Goal: Task Accomplishment & Management: Complete application form

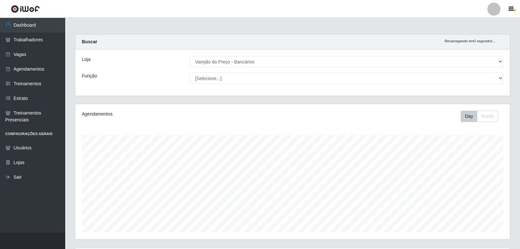
select select "157"
click at [32, 56] on link "Vagas" at bounding box center [32, 54] width 65 height 15
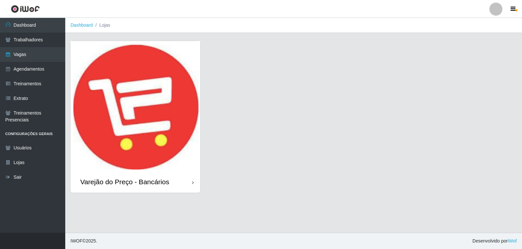
click at [162, 120] on img at bounding box center [135, 106] width 130 height 130
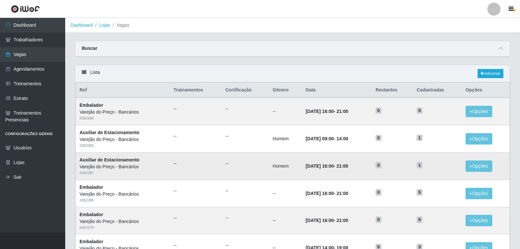
click at [404, 154] on td "0" at bounding box center [392, 166] width 41 height 27
click at [489, 73] on link "Adicionar" at bounding box center [491, 73] width 26 height 9
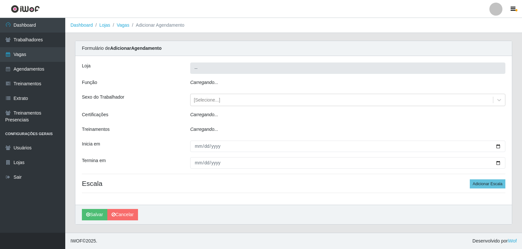
type input "Varejão do Preço - Bancários"
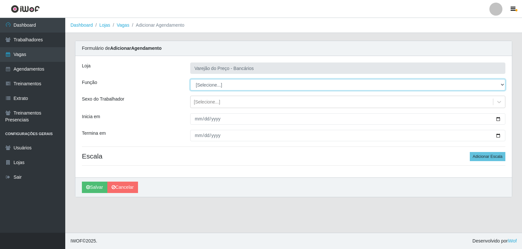
click at [239, 85] on select "[Selecione...] Auxiliar de Estacionamento Auxiliar de Estacionamento + Auxiliar…" at bounding box center [347, 84] width 315 height 11
select select "1"
click at [190, 79] on select "[Selecione...] Auxiliar de Estacionamento Auxiliar de Estacionamento + Auxiliar…" at bounding box center [347, 84] width 315 height 11
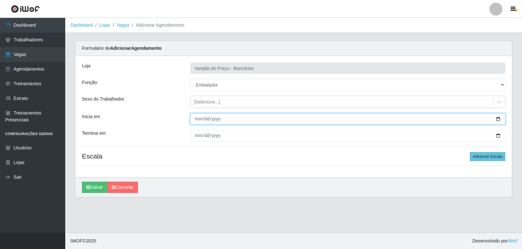
click at [196, 118] on input "Inicia em" at bounding box center [347, 118] width 315 height 11
type input "2025-10-16"
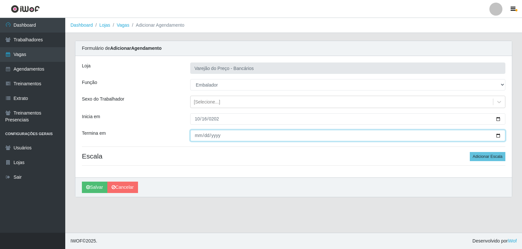
click at [198, 138] on input "Termina em" at bounding box center [347, 135] width 315 height 11
type input "2025-10-16"
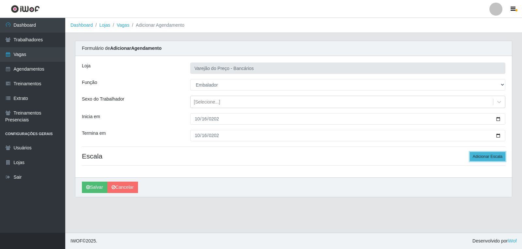
click at [487, 156] on button "Adicionar Escala" at bounding box center [487, 156] width 36 height 9
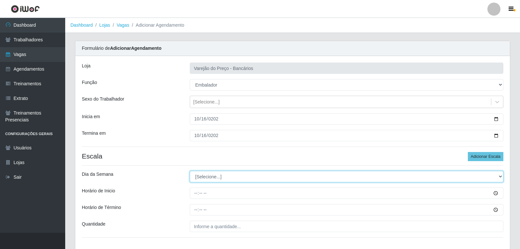
click at [231, 179] on select "[Selecione...] Segunda Terça Quarta Quinta Sexta Sábado Domingo" at bounding box center [347, 176] width 314 height 11
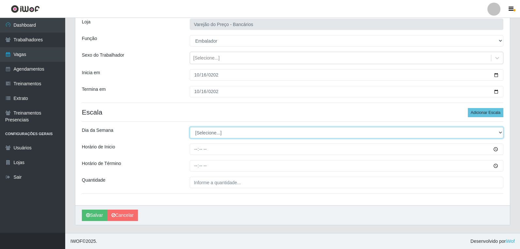
scroll to position [44, 0]
click at [195, 133] on select "[Selecione...] Segunda Terça Quarta Quinta Sexta Sábado Domingo" at bounding box center [347, 132] width 314 height 11
select select "4"
click at [190, 127] on select "[Selecione...] Segunda Terça Quarta Quinta Sexta Sábado Domingo" at bounding box center [347, 132] width 314 height 11
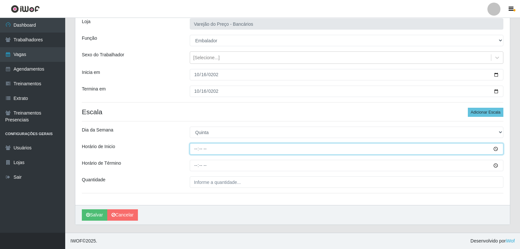
click at [192, 146] on input "Horário de Inicio" at bounding box center [347, 148] width 314 height 11
type input "16:00"
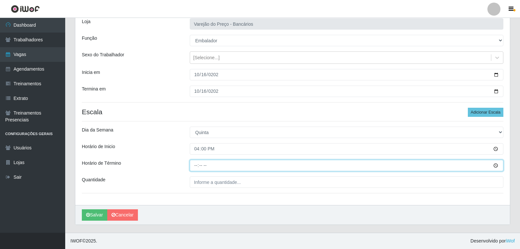
click at [194, 169] on input "Horário de Término" at bounding box center [347, 165] width 314 height 11
type input "21:00"
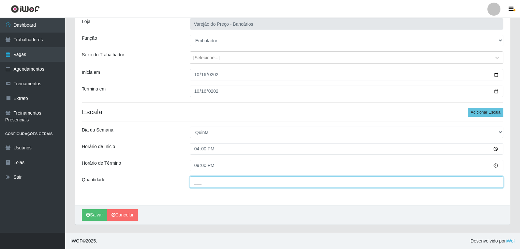
click at [214, 184] on input "___" at bounding box center [347, 182] width 314 height 11
type input "5__"
click at [82, 210] on button "Salvar" at bounding box center [94, 215] width 25 height 11
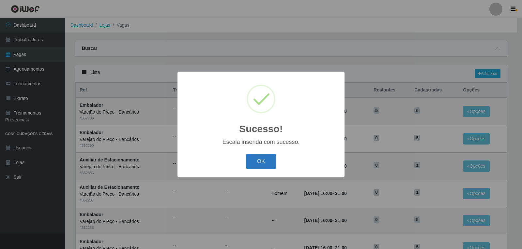
click at [268, 165] on button "OK" at bounding box center [261, 161] width 30 height 15
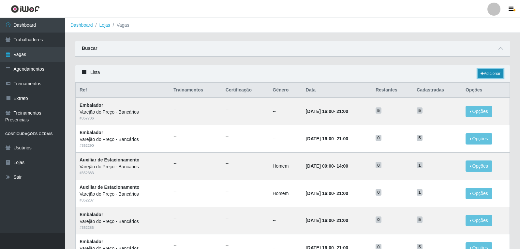
click at [486, 76] on link "Adicionar" at bounding box center [491, 73] width 26 height 9
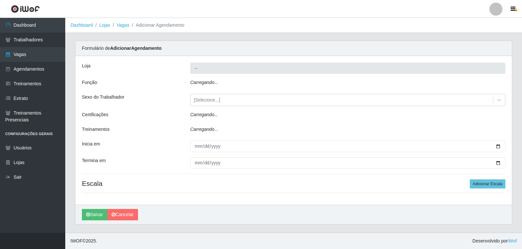
type input "Varejão do Preço - Bancários"
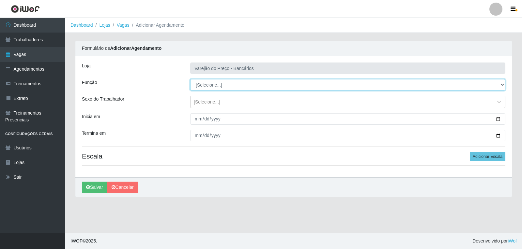
click at [220, 86] on select "[Selecione...] Auxiliar de Estacionamento Auxiliar de Estacionamento + Auxiliar…" at bounding box center [347, 84] width 315 height 11
select select "1"
click at [190, 79] on select "[Selecione...] Auxiliar de Estacionamento Auxiliar de Estacionamento + Auxiliar…" at bounding box center [347, 84] width 315 height 11
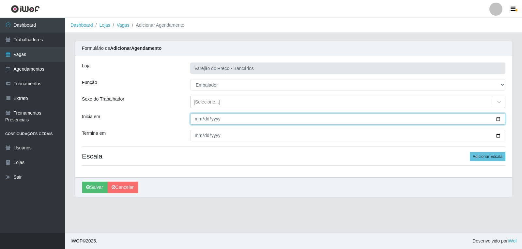
click at [198, 118] on input "Inicia em" at bounding box center [347, 118] width 315 height 11
type input "2025-10-17"
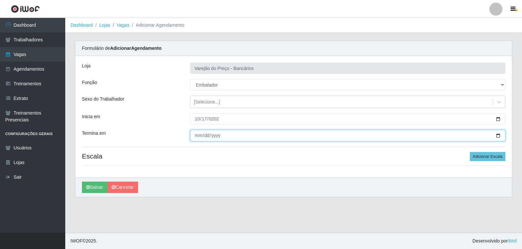
click at [197, 139] on input "Termina em" at bounding box center [347, 135] width 315 height 11
type input "2025-10-17"
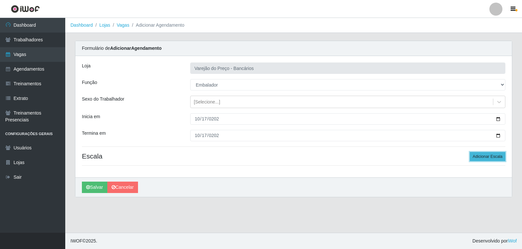
click at [485, 155] on button "Adicionar Escala" at bounding box center [487, 156] width 36 height 9
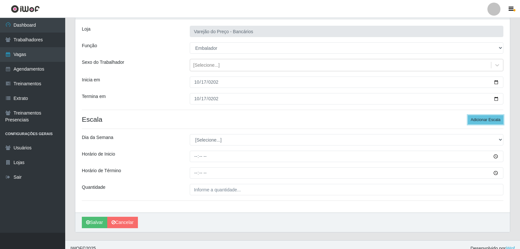
scroll to position [44, 0]
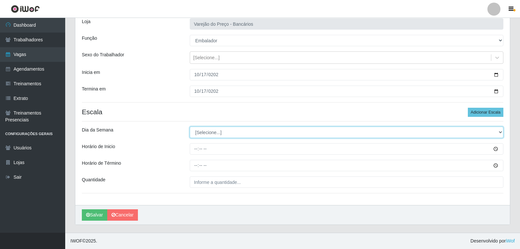
click at [215, 130] on select "[Selecione...] Segunda Terça Quarta Quinta Sexta Sábado Domingo" at bounding box center [347, 132] width 314 height 11
select select "5"
click at [190, 127] on select "[Selecione...] Segunda Terça Quarta Quinta Sexta Sábado Domingo" at bounding box center [347, 132] width 314 height 11
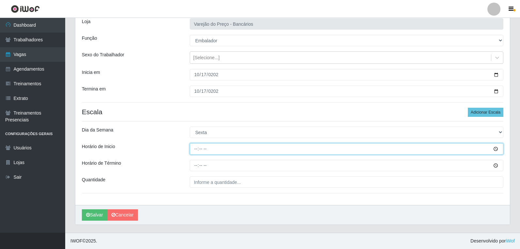
click at [193, 151] on input "Horário de Inicio" at bounding box center [347, 148] width 314 height 11
type input "16:00"
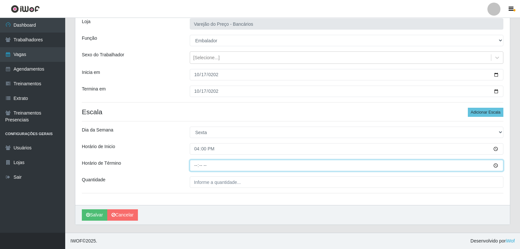
click at [199, 166] on input "Horário de Término" at bounding box center [347, 165] width 314 height 11
type input "21:00"
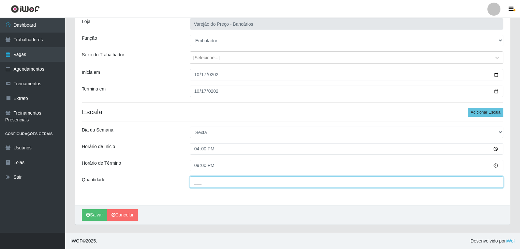
click at [204, 184] on input "___" at bounding box center [347, 182] width 314 height 11
type input "5__"
click at [82, 210] on button "Salvar" at bounding box center [94, 215] width 25 height 11
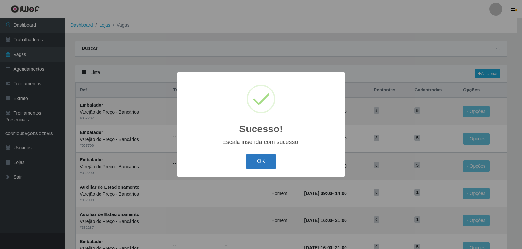
click at [258, 157] on button "OK" at bounding box center [261, 161] width 30 height 15
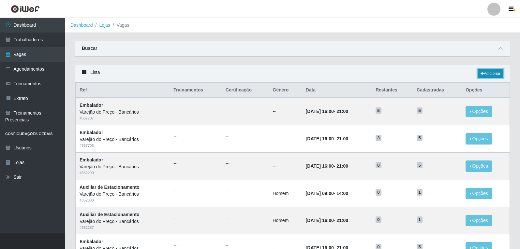
click at [495, 71] on link "Adicionar" at bounding box center [491, 73] width 26 height 9
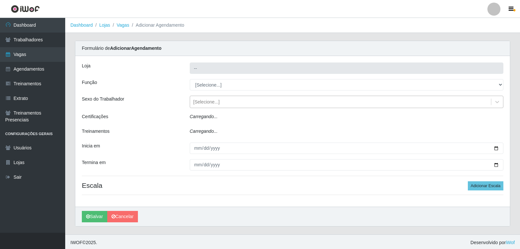
type input "Varejão do Preço - Bancários"
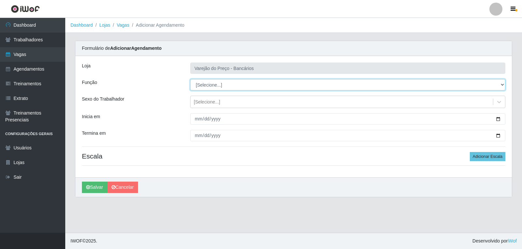
click at [213, 85] on select "[Selecione...] Auxiliar de Estacionamento Auxiliar de Estacionamento + Auxiliar…" at bounding box center [347, 84] width 315 height 11
select select "1"
click at [190, 79] on select "[Selecione...] Auxiliar de Estacionamento Auxiliar de Estacionamento + Auxiliar…" at bounding box center [347, 84] width 315 height 11
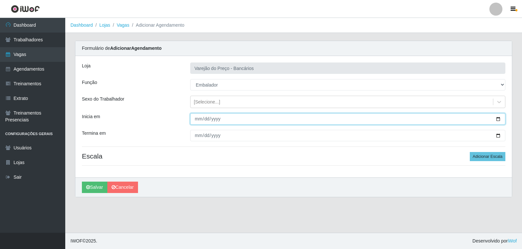
click at [195, 123] on input "Inicia em" at bounding box center [347, 118] width 315 height 11
type input "2025-10-18"
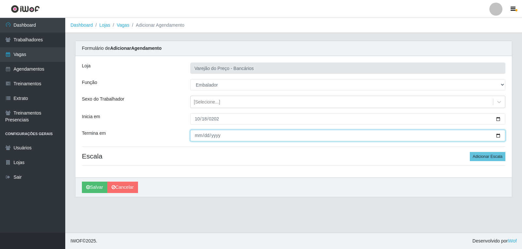
click at [197, 136] on input "Termina em" at bounding box center [347, 135] width 315 height 11
type input "2025-10-18"
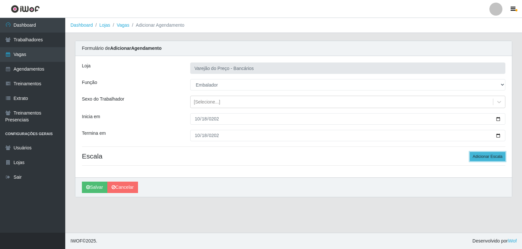
click at [493, 157] on button "Adicionar Escala" at bounding box center [487, 156] width 36 height 9
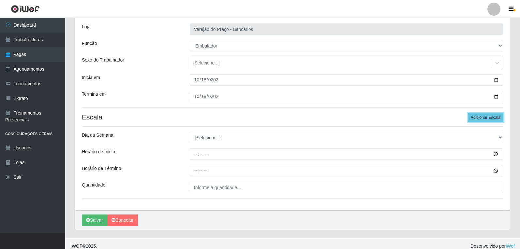
scroll to position [44, 0]
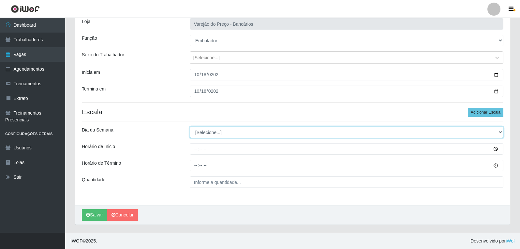
click at [219, 131] on select "[Selecione...] Segunda Terça Quarta Quinta Sexta Sábado Domingo" at bounding box center [347, 132] width 314 height 11
select select "6"
click at [190, 127] on select "[Selecione...] Segunda Terça Quarta Quinta Sexta Sábado Domingo" at bounding box center [347, 132] width 314 height 11
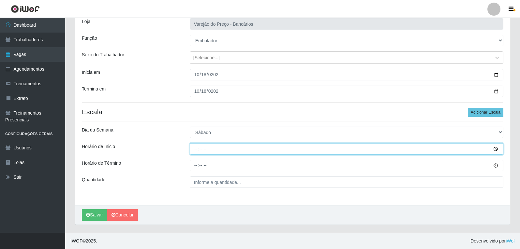
click at [197, 148] on input "Horário de Inicio" at bounding box center [347, 148] width 314 height 11
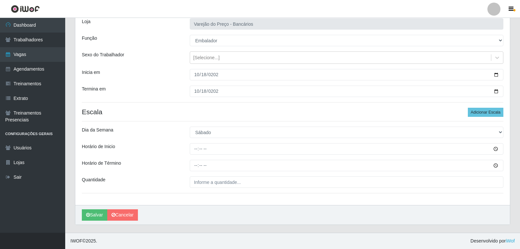
click at [354, 211] on div "Salvar Cancelar" at bounding box center [292, 215] width 435 height 20
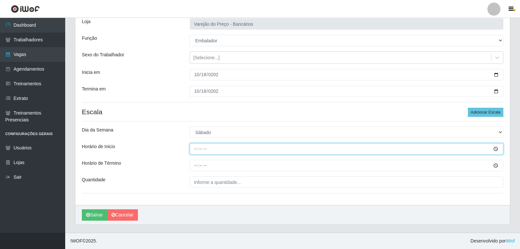
click at [195, 153] on input "Horário de Inicio" at bounding box center [347, 148] width 314 height 11
type input "09:00"
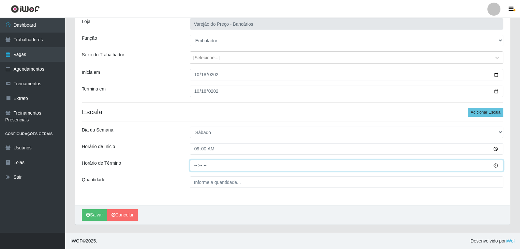
click at [192, 167] on input "Horário de Término" at bounding box center [347, 165] width 314 height 11
type input "14:00"
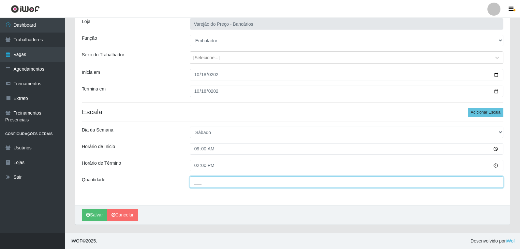
click at [206, 184] on input "___" at bounding box center [347, 182] width 314 height 11
type input "5__"
click at [82, 210] on button "Salvar" at bounding box center [94, 215] width 25 height 11
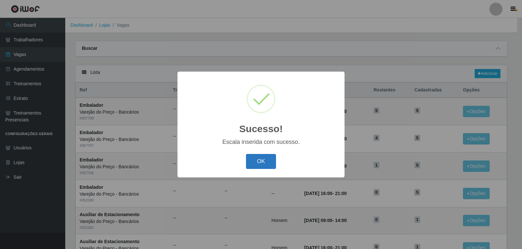
click at [262, 158] on button "OK" at bounding box center [261, 161] width 30 height 15
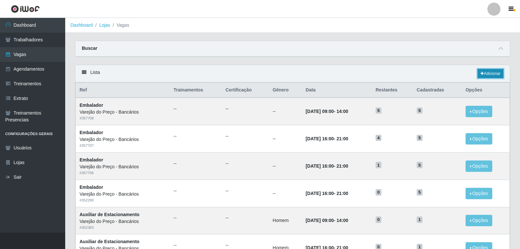
click at [485, 72] on link "Adicionar" at bounding box center [491, 73] width 26 height 9
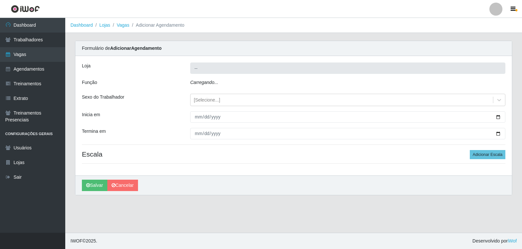
type input "Varejão do Preço - Bancários"
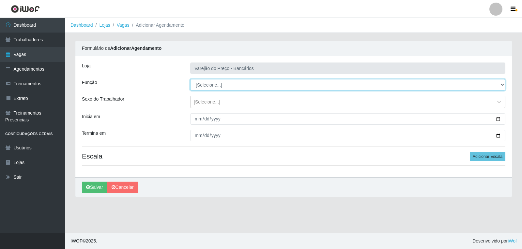
drag, startPoint x: 205, startPoint y: 85, endPoint x: 206, endPoint y: 88, distance: 3.3
click at [205, 85] on select "[Selecione...] Auxiliar de Estacionamento Auxiliar de Estacionamento + Auxiliar…" at bounding box center [347, 84] width 315 height 11
select select "1"
click at [190, 79] on select "[Selecione...] Auxiliar de Estacionamento Auxiliar de Estacionamento + Auxiliar…" at bounding box center [347, 84] width 315 height 11
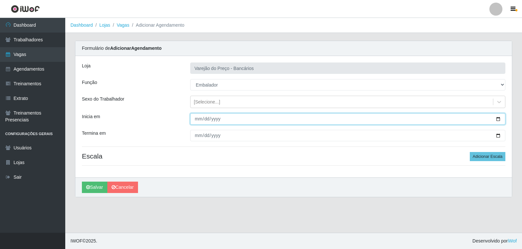
click at [197, 118] on input "Inicia em" at bounding box center [347, 118] width 315 height 11
type input "2025-10-18"
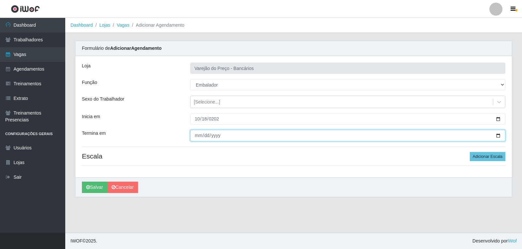
click at [198, 137] on input "Termina em" at bounding box center [347, 135] width 315 height 11
type input "2025-10-18"
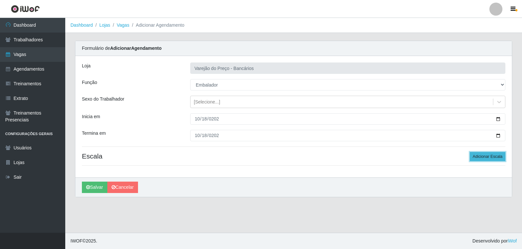
click at [490, 158] on button "Adicionar Escala" at bounding box center [487, 156] width 36 height 9
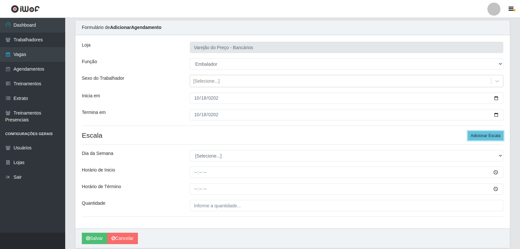
scroll to position [44, 0]
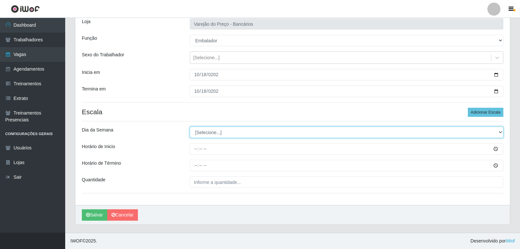
drag, startPoint x: 209, startPoint y: 132, endPoint x: 211, endPoint y: 135, distance: 3.5
click at [209, 132] on select "[Selecione...] Segunda Terça Quarta Quinta Sexta Sábado Domingo" at bounding box center [347, 132] width 314 height 11
select select "6"
click at [190, 127] on select "[Selecione...] Segunda Terça Quarta Quinta Sexta Sábado Domingo" at bounding box center [347, 132] width 314 height 11
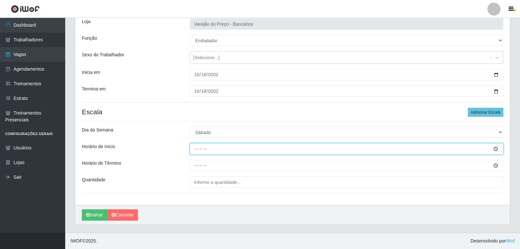
click at [191, 148] on input "Horário de Inicio" at bounding box center [347, 148] width 314 height 11
type input "16:00"
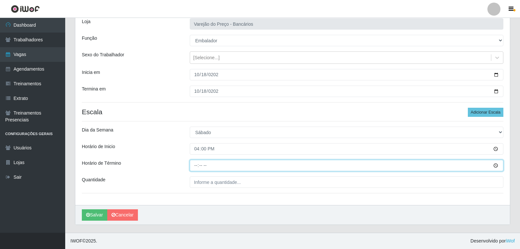
click at [199, 166] on input "Horário de Término" at bounding box center [347, 165] width 314 height 11
type input "21:00"
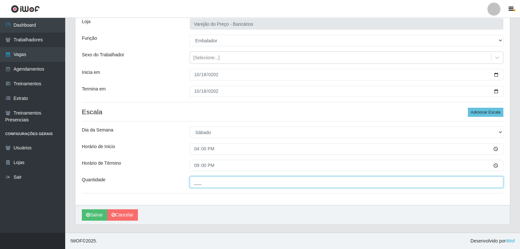
click at [202, 185] on input "___" at bounding box center [347, 182] width 314 height 11
type input "5__"
click at [82, 210] on button "Salvar" at bounding box center [94, 215] width 25 height 11
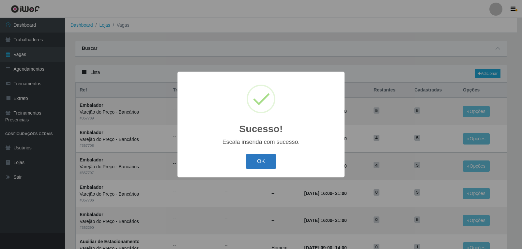
click at [264, 160] on button "OK" at bounding box center [261, 161] width 30 height 15
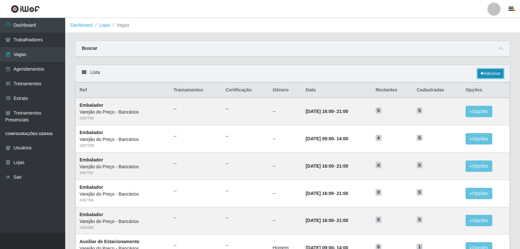
click at [491, 71] on link "Adicionar" at bounding box center [491, 73] width 26 height 9
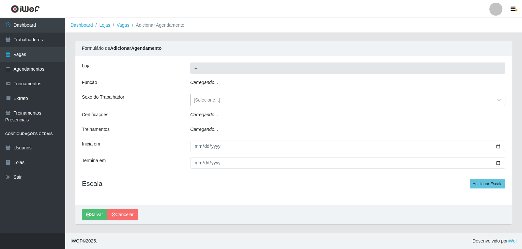
type input "Varejão do Preço - Bancários"
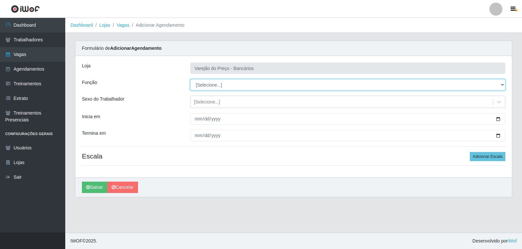
click at [213, 82] on select "[Selecione...] Auxiliar de Estacionamento Auxiliar de Estacionamento + Auxiliar…" at bounding box center [347, 84] width 315 height 11
select select "1"
click at [190, 79] on select "[Selecione...] Auxiliar de Estacionamento Auxiliar de Estacionamento + Auxiliar…" at bounding box center [347, 84] width 315 height 11
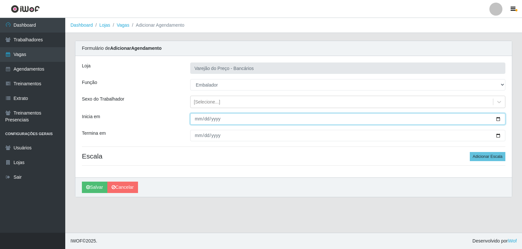
click at [198, 118] on input "Inicia em" at bounding box center [347, 118] width 315 height 11
type input "2025-10-19"
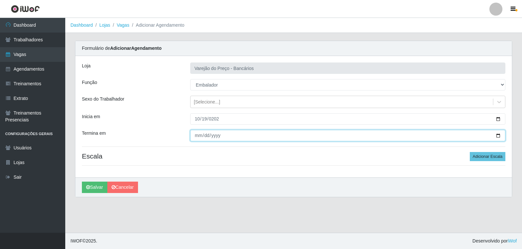
click at [197, 135] on input "Termina em" at bounding box center [347, 135] width 315 height 11
type input "2025-10-19"
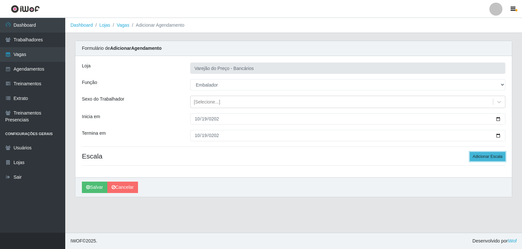
click at [479, 156] on button "Adicionar Escala" at bounding box center [487, 156] width 36 height 9
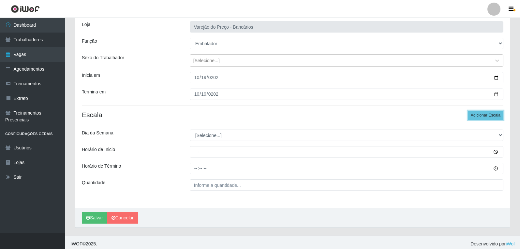
scroll to position [44, 0]
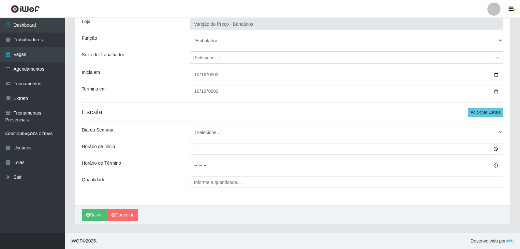
click at [209, 127] on div "Loja Varejão do Preço - Bancários Função [Selecione...] Auxiliar de Estacioname…" at bounding box center [292, 109] width 435 height 194
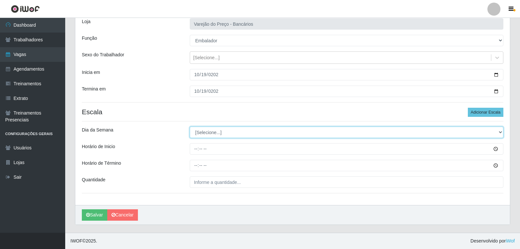
click at [209, 132] on select "[Selecione...] Segunda Terça Quarta Quinta Sexta Sábado Domingo" at bounding box center [347, 132] width 314 height 11
select select "0"
click at [190, 127] on select "[Selecione...] Segunda Terça Quarta Quinta Sexta Sábado Domingo" at bounding box center [347, 132] width 314 height 11
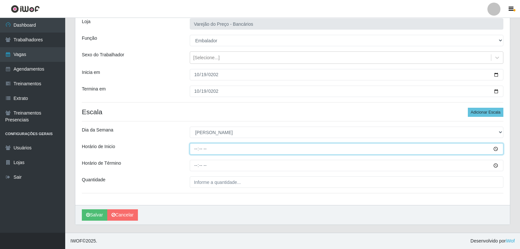
click at [194, 149] on input "Horário de Inicio" at bounding box center [347, 148] width 314 height 11
type input "09:00"
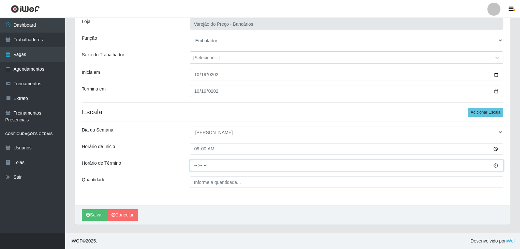
click at [196, 166] on input "Horário de Término" at bounding box center [347, 165] width 314 height 11
type input "14:00"
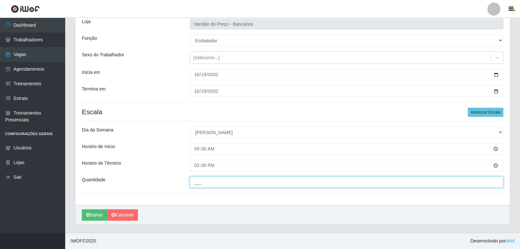
click at [212, 184] on input "___" at bounding box center [347, 182] width 314 height 11
type input "5__"
click at [82, 210] on button "Salvar" at bounding box center [94, 215] width 25 height 11
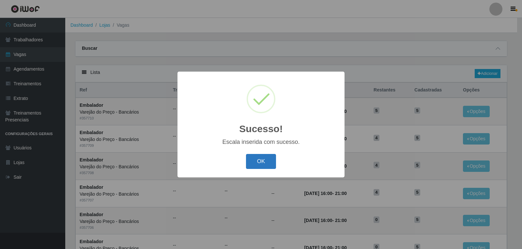
click at [262, 160] on button "OK" at bounding box center [261, 161] width 30 height 15
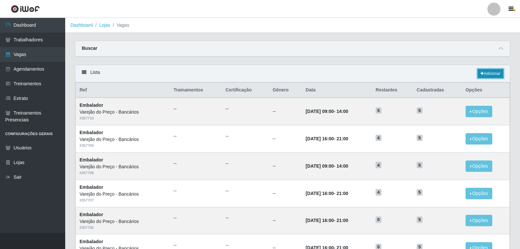
click at [494, 74] on link "Adicionar" at bounding box center [491, 73] width 26 height 9
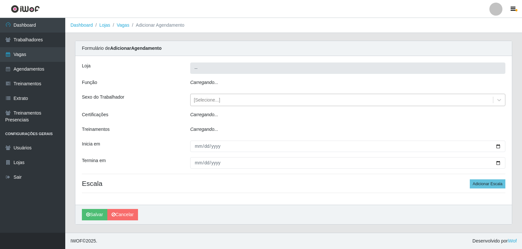
type input "Varejão do Preço - Bancários"
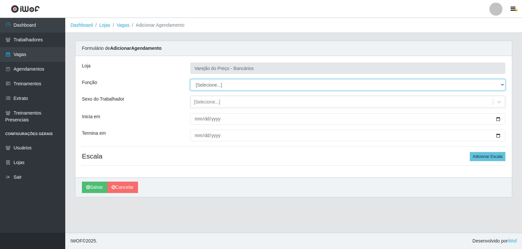
click at [200, 83] on select "[Selecione...] Auxiliar de Estacionamento Auxiliar de Estacionamento + Auxiliar…" at bounding box center [347, 84] width 315 height 11
select select "1"
click at [190, 79] on select "[Selecione...] Auxiliar de Estacionamento Auxiliar de Estacionamento + Auxiliar…" at bounding box center [347, 84] width 315 height 11
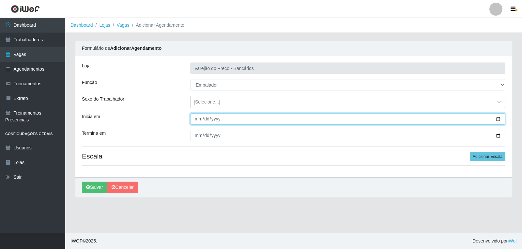
click at [196, 118] on input "Inicia em" at bounding box center [347, 118] width 315 height 11
type input "2025-10-19"
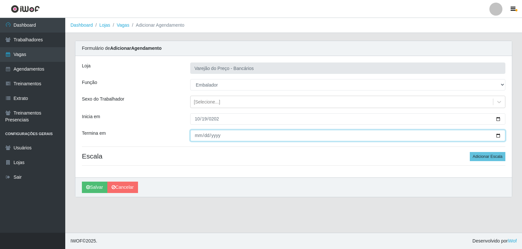
click at [196, 134] on input "Termina em" at bounding box center [347, 135] width 315 height 11
type input "2025-10-19"
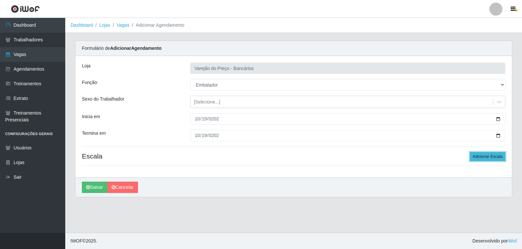
click at [484, 156] on button "Adicionar Escala" at bounding box center [487, 156] width 36 height 9
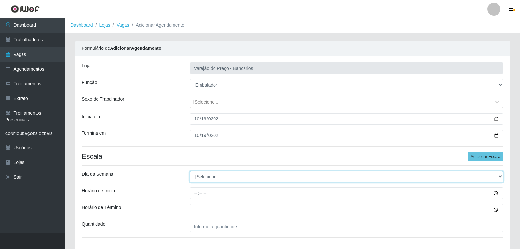
click at [203, 176] on select "[Selecione...] Segunda Terça Quarta Quinta Sexta Sábado Domingo" at bounding box center [347, 176] width 314 height 11
select select "0"
click at [190, 171] on select "[Selecione...] Segunda Terça Quarta Quinta Sexta Sábado Domingo" at bounding box center [347, 176] width 314 height 11
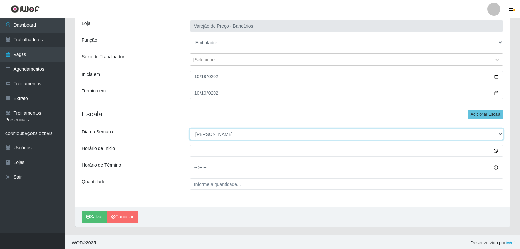
scroll to position [44, 0]
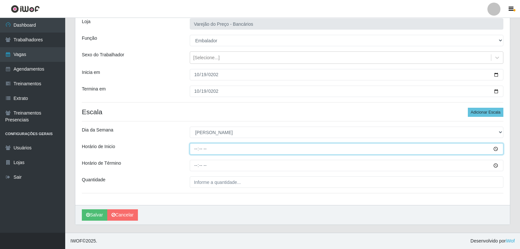
click at [197, 151] on input "Horário de Inicio" at bounding box center [347, 148] width 314 height 11
type input "14:00"
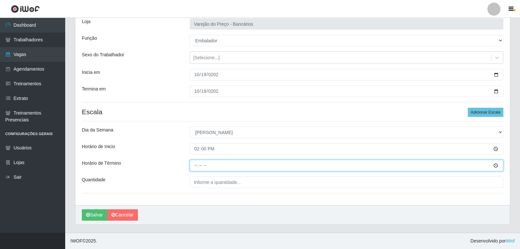
click at [197, 168] on input "Horário de Término" at bounding box center [347, 165] width 314 height 11
type input "19:00"
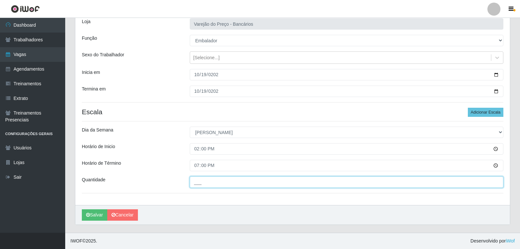
click at [199, 187] on input "___" at bounding box center [347, 182] width 314 height 11
type input "3__"
click at [82, 210] on button "Salvar" at bounding box center [94, 215] width 25 height 11
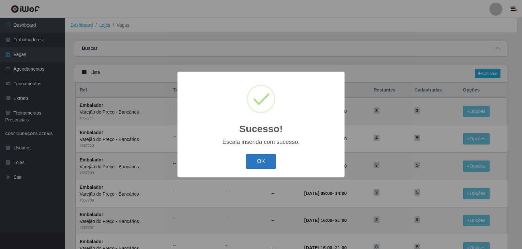
click at [255, 168] on button "OK" at bounding box center [261, 161] width 30 height 15
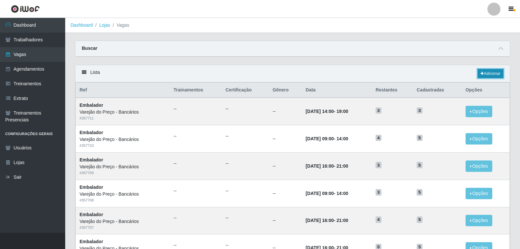
click at [483, 75] on link "Adicionar" at bounding box center [491, 73] width 26 height 9
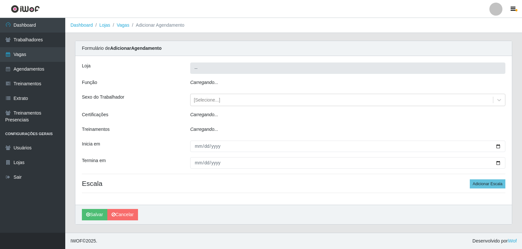
type input "Varejão do Preço - Bancários"
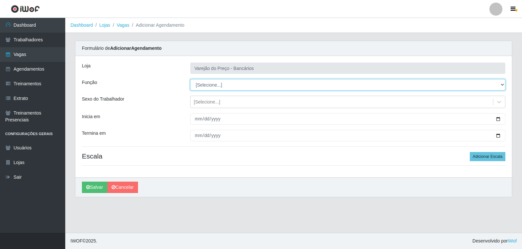
click at [250, 85] on select "[Selecione...] Auxiliar de Estacionamento Auxiliar de Estacionamento + Auxiliar…" at bounding box center [347, 84] width 315 height 11
select select "1"
click at [190, 79] on select "[Selecione...] Auxiliar de Estacionamento Auxiliar de Estacionamento + Auxiliar…" at bounding box center [347, 84] width 315 height 11
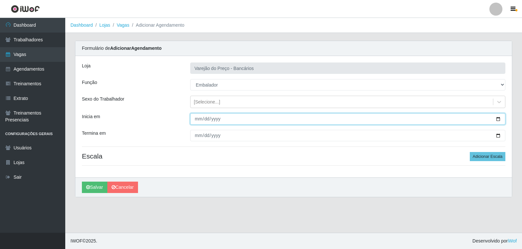
click at [197, 121] on input "Inicia em" at bounding box center [347, 118] width 315 height 11
type input "2025-10-20"
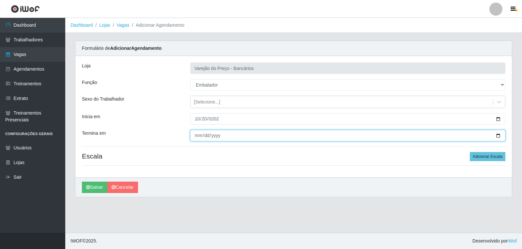
click at [200, 137] on input "Termina em" at bounding box center [347, 135] width 315 height 11
type input "2025-10-20"
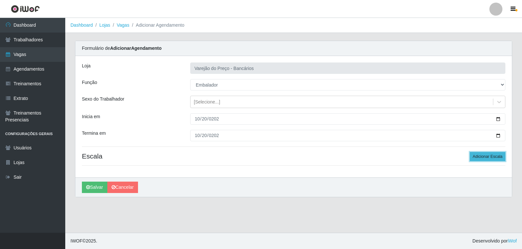
click at [496, 157] on button "Adicionar Escala" at bounding box center [487, 156] width 36 height 9
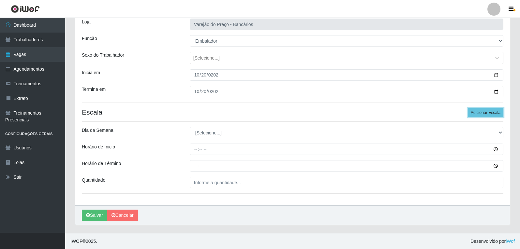
scroll to position [44, 0]
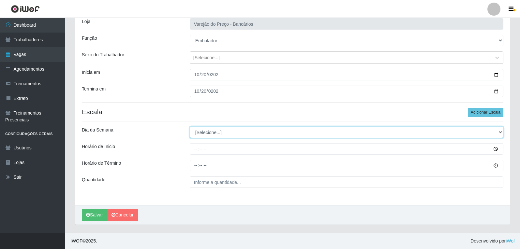
click at [204, 135] on select "[Selecione...] Segunda Terça Quarta Quinta Sexta Sábado Domingo" at bounding box center [347, 132] width 314 height 11
select select "1"
click at [190, 127] on select "[Selecione...] Segunda Terça Quarta Quinta Sexta Sábado Domingo" at bounding box center [347, 132] width 314 height 11
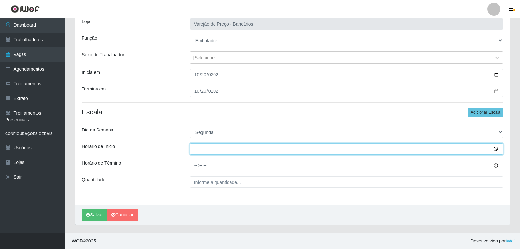
click at [195, 146] on input "Horário de Inicio" at bounding box center [347, 148] width 314 height 11
type input "16:00"
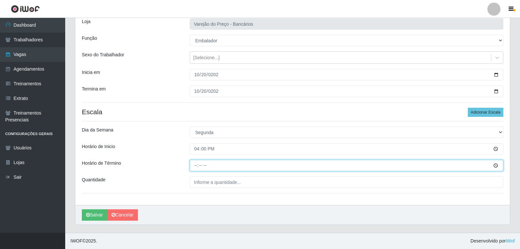
click at [197, 169] on input "Horário de Término" at bounding box center [347, 165] width 314 height 11
type input "21:00"
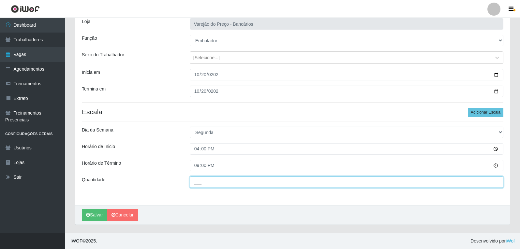
click at [203, 184] on input "___" at bounding box center [347, 182] width 314 height 11
type input "5__"
click at [82, 210] on button "Salvar" at bounding box center [94, 215] width 25 height 11
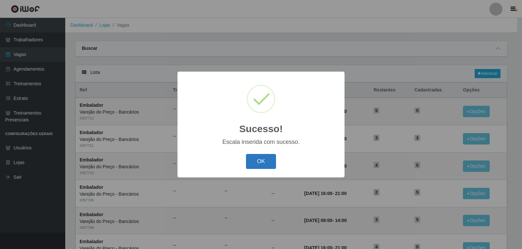
click at [251, 157] on button "OK" at bounding box center [261, 161] width 30 height 15
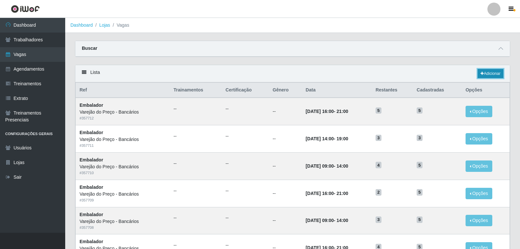
click at [487, 72] on link "Adicionar" at bounding box center [491, 73] width 26 height 9
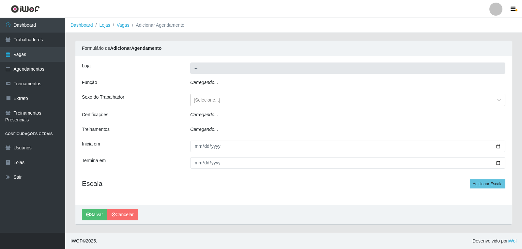
type input "Varejão do Preço - Bancários"
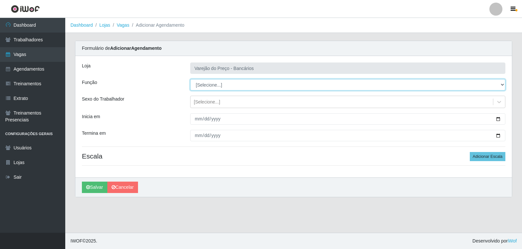
click at [198, 83] on select "[Selecione...] Auxiliar de Estacionamento Auxiliar de Estacionamento + Auxiliar…" at bounding box center [347, 84] width 315 height 11
select select "1"
click at [190, 79] on select "[Selecione...] Auxiliar de Estacionamento Auxiliar de Estacionamento + Auxiliar…" at bounding box center [347, 84] width 315 height 11
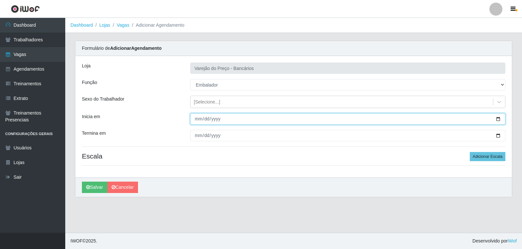
click at [200, 117] on input "Inicia em" at bounding box center [347, 118] width 315 height 11
type input "2025-10-21"
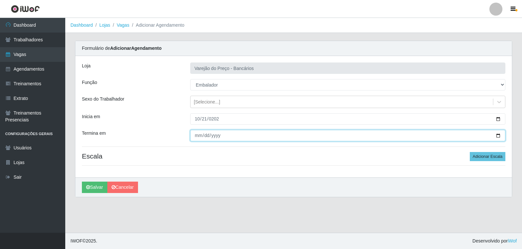
click at [198, 135] on input "Termina em" at bounding box center [347, 135] width 315 height 11
type input "2025-10-21"
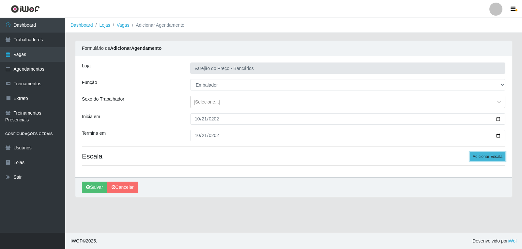
click at [497, 157] on button "Adicionar Escala" at bounding box center [487, 156] width 36 height 9
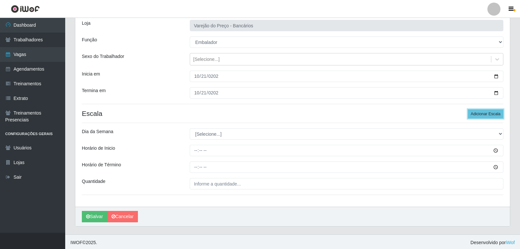
scroll to position [44, 0]
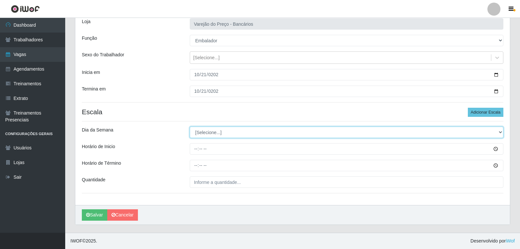
click at [216, 131] on select "[Selecione...] Segunda Terça Quarta Quinta Sexta Sábado Domingo" at bounding box center [347, 132] width 314 height 11
select select "2"
click at [190, 127] on select "[Selecione...] Segunda Terça Quarta Quinta Sexta Sábado Domingo" at bounding box center [347, 132] width 314 height 11
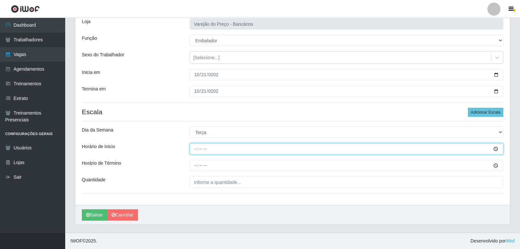
click at [196, 149] on input "Horário de Inicio" at bounding box center [347, 148] width 314 height 11
type input "16:00"
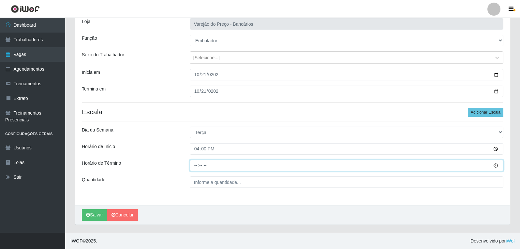
click at [196, 167] on input "Horário de Término" at bounding box center [347, 165] width 314 height 11
type input "21:00"
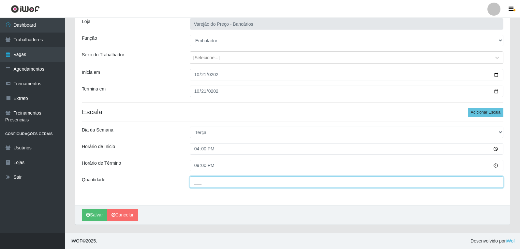
click at [205, 185] on input "___" at bounding box center [347, 182] width 314 height 11
type input "5__"
click at [82, 210] on button "Salvar" at bounding box center [94, 215] width 25 height 11
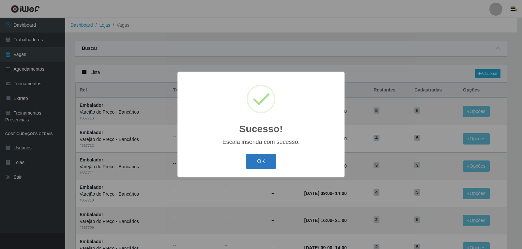
click at [273, 158] on button "OK" at bounding box center [261, 161] width 30 height 15
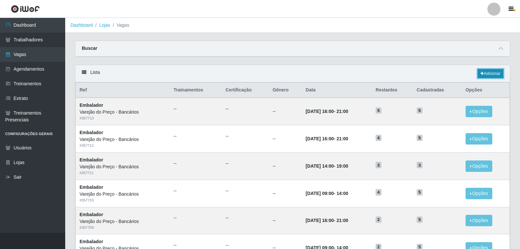
click at [496, 74] on link "Adicionar" at bounding box center [491, 73] width 26 height 9
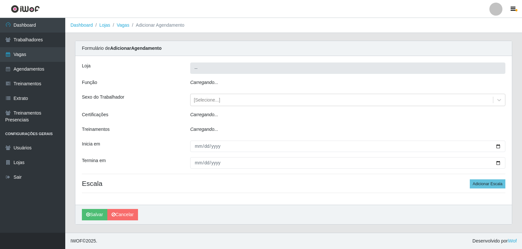
type input "Varejão do Preço - Bancários"
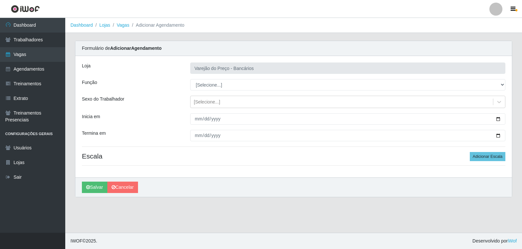
click at [216, 76] on div "Loja Varejão do Preço - Bancários Função [Selecione...] Auxiliar de Estacioname…" at bounding box center [293, 117] width 436 height 122
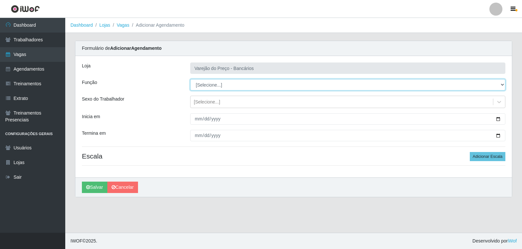
click at [215, 88] on select "[Selecione...] Auxiliar de Estacionamento Auxiliar de Estacionamento + Auxiliar…" at bounding box center [347, 84] width 315 height 11
select select "1"
click at [190, 79] on select "[Selecione...] Auxiliar de Estacionamento Auxiliar de Estacionamento + Auxiliar…" at bounding box center [347, 84] width 315 height 11
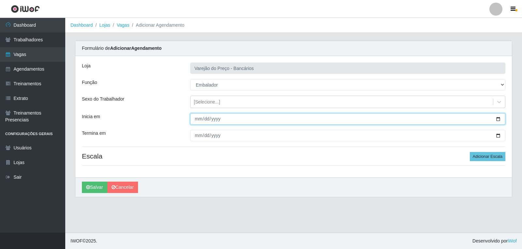
click at [198, 116] on input "Inicia em" at bounding box center [347, 118] width 315 height 11
type input "2025-10-22"
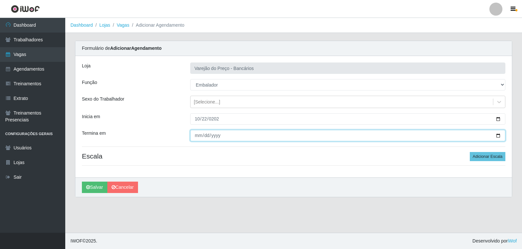
click at [199, 136] on input "Termina em" at bounding box center [347, 135] width 315 height 11
type input "2025-10-22"
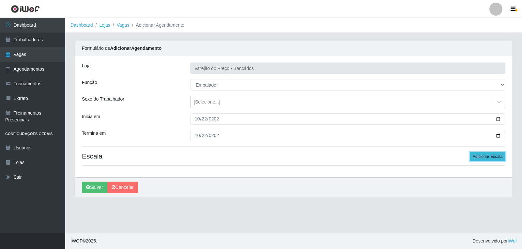
click at [493, 156] on button "Adicionar Escala" at bounding box center [487, 156] width 36 height 9
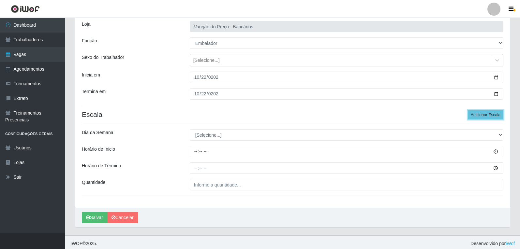
scroll to position [44, 0]
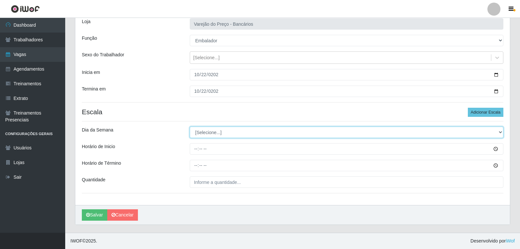
click at [202, 133] on select "[Selecione...] Segunda Terça Quarta Quinta Sexta Sábado Domingo" at bounding box center [347, 132] width 314 height 11
select select "3"
click at [190, 127] on select "[Selecione...] Segunda Terça Quarta Quinta Sexta Sábado Domingo" at bounding box center [347, 132] width 314 height 11
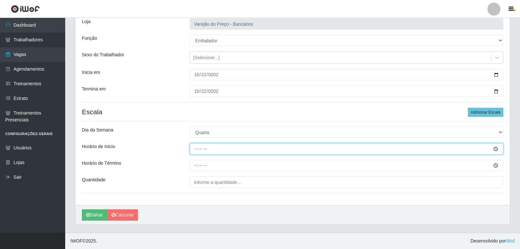
click at [194, 146] on input "Horário de Inicio" at bounding box center [347, 148] width 314 height 11
type input "16:00"
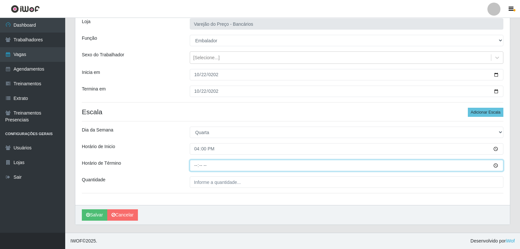
click at [195, 163] on input "Horário de Término" at bounding box center [347, 165] width 314 height 11
type input "21:00"
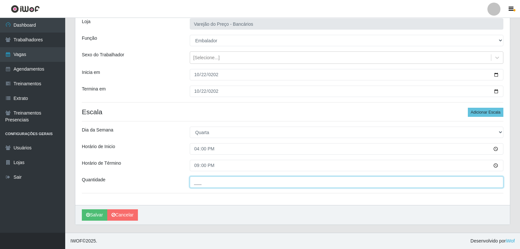
click at [212, 184] on input "___" at bounding box center [347, 182] width 314 height 11
type input "5__"
click at [82, 210] on button "Salvar" at bounding box center [94, 215] width 25 height 11
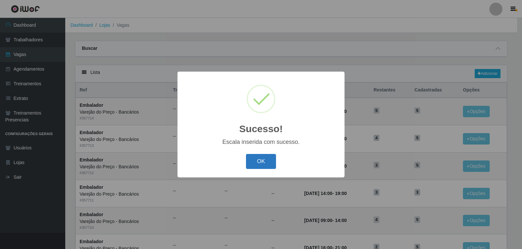
click at [260, 165] on button "OK" at bounding box center [261, 161] width 30 height 15
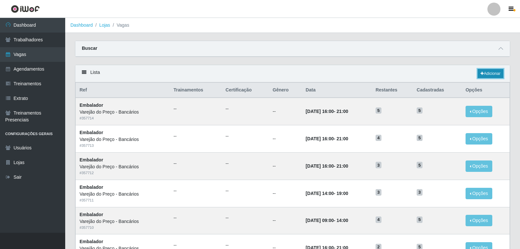
click at [487, 72] on link "Adicionar" at bounding box center [491, 73] width 26 height 9
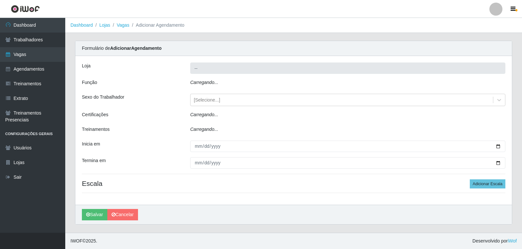
type input "Varejão do Preço - Bancários"
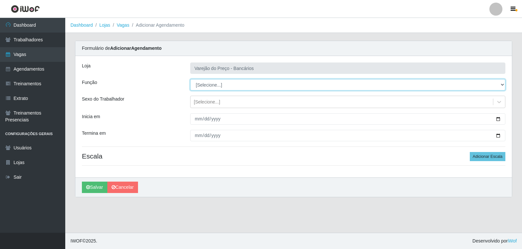
click at [208, 84] on select "[Selecione...] Auxiliar de Estacionamento Auxiliar de Estacionamento + Auxiliar…" at bounding box center [347, 84] width 315 height 11
select select "1"
click at [190, 79] on select "[Selecione...] Auxiliar de Estacionamento Auxiliar de Estacionamento + Auxiliar…" at bounding box center [347, 84] width 315 height 11
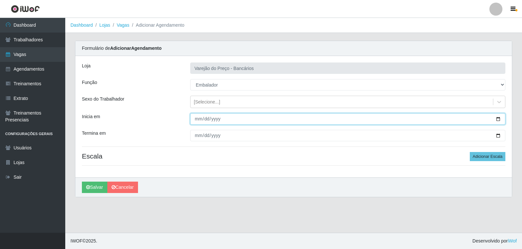
click at [197, 121] on input "Inicia em" at bounding box center [347, 118] width 315 height 11
type input "2025-10-23"
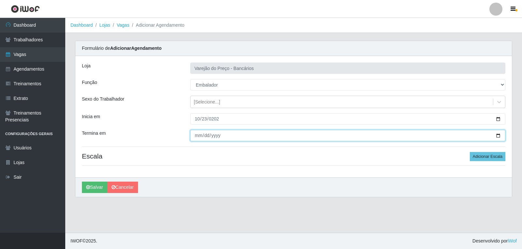
click at [200, 136] on input "Termina em" at bounding box center [347, 135] width 315 height 11
type input "2025-10-23"
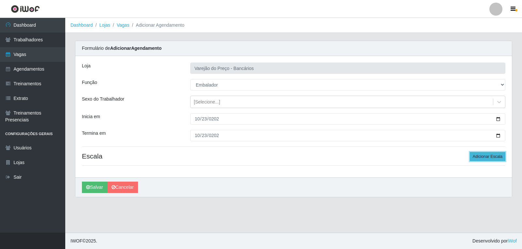
click at [486, 154] on button "Adicionar Escala" at bounding box center [487, 156] width 36 height 9
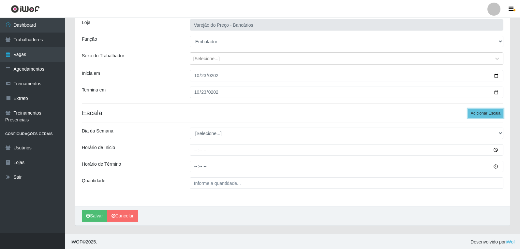
scroll to position [44, 0]
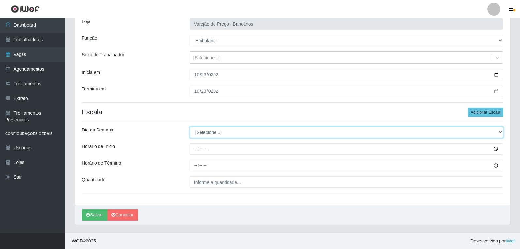
click at [201, 136] on select "[Selecione...] Segunda Terça Quarta Quinta Sexta Sábado Domingo" at bounding box center [347, 132] width 314 height 11
select select "4"
click at [190, 127] on select "[Selecione...] Segunda Terça Quarta Quinta Sexta Sábado Domingo" at bounding box center [347, 132] width 314 height 11
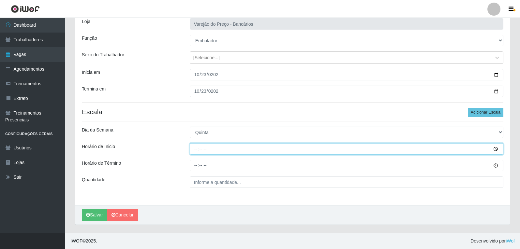
click at [195, 149] on input "Horário de Inicio" at bounding box center [347, 148] width 314 height 11
type input "16:00"
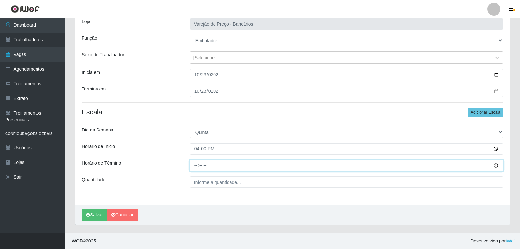
click at [194, 168] on input "Horário de Término" at bounding box center [347, 165] width 314 height 11
type input "21:00"
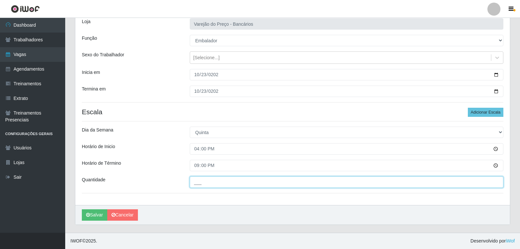
click at [213, 183] on input "___" at bounding box center [347, 182] width 314 height 11
type input "5__"
click at [82, 210] on button "Salvar" at bounding box center [94, 215] width 25 height 11
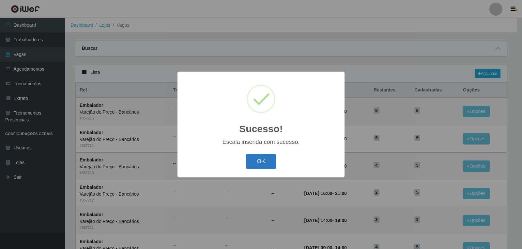
click at [273, 160] on button "OK" at bounding box center [261, 161] width 30 height 15
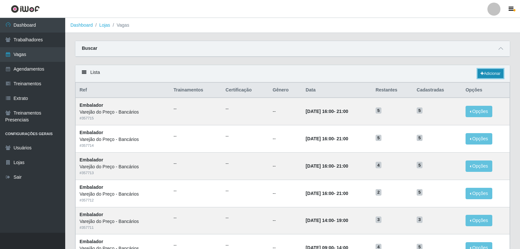
click at [489, 69] on link "Adicionar" at bounding box center [491, 73] width 26 height 9
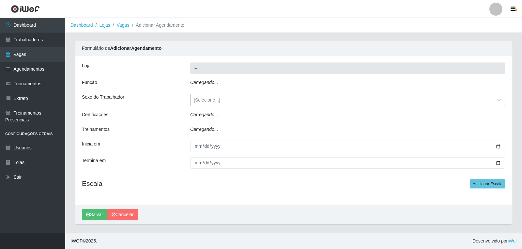
type input "Varejão do Preço - Bancários"
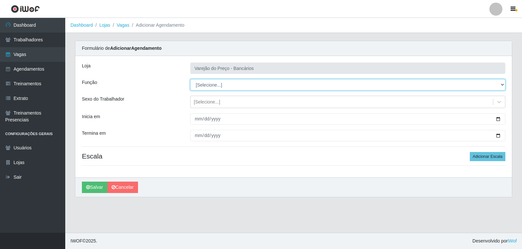
click at [198, 84] on select "[Selecione...] Auxiliar de Estacionamento Auxiliar de Estacionamento + Auxiliar…" at bounding box center [347, 84] width 315 height 11
select select "1"
click at [190, 79] on select "[Selecione...] Auxiliar de Estacionamento Auxiliar de Estacionamento + Auxiliar…" at bounding box center [347, 84] width 315 height 11
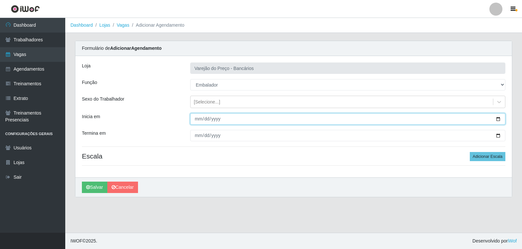
click at [196, 122] on input "Inicia em" at bounding box center [347, 118] width 315 height 11
type input "2025-10-24"
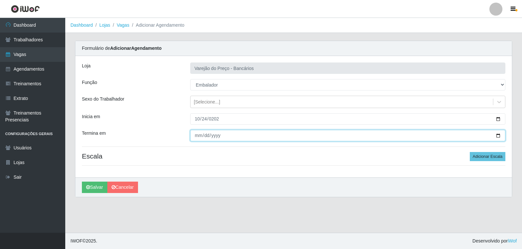
click at [196, 137] on input "Termina em" at bounding box center [347, 135] width 315 height 11
type input "2025-10-24"
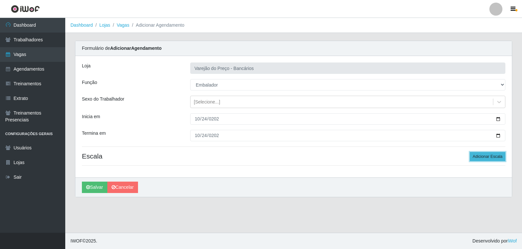
click at [480, 157] on button "Adicionar Escala" at bounding box center [487, 156] width 36 height 9
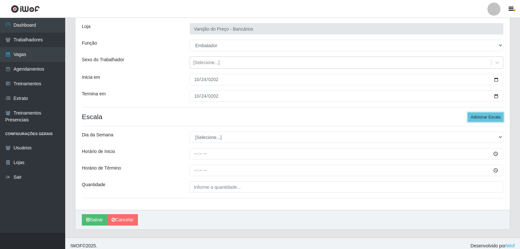
scroll to position [44, 0]
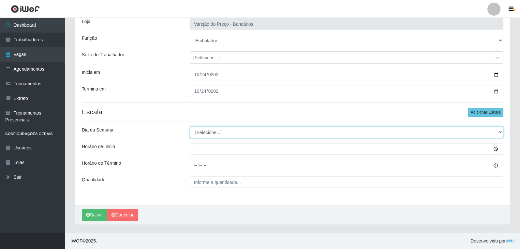
click at [206, 130] on select "[Selecione...] Segunda Terça Quarta Quinta Sexta Sábado Domingo" at bounding box center [347, 132] width 314 height 11
select select "5"
click at [190, 127] on select "[Selecione...] Segunda Terça Quarta Quinta Sexta Sábado Domingo" at bounding box center [347, 132] width 314 height 11
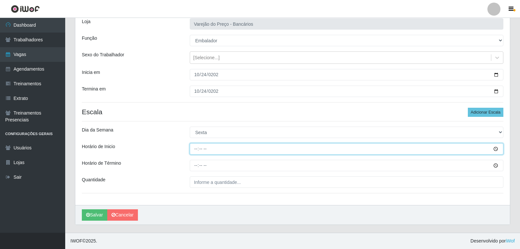
click at [193, 148] on input "Horário de Inicio" at bounding box center [347, 148] width 314 height 11
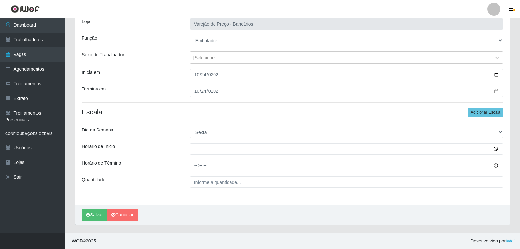
click at [358, 191] on div "Loja Varejão do Preço - Bancários Função [Selecione...] Auxiliar de Estacioname…" at bounding box center [292, 109] width 435 height 194
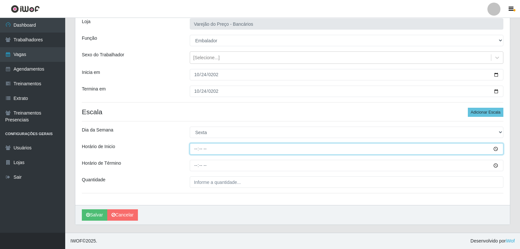
click at [201, 151] on input "Horário de Inicio" at bounding box center [347, 148] width 314 height 11
type input "16:00"
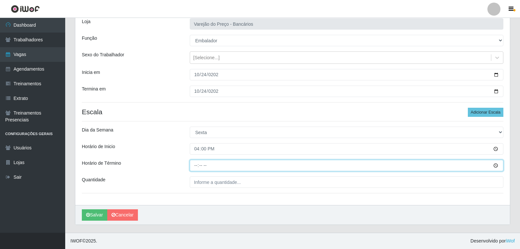
click at [197, 164] on input "Horário de Término" at bounding box center [347, 165] width 314 height 11
type input "21:00"
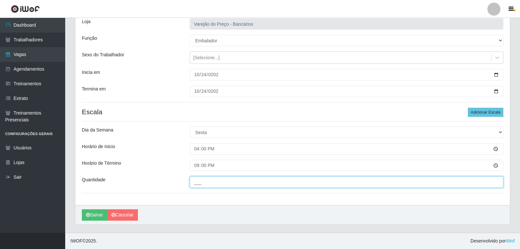
click at [222, 184] on input "___" at bounding box center [347, 182] width 314 height 11
type input "5__"
click at [82, 210] on button "Salvar" at bounding box center [94, 215] width 25 height 11
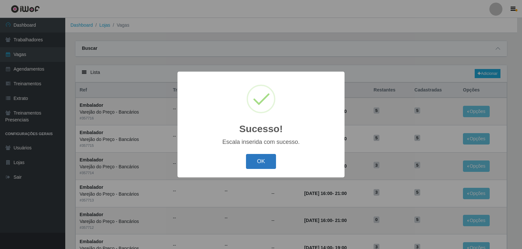
click at [253, 163] on button "OK" at bounding box center [261, 161] width 30 height 15
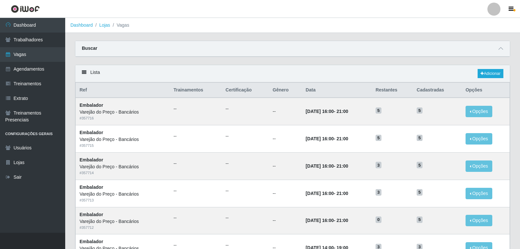
click at [490, 68] on div "Lista Adicionar" at bounding box center [292, 73] width 435 height 17
click at [483, 77] on link "Adicionar" at bounding box center [491, 73] width 26 height 9
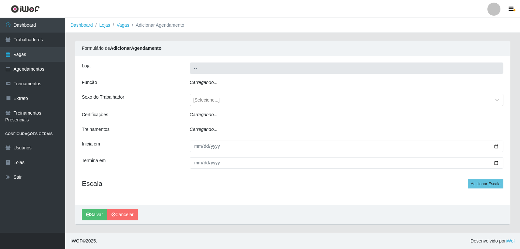
type input "Varejão do Preço - Bancários"
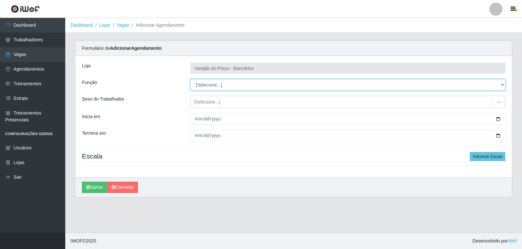
click at [216, 89] on select "[Selecione...] Auxiliar de Estacionamento Auxiliar de Estacionamento + Auxiliar…" at bounding box center [347, 84] width 315 height 11
select select "1"
click at [190, 79] on select "[Selecione...] Auxiliar de Estacionamento Auxiliar de Estacionamento + Auxiliar…" at bounding box center [347, 84] width 315 height 11
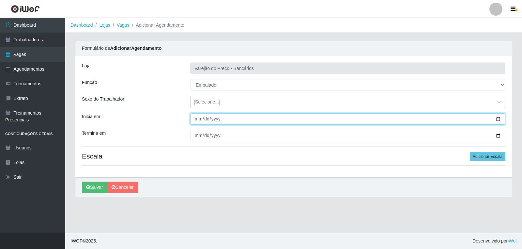
click at [196, 119] on input "Inicia em" at bounding box center [347, 118] width 315 height 11
type input "2025-10-25"
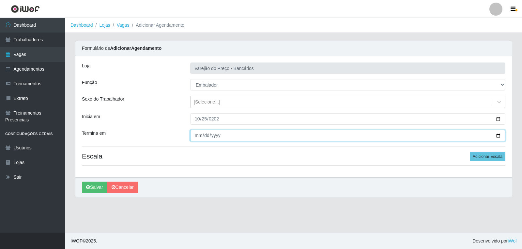
click at [196, 137] on input "Termina em" at bounding box center [347, 135] width 315 height 11
type input "2025-10-25"
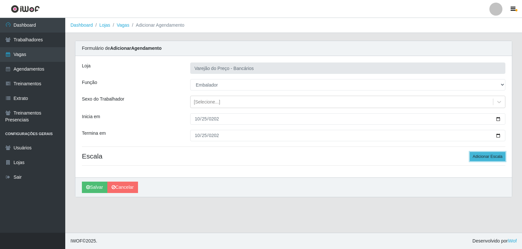
click at [495, 155] on button "Adicionar Escala" at bounding box center [487, 156] width 36 height 9
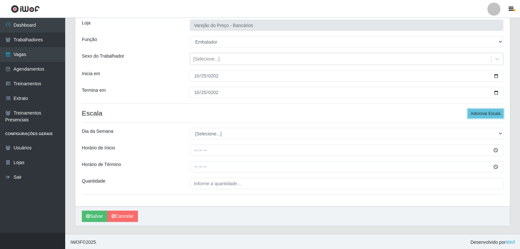
scroll to position [44, 0]
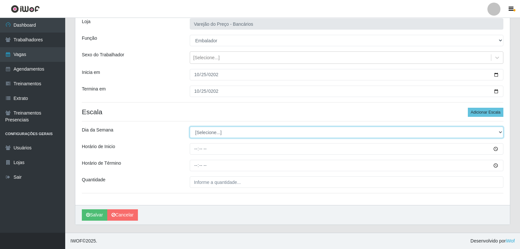
click at [211, 134] on select "[Selecione...] Segunda Terça Quarta Quinta Sexta Sábado Domingo" at bounding box center [347, 132] width 314 height 11
select select "6"
click at [190, 127] on select "[Selecione...] Segunda Terça Quarta Quinta Sexta Sábado Domingo" at bounding box center [347, 132] width 314 height 11
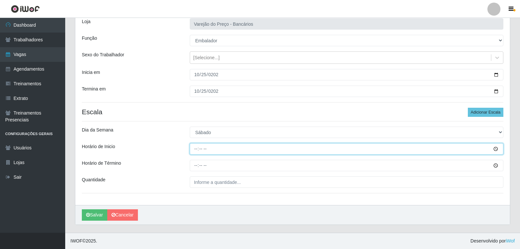
click at [192, 150] on input "Horário de Inicio" at bounding box center [347, 148] width 314 height 11
type input "09:00"
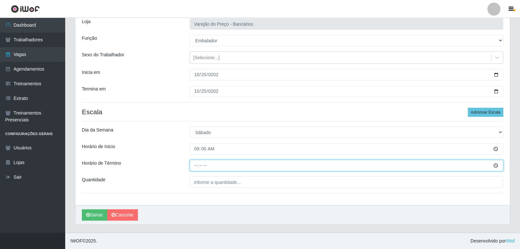
click at [190, 163] on input "Horário de Término" at bounding box center [347, 165] width 314 height 11
type input "14:00"
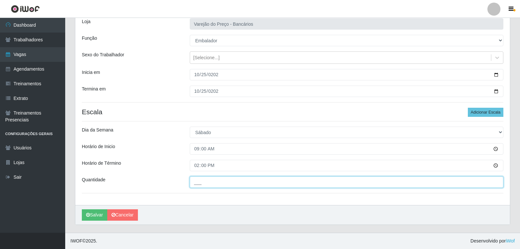
click at [199, 183] on input "___" at bounding box center [347, 182] width 314 height 11
type input "5__"
click at [82, 210] on button "Salvar" at bounding box center [94, 215] width 25 height 11
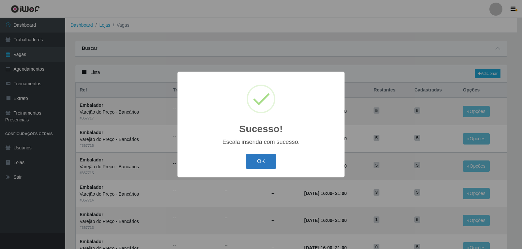
click at [260, 159] on button "OK" at bounding box center [261, 161] width 30 height 15
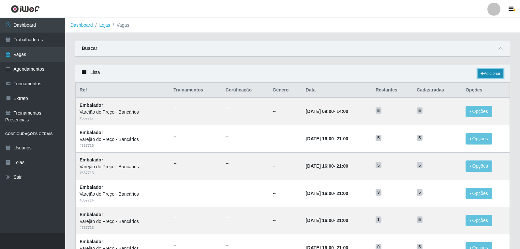
click at [482, 74] on link "Adicionar" at bounding box center [491, 73] width 26 height 9
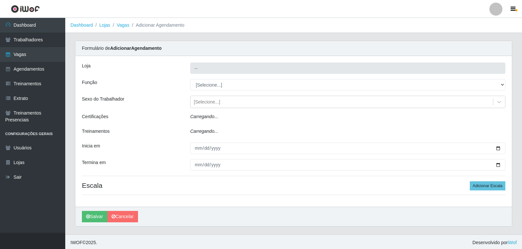
type input "Varejão do Preço - Bancários"
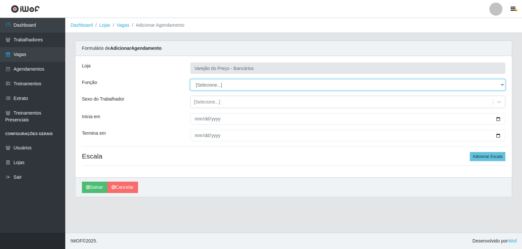
click at [205, 87] on select "[Selecione...] Auxiliar de Estacionamento Auxiliar de Estacionamento + Auxiliar…" at bounding box center [347, 84] width 315 height 11
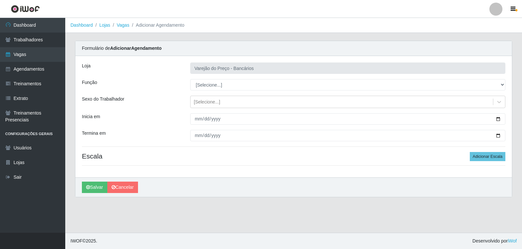
click at [169, 119] on div "Inicia em" at bounding box center [131, 118] width 108 height 11
click at [132, 191] on link "Cancelar" at bounding box center [122, 187] width 31 height 11
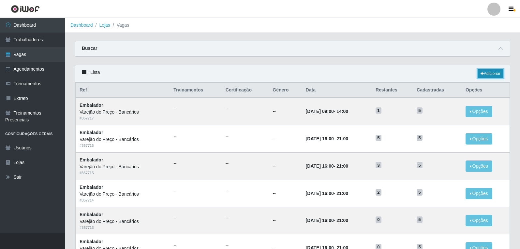
click at [489, 74] on link "Adicionar" at bounding box center [491, 73] width 26 height 9
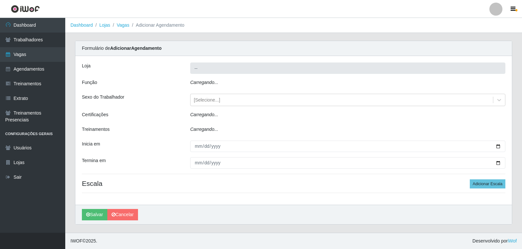
type input "Varejão do Preço - Bancários"
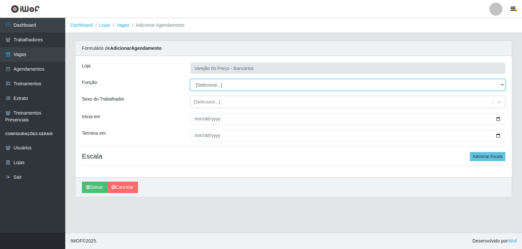
click at [221, 87] on select "[Selecione...] Auxiliar de Estacionamento Auxiliar de Estacionamento + Auxiliar…" at bounding box center [347, 84] width 315 height 11
select select "1"
click at [190, 79] on select "[Selecione...] Auxiliar de Estacionamento Auxiliar de Estacionamento + Auxiliar…" at bounding box center [347, 84] width 315 height 11
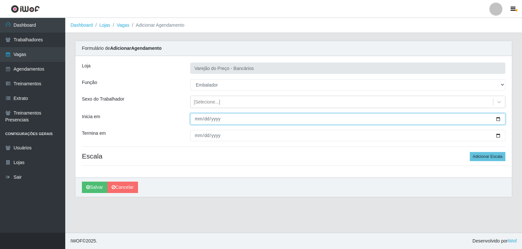
click at [195, 120] on input "Inicia em" at bounding box center [347, 118] width 315 height 11
type input "2025-10-25"
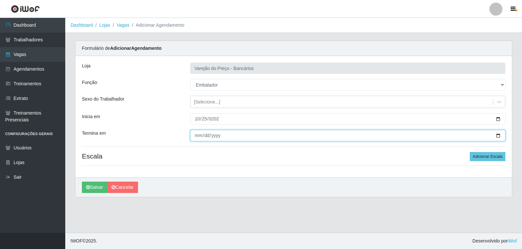
click at [198, 138] on input "Termina em" at bounding box center [347, 135] width 315 height 11
type input "2025-10-25"
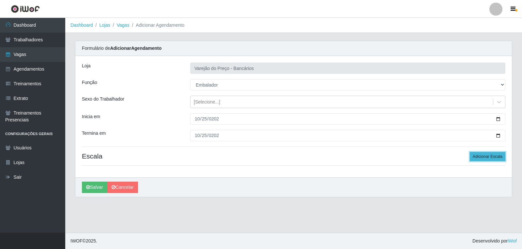
click at [486, 154] on button "Adicionar Escala" at bounding box center [487, 156] width 36 height 9
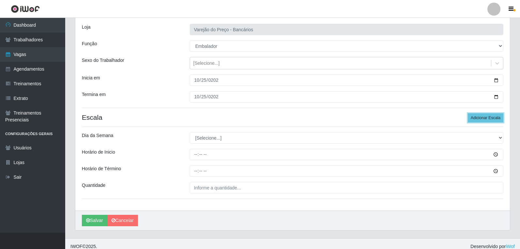
scroll to position [44, 0]
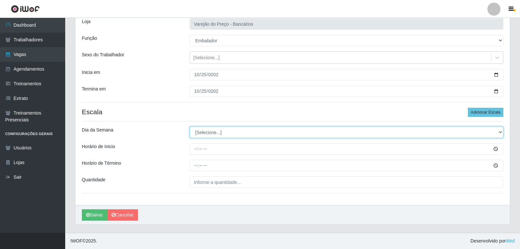
click at [220, 133] on select "[Selecione...] Segunda Terça Quarta Quinta Sexta Sábado Domingo" at bounding box center [347, 132] width 314 height 11
select select "6"
click at [190, 127] on select "[Selecione...] Segunda Terça Quarta Quinta Sexta Sábado Domingo" at bounding box center [347, 132] width 314 height 11
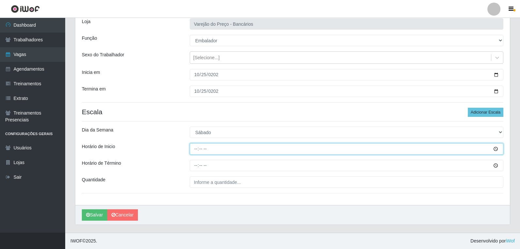
click at [197, 148] on input "Horário de Inicio" at bounding box center [347, 148] width 314 height 11
type input "16:00"
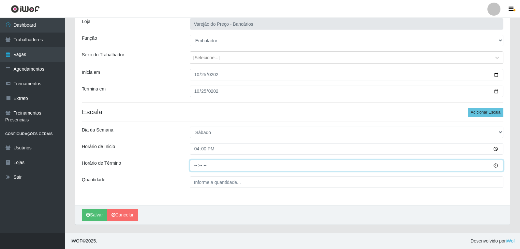
click at [196, 167] on input "Horário de Término" at bounding box center [347, 165] width 314 height 11
type input "21:00"
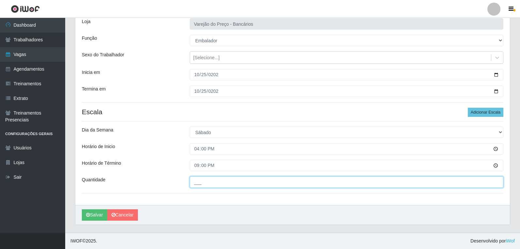
click at [213, 186] on input "___" at bounding box center [347, 182] width 314 height 11
type input "5__"
click at [82, 210] on button "Salvar" at bounding box center [94, 215] width 25 height 11
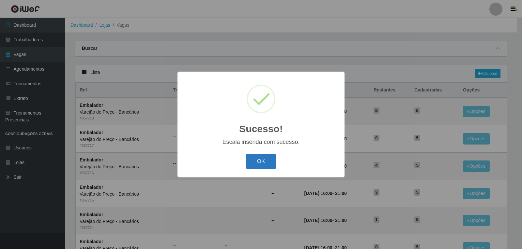
click at [268, 163] on button "OK" at bounding box center [261, 161] width 30 height 15
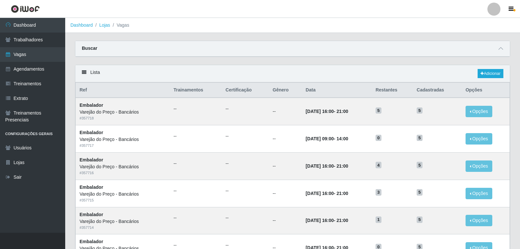
click at [486, 69] on div "Lista Adicionar" at bounding box center [292, 73] width 435 height 17
click at [484, 71] on link "Adicionar" at bounding box center [491, 73] width 26 height 9
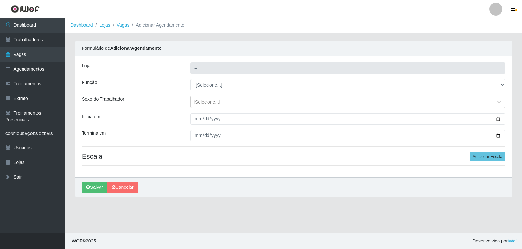
type input "Varejão do Preço - Bancários"
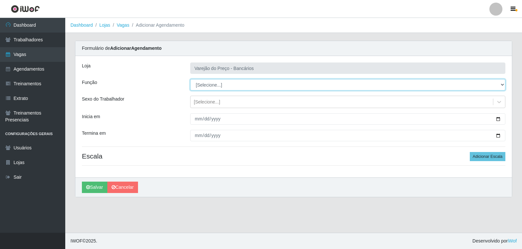
click at [229, 90] on select "[Selecione...] Auxiliar de Estacionamento Auxiliar de Estacionamento + Auxiliar…" at bounding box center [347, 84] width 315 height 11
select select "1"
click at [190, 79] on select "[Selecione...] Auxiliar de Estacionamento Auxiliar de Estacionamento + Auxiliar…" at bounding box center [347, 84] width 315 height 11
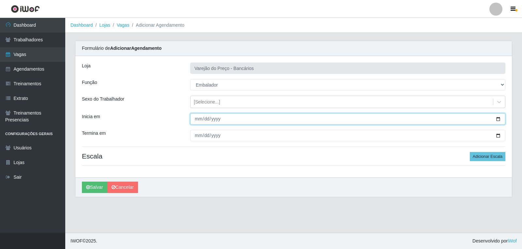
click at [197, 116] on input "Inicia em" at bounding box center [347, 118] width 315 height 11
type input "2025-10-26"
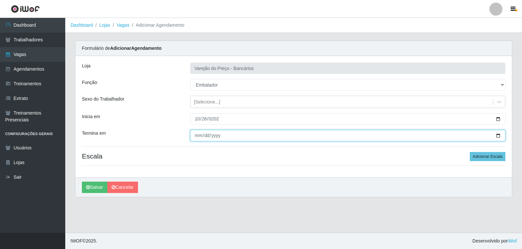
click at [196, 134] on input "Termina em" at bounding box center [347, 135] width 315 height 11
type input "2025-10-26"
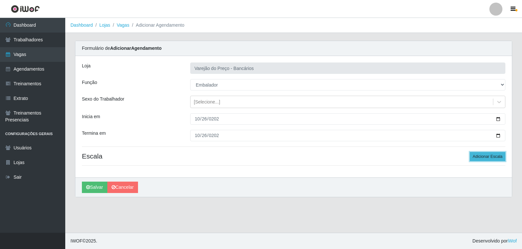
click at [502, 155] on button "Adicionar Escala" at bounding box center [487, 156] width 36 height 9
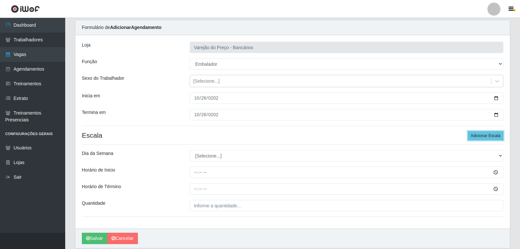
scroll to position [44, 0]
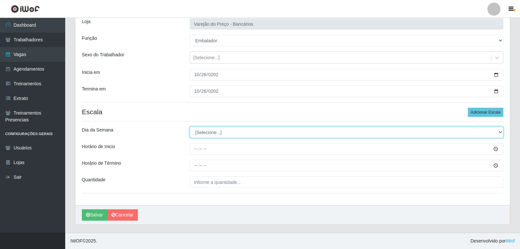
click at [221, 135] on select "[Selecione...] Segunda Terça Quarta Quinta Sexta Sábado Domingo" at bounding box center [347, 132] width 314 height 11
select select "0"
click at [190, 127] on select "[Selecione...] Segunda Terça Quarta Quinta Sexta Sábado Domingo" at bounding box center [347, 132] width 314 height 11
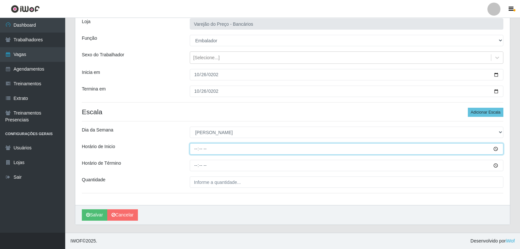
click at [195, 145] on input "Horário de Inicio" at bounding box center [347, 148] width 314 height 11
type input "09:00"
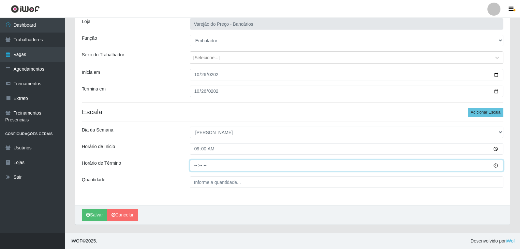
click at [191, 165] on input "Horário de Término" at bounding box center [347, 165] width 314 height 11
type input "14:00"
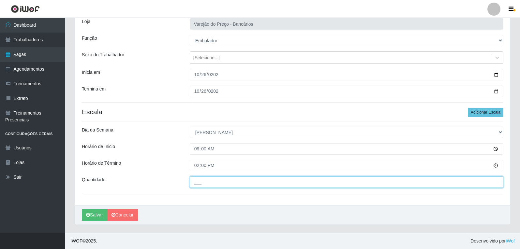
click at [202, 185] on input "___" at bounding box center [347, 182] width 314 height 11
type input "5__"
click at [82, 210] on button "Salvar" at bounding box center [94, 215] width 25 height 11
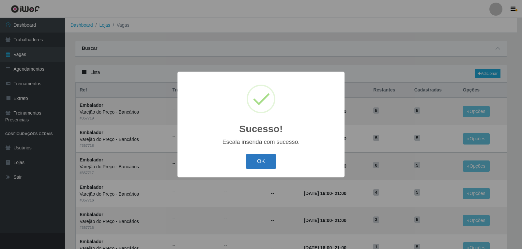
click at [274, 158] on button "OK" at bounding box center [261, 161] width 30 height 15
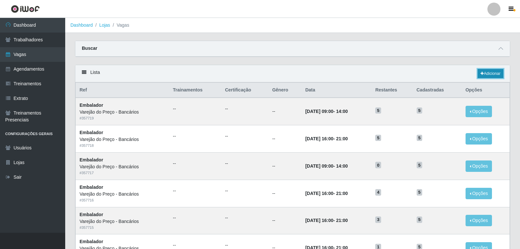
click at [484, 77] on link "Adicionar" at bounding box center [491, 73] width 26 height 9
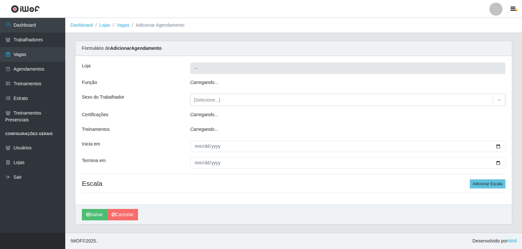
type input "Varejão do Preço - Bancários"
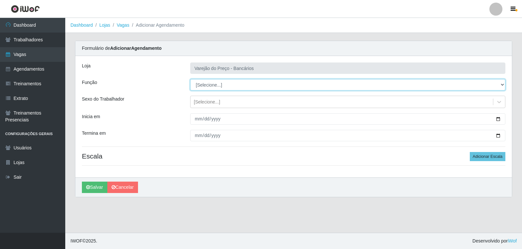
click at [204, 85] on select "[Selecione...] Auxiliar de Estacionamento Auxiliar de Estacionamento + Auxiliar…" at bounding box center [347, 84] width 315 height 11
select select "1"
click at [190, 79] on select "[Selecione...] Auxiliar de Estacionamento Auxiliar de Estacionamento + Auxiliar…" at bounding box center [347, 84] width 315 height 11
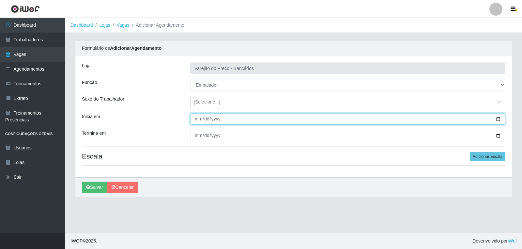
click at [196, 119] on input "Inicia em" at bounding box center [347, 118] width 315 height 11
type input "2025-10-26"
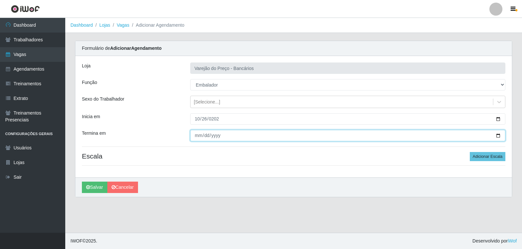
click at [197, 134] on input "Termina em" at bounding box center [347, 135] width 315 height 11
type input "2025-10-26"
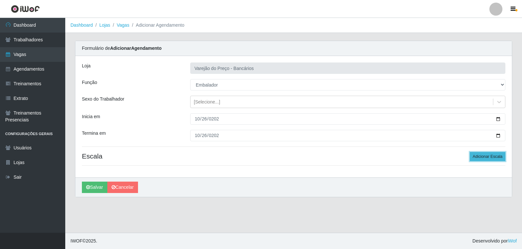
click at [484, 153] on button "Adicionar Escala" at bounding box center [487, 156] width 36 height 9
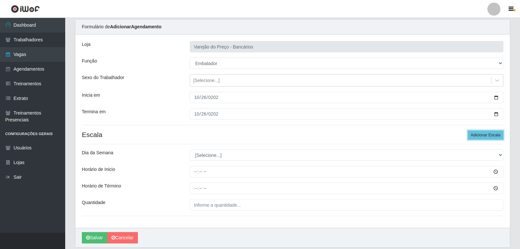
scroll to position [44, 0]
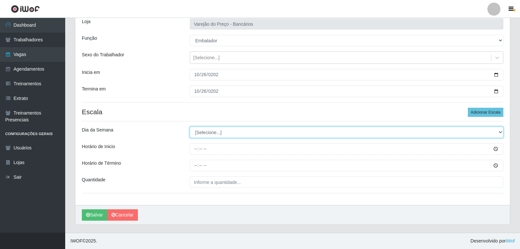
click at [226, 136] on select "[Selecione...] Segunda Terça Quarta Quinta Sexta Sábado Domingo" at bounding box center [347, 132] width 314 height 11
select select "0"
click at [190, 127] on select "[Selecione...] Segunda Terça Quarta Quinta Sexta Sábado Domingo" at bounding box center [347, 132] width 314 height 11
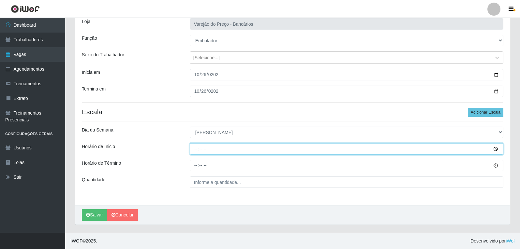
click at [194, 150] on input "Horário de Inicio" at bounding box center [347, 148] width 314 height 11
type input "14:00"
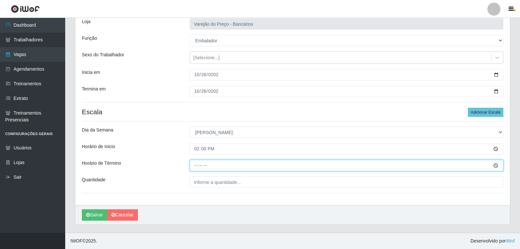
click at [196, 168] on input "Horário de Término" at bounding box center [347, 165] width 314 height 11
type input "19:00"
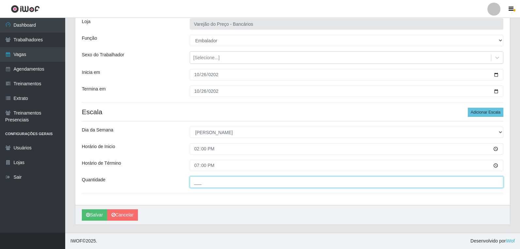
click at [228, 183] on input "___" at bounding box center [347, 182] width 314 height 11
type input "3__"
click at [82, 210] on button "Salvar" at bounding box center [94, 215] width 25 height 11
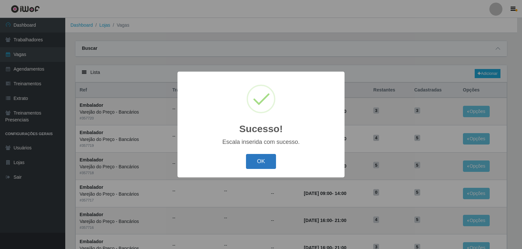
click at [266, 165] on button "OK" at bounding box center [261, 161] width 30 height 15
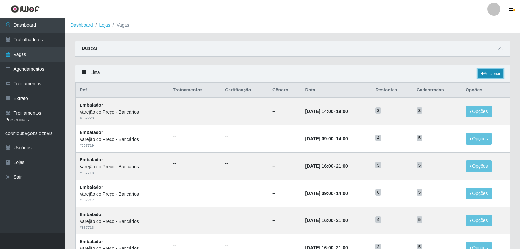
click at [492, 75] on link "Adicionar" at bounding box center [491, 73] width 26 height 9
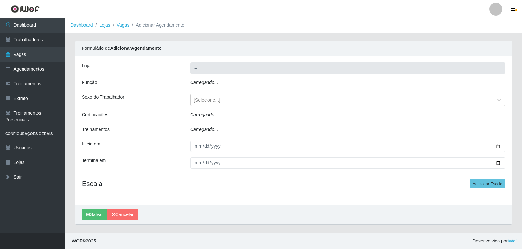
type input "Varejão do Preço - Bancários"
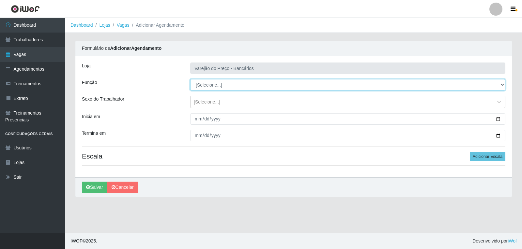
click at [215, 87] on select "[Selecione...] Auxiliar de Estacionamento Auxiliar de Estacionamento + Auxiliar…" at bounding box center [347, 84] width 315 height 11
select select "1"
click at [190, 79] on select "[Selecione...] Auxiliar de Estacionamento Auxiliar de Estacionamento + Auxiliar…" at bounding box center [347, 84] width 315 height 11
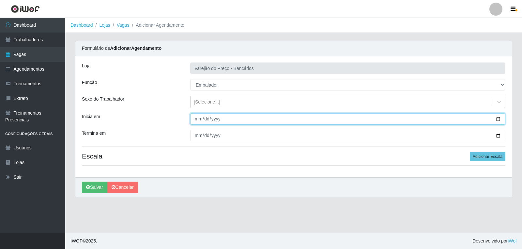
click at [199, 118] on input "Inicia em" at bounding box center [347, 118] width 315 height 11
type input "2025-10-27"
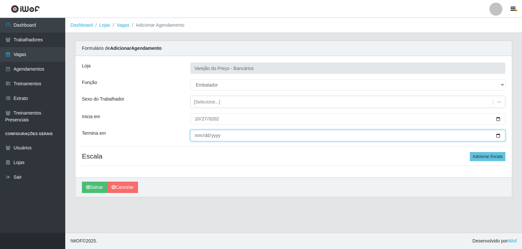
click at [196, 136] on input "Termina em" at bounding box center [347, 135] width 315 height 11
type input "2025-10-27"
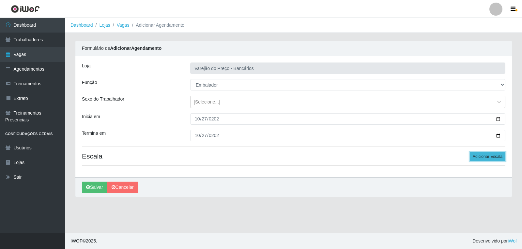
click at [496, 158] on button "Adicionar Escala" at bounding box center [487, 156] width 36 height 9
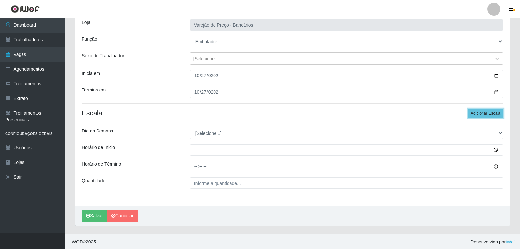
scroll to position [44, 0]
click at [199, 121] on div "Loja Varejão do Preço - Bancários Função [Selecione...] Auxiliar de Estacioname…" at bounding box center [292, 109] width 435 height 194
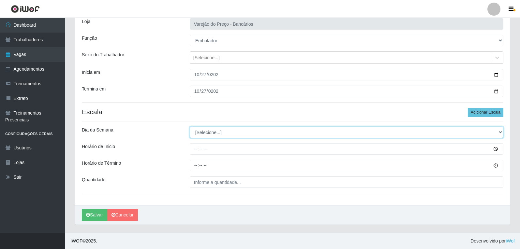
click at [200, 127] on select "[Selecione...] Segunda Terça Quarta Quinta Sexta Sábado Domingo" at bounding box center [347, 132] width 314 height 11
select select "1"
click at [190, 127] on select "[Selecione...] Segunda Terça Quarta Quinta Sexta Sábado Domingo" at bounding box center [347, 132] width 314 height 11
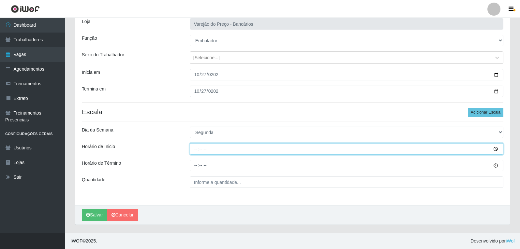
click at [196, 147] on input "Horário de Inicio" at bounding box center [347, 148] width 314 height 11
click at [195, 147] on input "Horário de Inicio" at bounding box center [347, 148] width 314 height 11
type input "16:00"
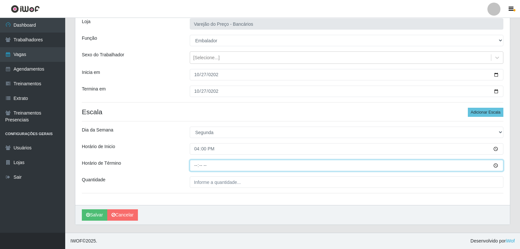
click at [191, 166] on input "Horário de Término" at bounding box center [347, 165] width 314 height 11
type input "21:00"
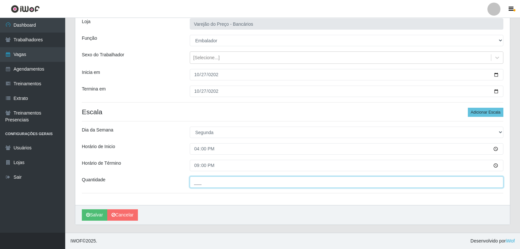
click at [222, 182] on input "___" at bounding box center [347, 182] width 314 height 11
type input "5__"
click at [82, 210] on button "Salvar" at bounding box center [94, 215] width 25 height 11
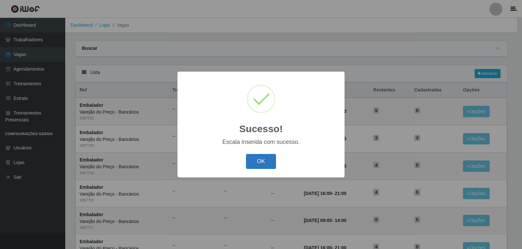
click at [274, 158] on button "OK" at bounding box center [261, 161] width 30 height 15
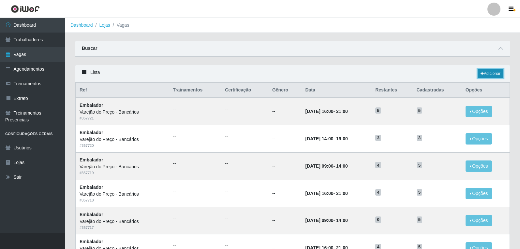
click at [488, 71] on link "Adicionar" at bounding box center [491, 73] width 26 height 9
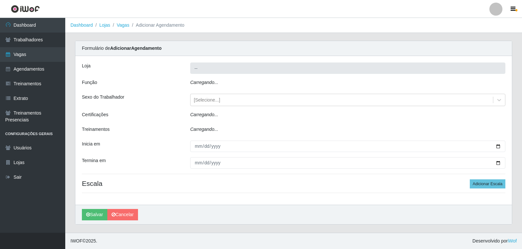
type input "Varejão do Preço - Bancários"
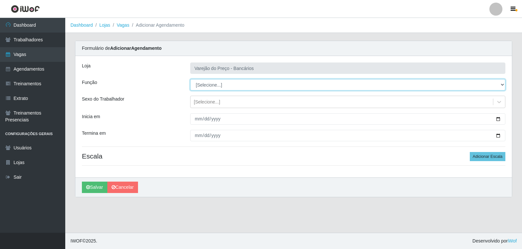
click at [202, 87] on select "[Selecione...] Auxiliar de Estacionamento Auxiliar de Estacionamento + Auxiliar…" at bounding box center [347, 84] width 315 height 11
select select "1"
click at [190, 79] on select "[Selecione...] Auxiliar de Estacionamento Auxiliar de Estacionamento + Auxiliar…" at bounding box center [347, 84] width 315 height 11
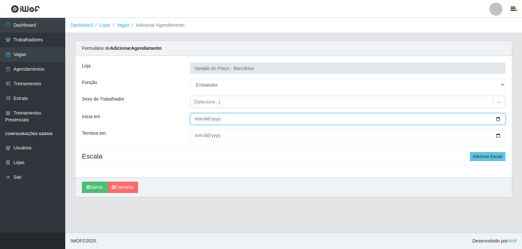
click at [199, 117] on input "Inicia em" at bounding box center [347, 118] width 315 height 11
type input "2025-10-28"
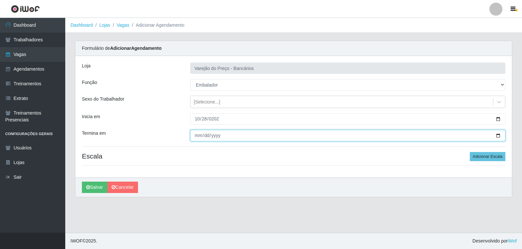
click at [197, 135] on input "Termina em" at bounding box center [347, 135] width 315 height 11
type input "2025-10-28"
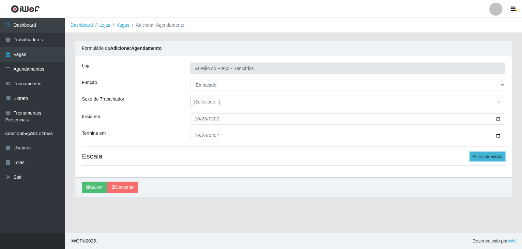
click at [480, 153] on button "Adicionar Escala" at bounding box center [487, 156] width 36 height 9
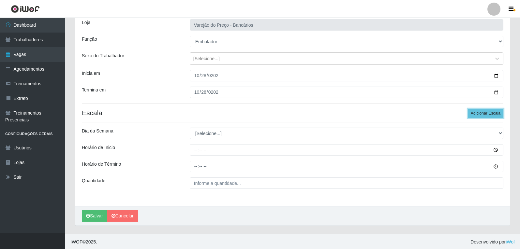
scroll to position [44, 0]
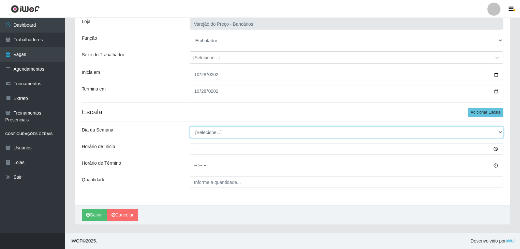
click at [194, 134] on select "[Selecione...] Segunda Terça Quarta Quinta Sexta Sábado Domingo" at bounding box center [347, 132] width 314 height 11
select select "2"
click at [190, 127] on select "[Selecione...] Segunda Terça Quarta Quinta Sexta Sábado Domingo" at bounding box center [347, 132] width 314 height 11
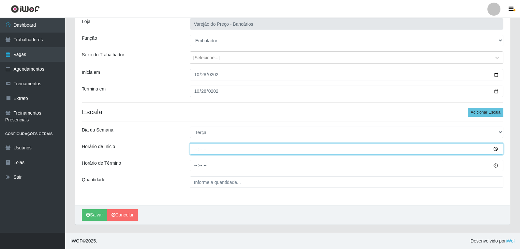
click at [198, 150] on input "Horário de Inicio" at bounding box center [347, 148] width 314 height 11
type input "16:00"
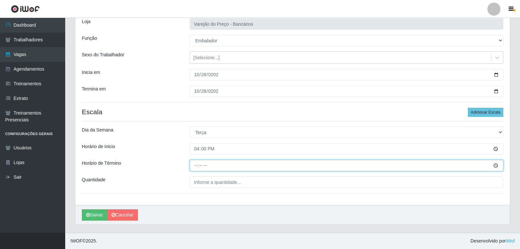
click at [196, 164] on input "Horário de Término" at bounding box center [347, 165] width 314 height 11
type input "21:00"
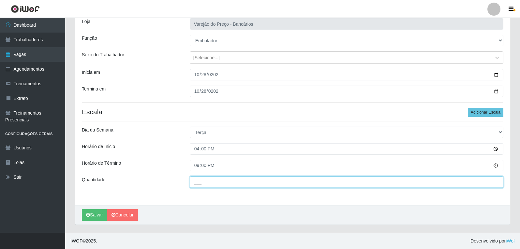
click at [212, 184] on input "___" at bounding box center [347, 182] width 314 height 11
type input "5__"
click at [82, 210] on button "Salvar" at bounding box center [94, 215] width 25 height 11
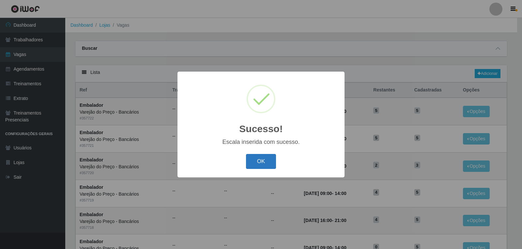
click at [269, 159] on button "OK" at bounding box center [261, 161] width 30 height 15
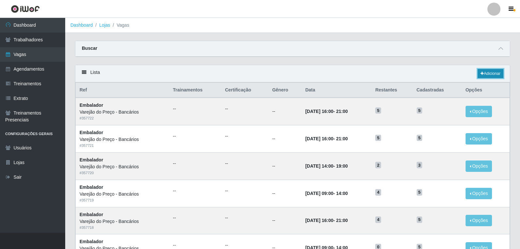
click at [496, 72] on link "Adicionar" at bounding box center [491, 73] width 26 height 9
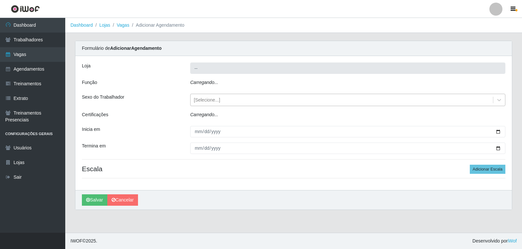
type input "Varejão do Preço - Bancários"
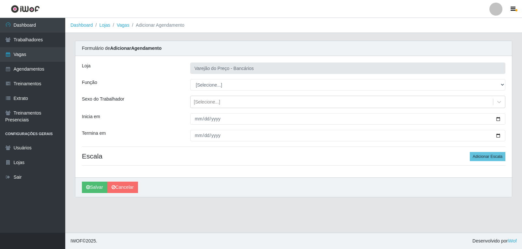
click at [208, 79] on div "Loja Varejão do Preço - Bancários Função [Selecione...] Auxiliar de Estacioname…" at bounding box center [293, 117] width 436 height 122
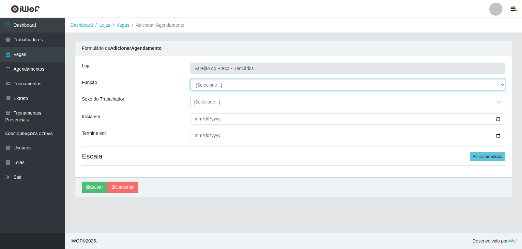
click at [209, 81] on select "[Selecione...] Auxiliar de Estacionamento Auxiliar de Estacionamento + Auxiliar…" at bounding box center [347, 84] width 315 height 11
select select "1"
click at [190, 79] on select "[Selecione...] Auxiliar de Estacionamento Auxiliar de Estacionamento + Auxiliar…" at bounding box center [347, 84] width 315 height 11
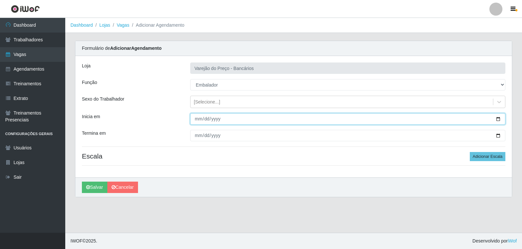
click at [196, 114] on input "Inicia em" at bounding box center [347, 118] width 315 height 11
type input "2025-10-29"
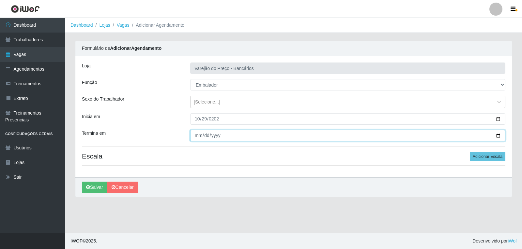
click at [197, 138] on input "Termina em" at bounding box center [347, 135] width 315 height 11
type input "2025-10-29"
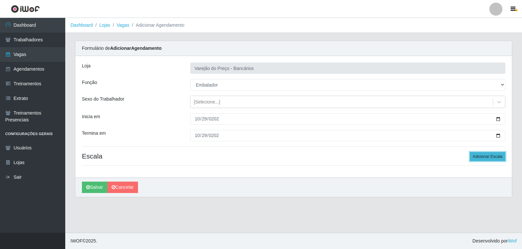
click at [486, 158] on button "Adicionar Escala" at bounding box center [487, 156] width 36 height 9
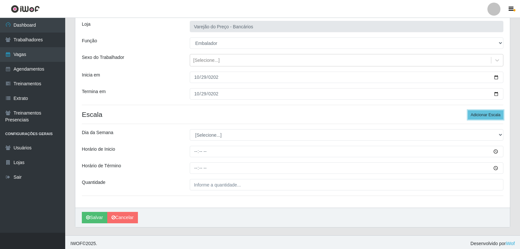
scroll to position [44, 0]
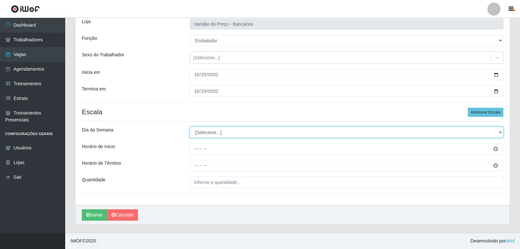
click at [220, 134] on select "[Selecione...] Segunda Terça Quarta Quinta Sexta Sábado Domingo" at bounding box center [347, 132] width 314 height 11
select select "3"
click at [190, 127] on select "[Selecione...] Segunda Terça Quarta Quinta Sexta Sábado Domingo" at bounding box center [347, 132] width 314 height 11
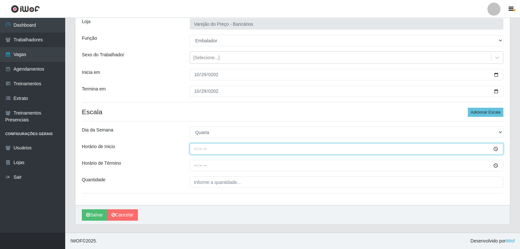
click at [198, 149] on input "Horário de Inicio" at bounding box center [347, 148] width 314 height 11
type input "16:00"
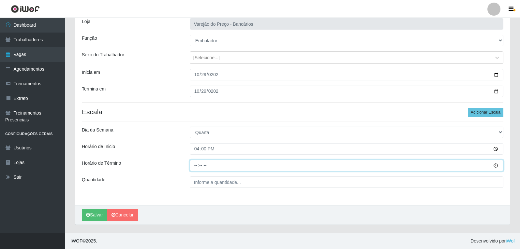
click at [195, 168] on input "Horário de Término" at bounding box center [347, 165] width 314 height 11
type input "21:00"
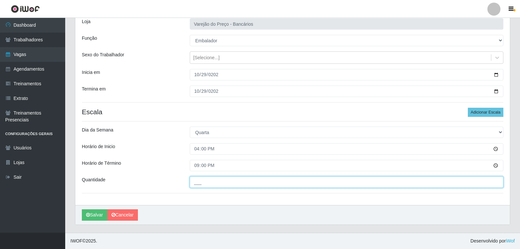
click at [209, 181] on input "___" at bounding box center [347, 182] width 314 height 11
type input "5__"
click at [82, 210] on button "Salvar" at bounding box center [94, 215] width 25 height 11
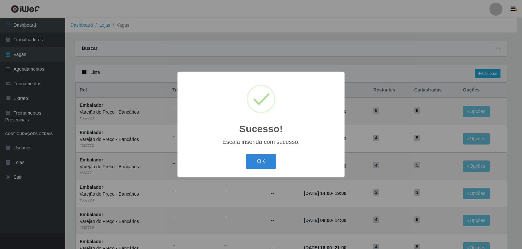
drag, startPoint x: 277, startPoint y: 153, endPoint x: 276, endPoint y: 157, distance: 3.7
click at [276, 155] on div "OK Cancel" at bounding box center [261, 161] width 154 height 19
click at [273, 158] on button "OK" at bounding box center [261, 161] width 30 height 15
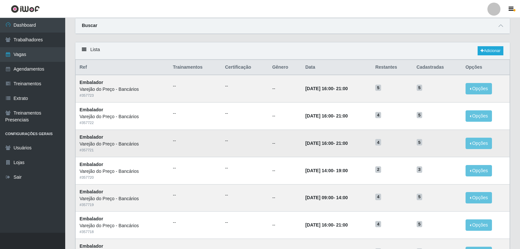
scroll to position [33, 0]
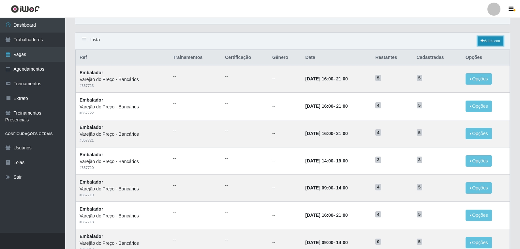
click at [489, 43] on link "Adicionar" at bounding box center [491, 41] width 26 height 9
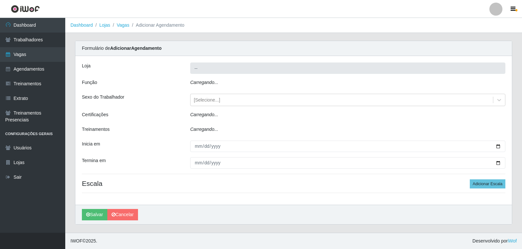
type input "Varejão do Preço - Bancários"
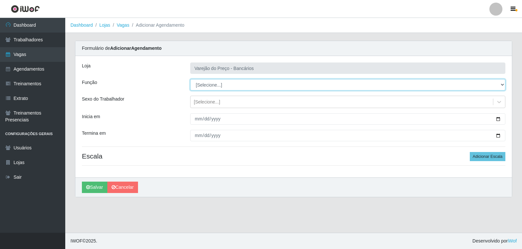
click at [219, 87] on select "[Selecione...] Auxiliar de Estacionamento Auxiliar de Estacionamento + Auxiliar…" at bounding box center [347, 84] width 315 height 11
select select "1"
click at [190, 79] on select "[Selecione...] Auxiliar de Estacionamento Auxiliar de Estacionamento + Auxiliar…" at bounding box center [347, 84] width 315 height 11
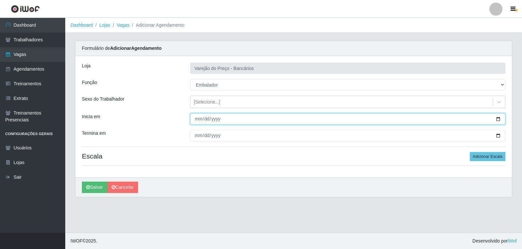
click at [194, 116] on input "Inicia em" at bounding box center [347, 118] width 315 height 11
type input "2025-10-30"
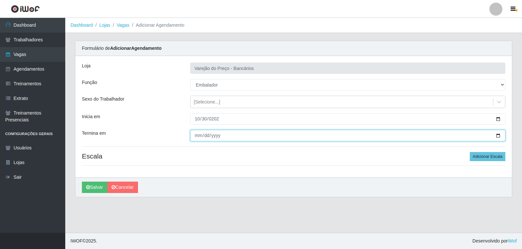
click at [196, 134] on input "Termina em" at bounding box center [347, 135] width 315 height 11
type input "2025-10-30"
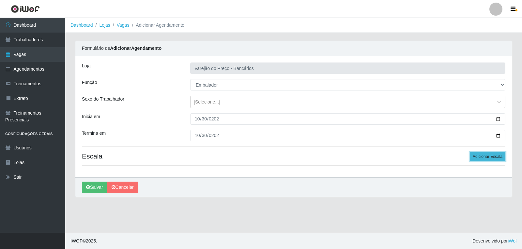
click at [502, 155] on button "Adicionar Escala" at bounding box center [487, 156] width 36 height 9
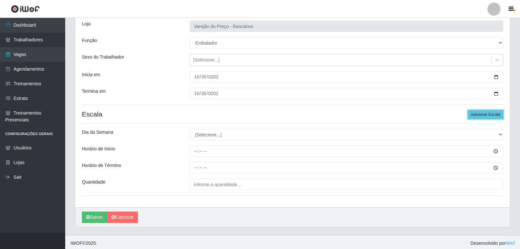
scroll to position [44, 0]
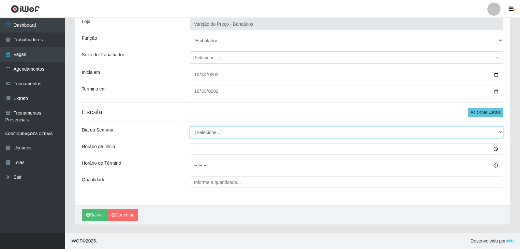
click at [211, 136] on select "[Selecione...] Segunda Terça Quarta Quinta Sexta Sábado Domingo" at bounding box center [347, 132] width 314 height 11
select select "4"
click at [190, 127] on select "[Selecione...] Segunda Terça Quarta Quinta Sexta Sábado Domingo" at bounding box center [347, 132] width 314 height 11
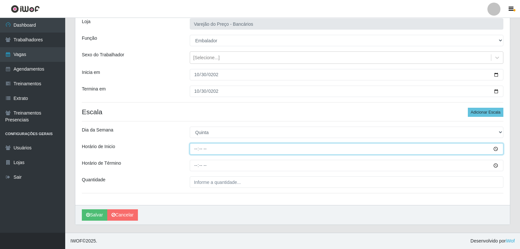
click at [194, 150] on input "Horário de Inicio" at bounding box center [347, 148] width 314 height 11
type input "16:00"
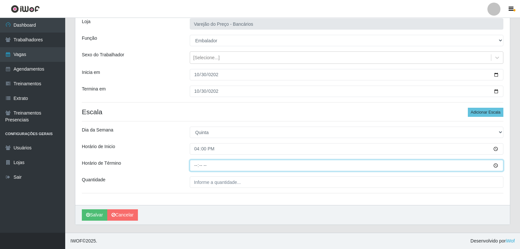
click at [192, 165] on input "Horário de Término" at bounding box center [347, 165] width 314 height 11
type input "21:00"
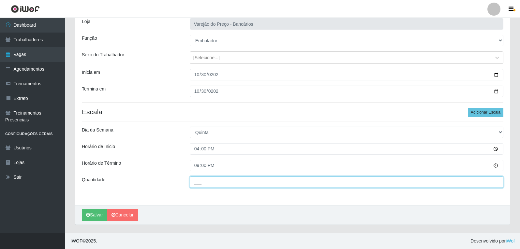
click at [204, 185] on input "___" at bounding box center [347, 182] width 314 height 11
type input "5__"
click at [82, 210] on button "Salvar" at bounding box center [94, 215] width 25 height 11
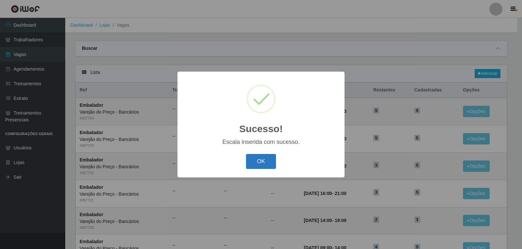
click at [269, 163] on button "OK" at bounding box center [261, 161] width 30 height 15
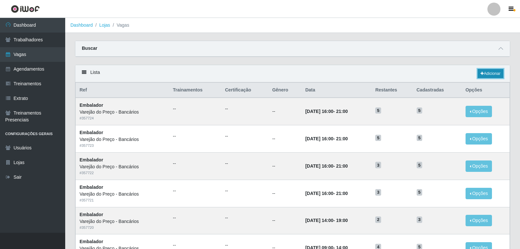
click at [483, 75] on link "Adicionar" at bounding box center [491, 73] width 26 height 9
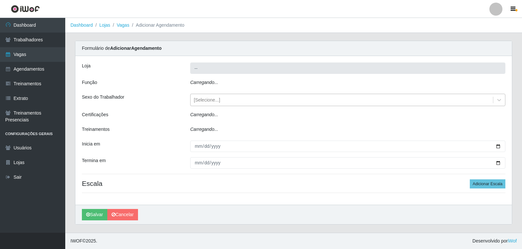
type input "Varejão do Preço - Bancários"
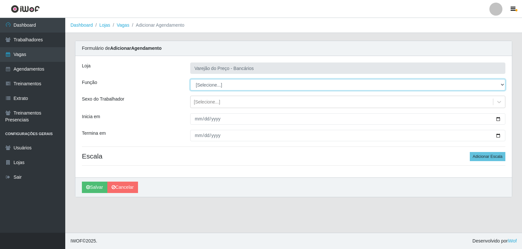
click at [192, 82] on select "[Selecione...] Auxiliar de Estacionamento Auxiliar de Estacionamento + Auxiliar…" at bounding box center [347, 84] width 315 height 11
select select "1"
click at [190, 79] on select "[Selecione...] Auxiliar de Estacionamento Auxiliar de Estacionamento + Auxiliar…" at bounding box center [347, 84] width 315 height 11
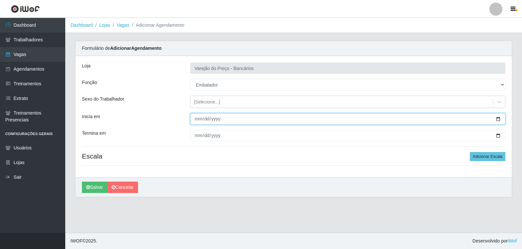
click at [199, 119] on input "Inicia em" at bounding box center [347, 118] width 315 height 11
type input "2025-10-31"
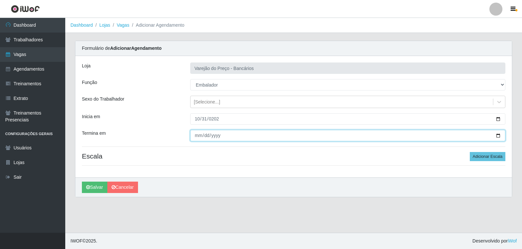
click at [192, 138] on input "Termina em" at bounding box center [347, 135] width 315 height 11
type input "2025-10-31"
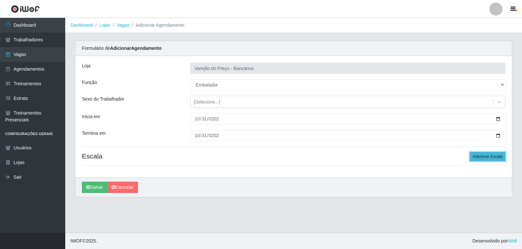
click at [477, 154] on button "Adicionar Escala" at bounding box center [487, 156] width 36 height 9
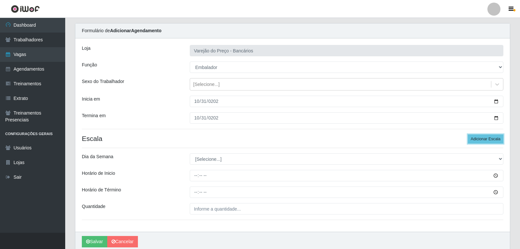
scroll to position [33, 0]
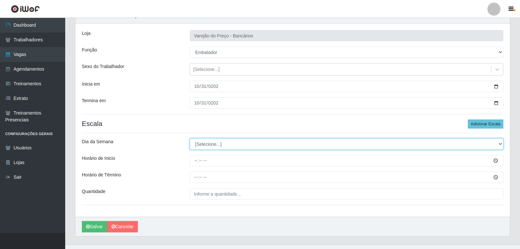
click at [232, 144] on select "[Selecione...] Segunda Terça Quarta Quinta Sexta Sábado Domingo" at bounding box center [347, 144] width 314 height 11
select select "5"
click at [190, 139] on select "[Selecione...] Segunda Terça Quarta Quinta Sexta Sábado Domingo" at bounding box center [347, 144] width 314 height 11
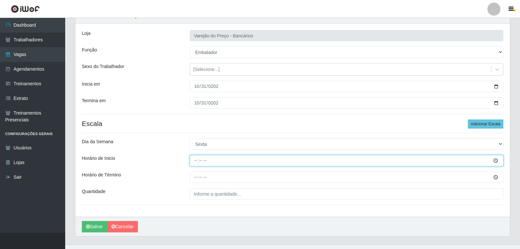
click at [196, 161] on input "Horário de Inicio" at bounding box center [347, 160] width 314 height 11
type input "09:00"
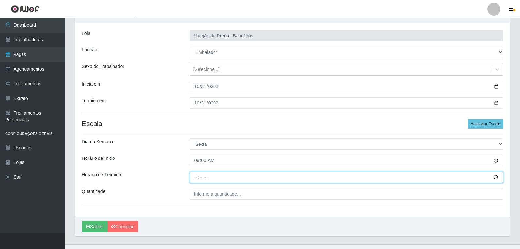
click at [196, 178] on input "Horário de Término" at bounding box center [347, 177] width 314 height 11
type input "14:00"
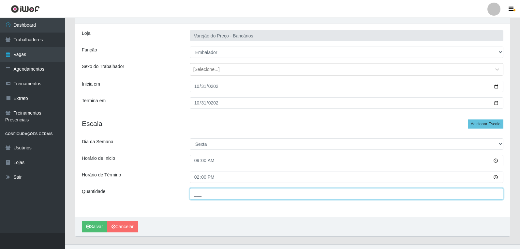
click at [207, 196] on input "___" at bounding box center [347, 193] width 314 height 11
type input "6__"
click at [82, 221] on button "Salvar" at bounding box center [94, 226] width 25 height 11
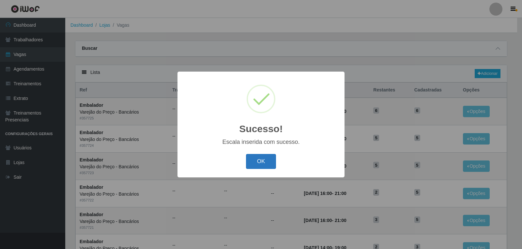
click at [263, 163] on button "OK" at bounding box center [261, 161] width 30 height 15
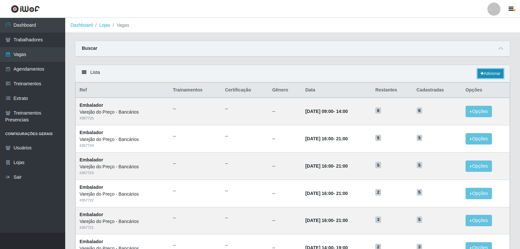
click at [486, 74] on link "Adicionar" at bounding box center [491, 73] width 26 height 9
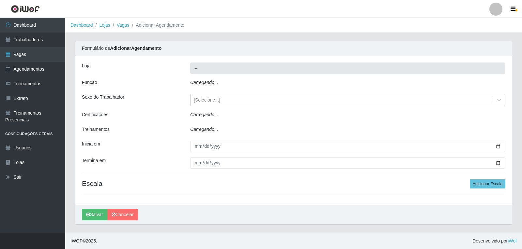
type input "Varejão do Preço - Bancários"
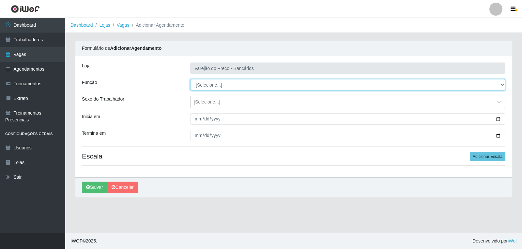
click at [208, 86] on select "[Selecione...] Auxiliar de Estacionamento Auxiliar de Estacionamento + Auxiliar…" at bounding box center [347, 84] width 315 height 11
select select "1"
click at [190, 79] on select "[Selecione...] Auxiliar de Estacionamento Auxiliar de Estacionamento + Auxiliar…" at bounding box center [347, 84] width 315 height 11
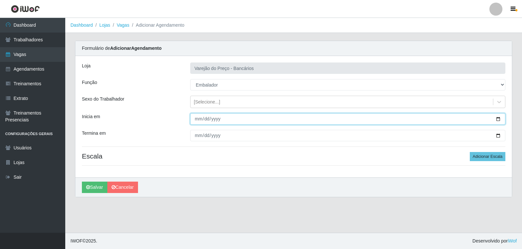
click at [198, 121] on input "Inicia em" at bounding box center [347, 118] width 315 height 11
type input "2025-10-31"
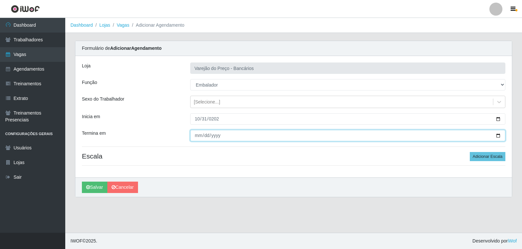
click at [194, 138] on input "Termina em" at bounding box center [347, 135] width 315 height 11
type input "2025-10-31"
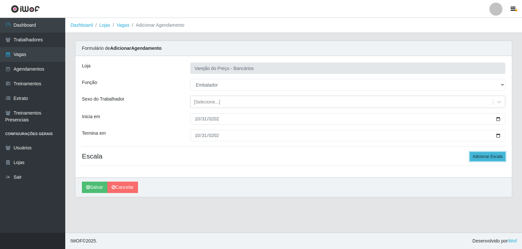
click at [488, 158] on button "Adicionar Escala" at bounding box center [487, 156] width 36 height 9
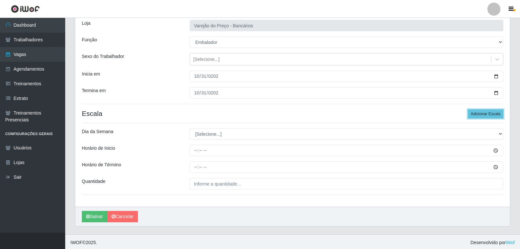
scroll to position [44, 0]
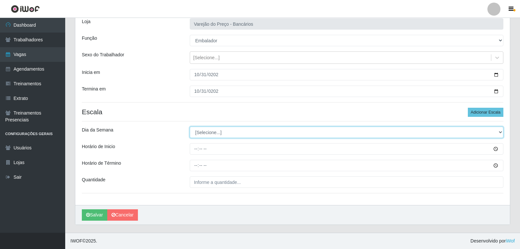
drag, startPoint x: 254, startPoint y: 136, endPoint x: 251, endPoint y: 139, distance: 4.1
click at [251, 139] on div "Loja Varejão do Preço - Bancários Função [Selecione...] Auxiliar de Estacioname…" at bounding box center [292, 109] width 435 height 194
select select "5"
click at [190, 127] on select "[Selecione...] Segunda Terça Quarta Quinta Sexta Sábado Domingo" at bounding box center [347, 132] width 314 height 11
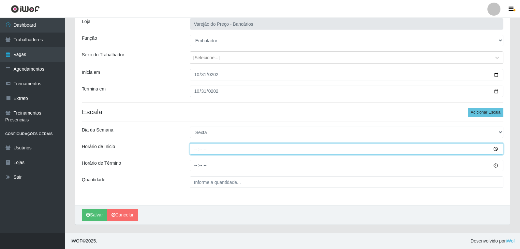
click at [196, 148] on input "Horário de Inicio" at bounding box center [347, 148] width 314 height 11
type input "16:00"
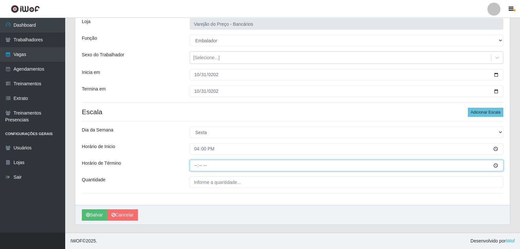
click at [197, 166] on input "Horário de Término" at bounding box center [347, 165] width 314 height 11
type input "21:00"
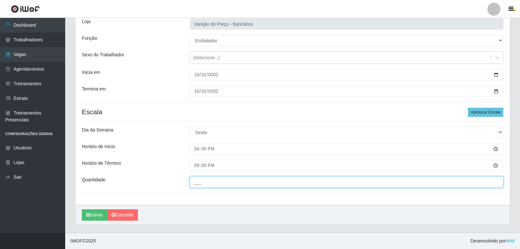
click at [214, 185] on input "___" at bounding box center [347, 182] width 314 height 11
type input "6__"
click at [82, 210] on button "Salvar" at bounding box center [94, 215] width 25 height 11
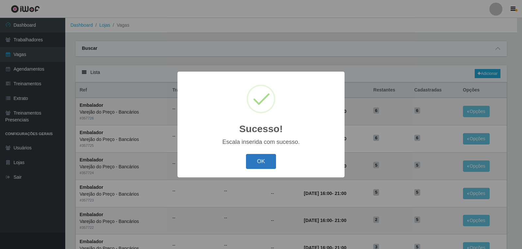
click at [275, 161] on button "OK" at bounding box center [261, 161] width 30 height 15
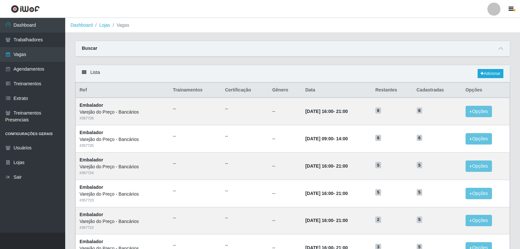
click at [362, 50] on div "Buscar" at bounding box center [292, 49] width 435 height 16
click at [493, 77] on link "Adicionar" at bounding box center [491, 73] width 26 height 9
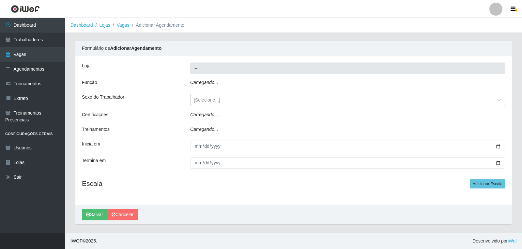
type input "Varejão do Preço - Bancários"
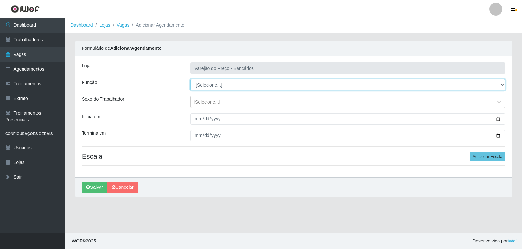
click at [220, 89] on select "[Selecione...] Auxiliar de Estacionamento Auxiliar de Estacionamento + Auxiliar…" at bounding box center [347, 84] width 315 height 11
select select "4"
click at [190, 79] on select "[Selecione...] Auxiliar de Estacionamento Auxiliar de Estacionamento + Auxiliar…" at bounding box center [347, 84] width 315 height 11
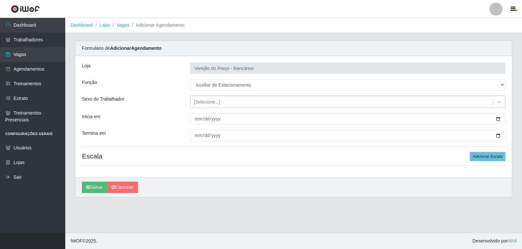
click at [199, 106] on div "[Selecione...]" at bounding box center [341, 102] width 302 height 11
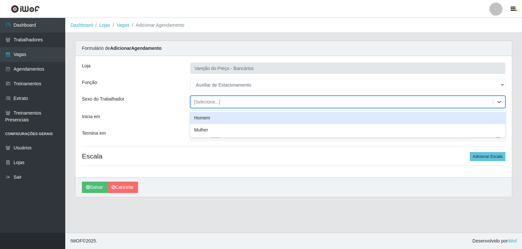
click at [198, 117] on div "Homem" at bounding box center [347, 118] width 315 height 12
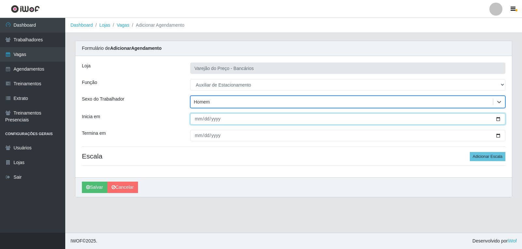
click at [193, 120] on input "Inicia em" at bounding box center [347, 118] width 315 height 11
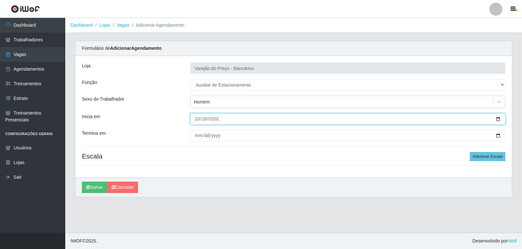
type input "2025-10-16"
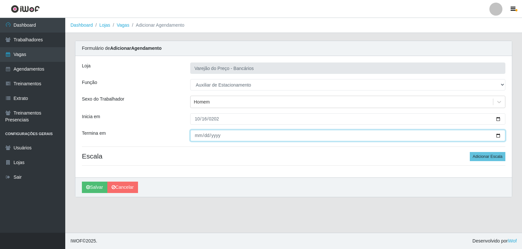
click at [196, 141] on input "Termina em" at bounding box center [347, 135] width 315 height 11
type input "2025-10-16"
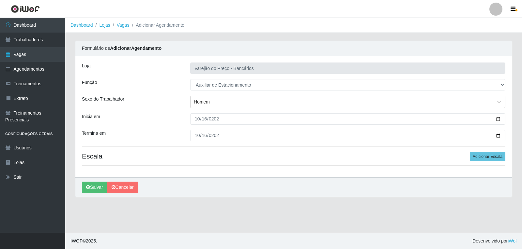
click at [499, 152] on div "Loja Varejão do Preço - Bancários Função [Selecione...] Auxiliar de Estacioname…" at bounding box center [293, 117] width 436 height 122
click at [488, 155] on button "Adicionar Escala" at bounding box center [487, 156] width 36 height 9
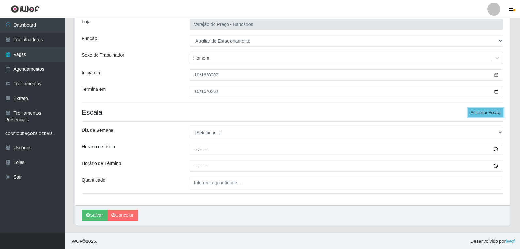
scroll to position [44, 0]
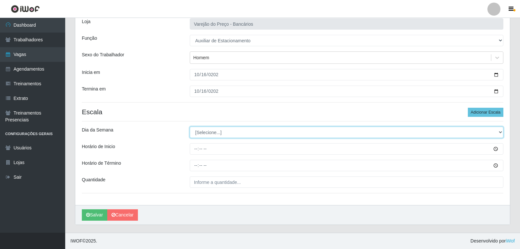
click at [217, 133] on select "[Selecione...] Segunda Terça Quarta Quinta Sexta Sábado Domingo" at bounding box center [347, 132] width 314 height 11
select select "4"
click at [190, 127] on select "[Selecione...] Segunda Terça Quarta Quinta Sexta Sábado Domingo" at bounding box center [347, 132] width 314 height 11
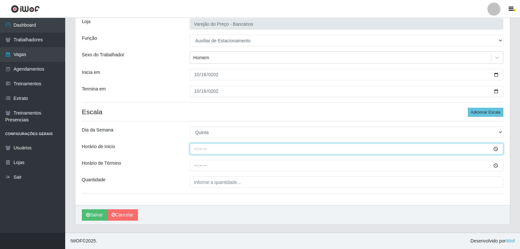
click at [197, 150] on input "Horário de Inicio" at bounding box center [347, 148] width 314 height 11
type input "09:00"
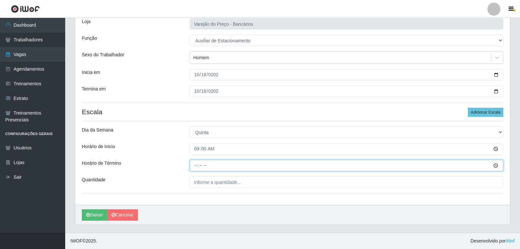
click at [199, 165] on input "Horário de Término" at bounding box center [347, 165] width 314 height 11
type input "14:00"
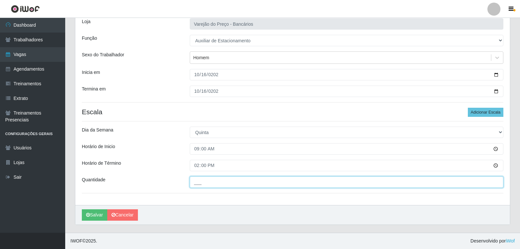
click at [205, 187] on input "___" at bounding box center [347, 182] width 314 height 11
type input "1__"
click at [82, 210] on button "Salvar" at bounding box center [94, 215] width 25 height 11
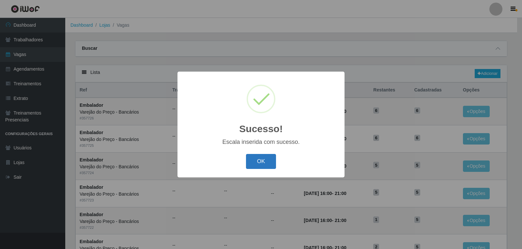
click at [264, 166] on button "OK" at bounding box center [261, 161] width 30 height 15
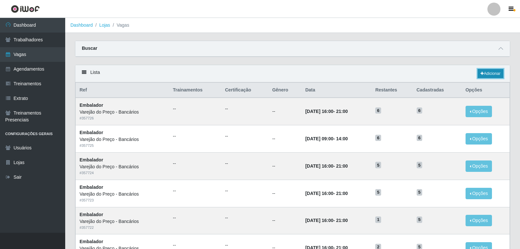
click at [485, 74] on link "Adicionar" at bounding box center [491, 73] width 26 height 9
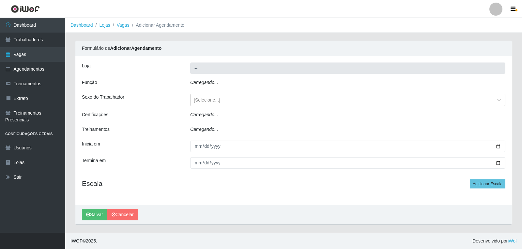
type input "Varejão do Preço - Bancários"
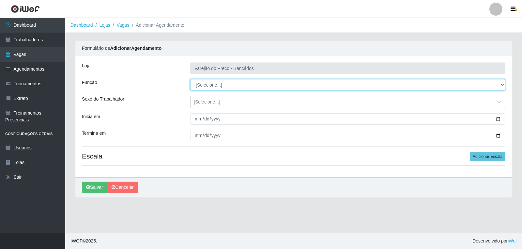
click at [215, 86] on select "[Selecione...] Auxiliar de Estacionamento Auxiliar de Estacionamento + Auxiliar…" at bounding box center [347, 84] width 315 height 11
select select "4"
click at [190, 79] on select "[Selecione...] Auxiliar de Estacionamento Auxiliar de Estacionamento + Auxiliar…" at bounding box center [347, 84] width 315 height 11
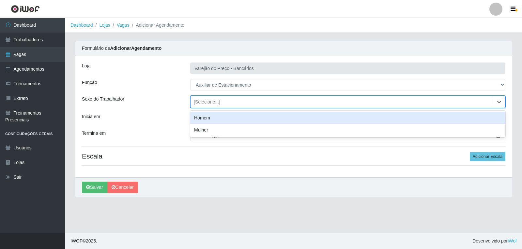
click at [204, 106] on div "[Selecione...]" at bounding box center [341, 102] width 302 height 11
click at [202, 118] on div "Homem" at bounding box center [347, 118] width 315 height 12
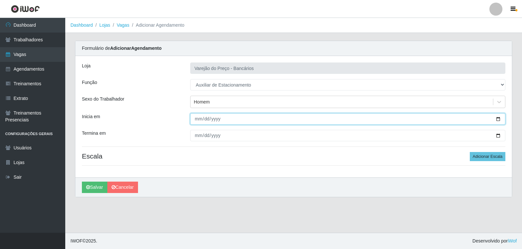
click at [200, 116] on input "Inicia em" at bounding box center [347, 118] width 315 height 11
type input "2025-10-17"
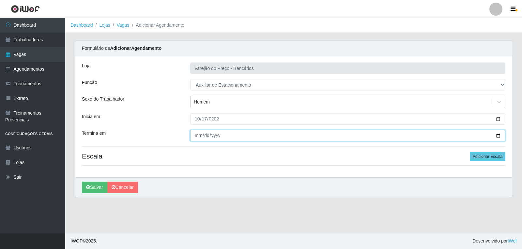
click at [194, 137] on input "Termina em" at bounding box center [347, 135] width 315 height 11
type input "2025-10-17"
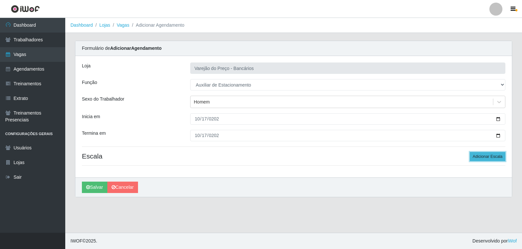
click at [481, 157] on button "Adicionar Escala" at bounding box center [487, 156] width 36 height 9
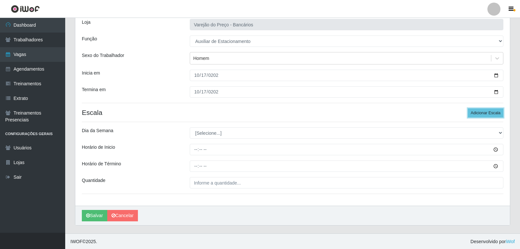
scroll to position [44, 0]
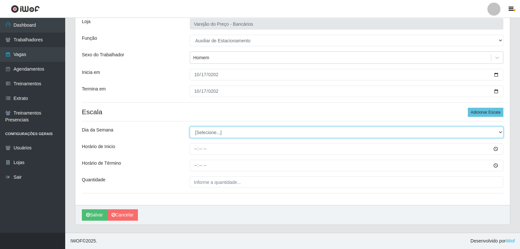
click at [210, 133] on select "[Selecione...] Segunda Terça Quarta Quinta Sexta Sábado Domingo" at bounding box center [347, 132] width 314 height 11
click at [190, 127] on select "[Selecione...] Segunda Terça Quarta Quinta Sexta Sábado Domingo" at bounding box center [347, 132] width 314 height 11
click at [216, 131] on select "[Selecione...] Segunda Terça Quarta Quinta Sexta Sábado Domingo" at bounding box center [347, 132] width 314 height 11
select select "5"
click at [190, 127] on select "[Selecione...] Segunda Terça Quarta Quinta Sexta Sábado Domingo" at bounding box center [347, 132] width 314 height 11
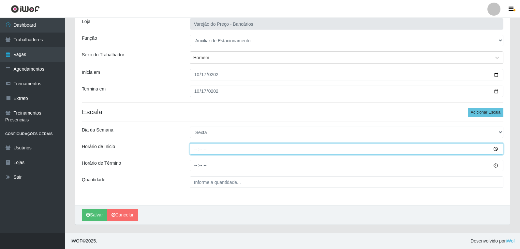
click at [197, 151] on input "Horário de Inicio" at bounding box center [347, 148] width 314 height 11
type input "09:00"
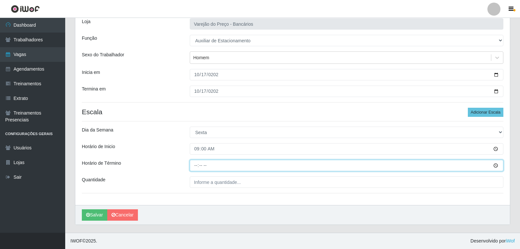
click at [190, 165] on input "Horário de Término" at bounding box center [347, 165] width 314 height 11
type input "14:00"
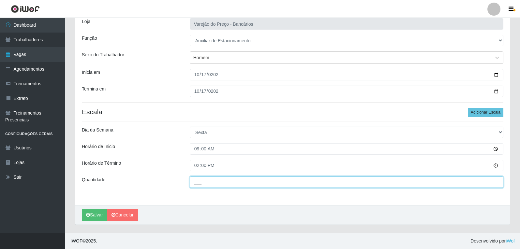
click at [212, 186] on input "___" at bounding box center [347, 182] width 314 height 11
type input "1__"
click at [82, 210] on button "Salvar" at bounding box center [94, 215] width 25 height 11
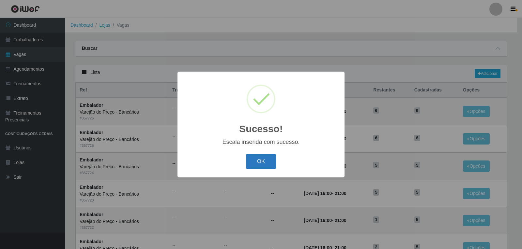
click at [260, 162] on button "OK" at bounding box center [261, 161] width 30 height 15
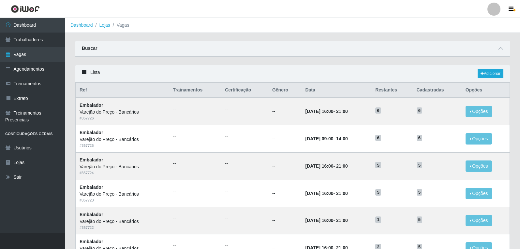
click at [484, 67] on div "Lista Adicionar" at bounding box center [292, 73] width 435 height 17
click at [485, 71] on link "Adicionar" at bounding box center [491, 73] width 26 height 9
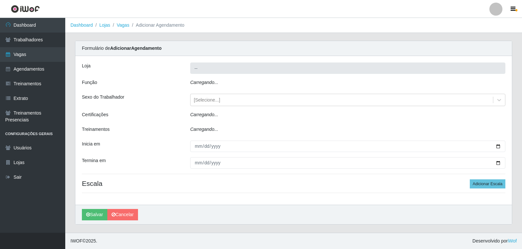
type input "Varejão do Preço - Bancários"
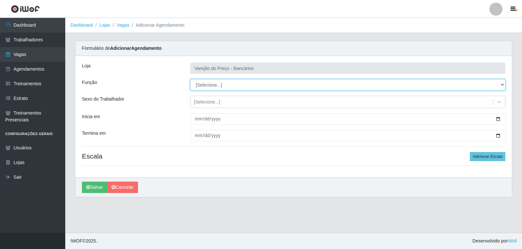
click at [211, 85] on select "[Selecione...] Auxiliar de Estacionamento Auxiliar de Estacionamento + Auxiliar…" at bounding box center [347, 84] width 315 height 11
select select "4"
click at [190, 79] on select "[Selecione...] Auxiliar de Estacionamento Auxiliar de Estacionamento + Auxiliar…" at bounding box center [347, 84] width 315 height 11
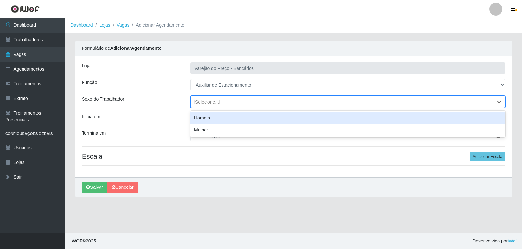
click at [203, 102] on div "[Selecione...]" at bounding box center [207, 102] width 26 height 7
click at [199, 119] on div "Homem" at bounding box center [347, 118] width 315 height 12
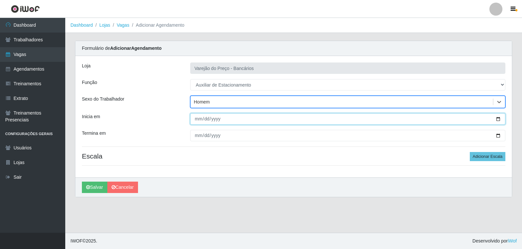
click at [199, 119] on input "Inicia em" at bounding box center [347, 118] width 315 height 11
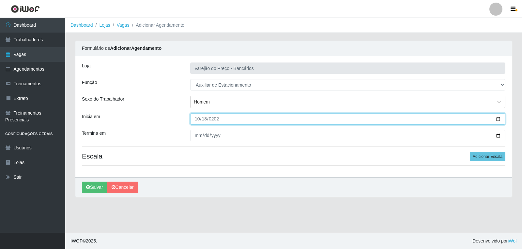
type input "2025-10-18"
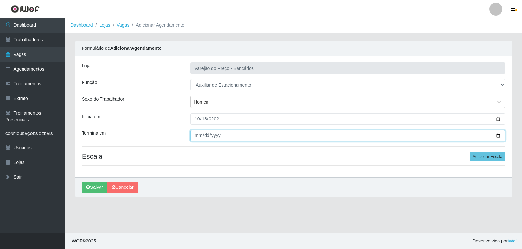
click at [197, 134] on input "Termina em" at bounding box center [347, 135] width 315 height 11
type input "2025-10-18"
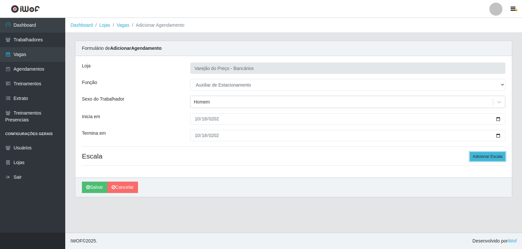
click at [496, 153] on button "Adicionar Escala" at bounding box center [487, 156] width 36 height 9
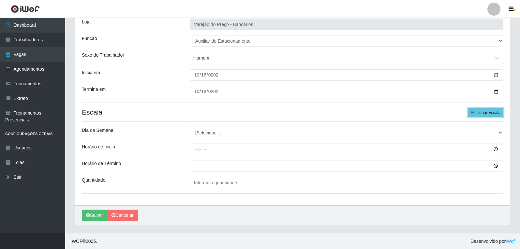
scroll to position [44, 0]
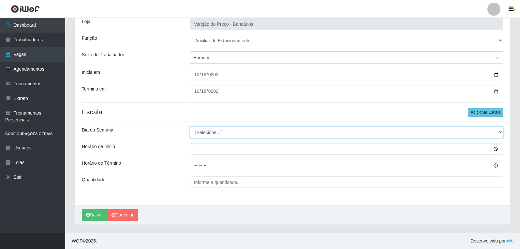
click at [244, 138] on select "[Selecione...] Segunda Terça Quarta Quinta Sexta Sábado Domingo" at bounding box center [347, 132] width 314 height 11
select select "6"
click at [190, 127] on select "[Selecione...] Segunda Terça Quarta Quinta Sexta Sábado Domingo" at bounding box center [347, 132] width 314 height 11
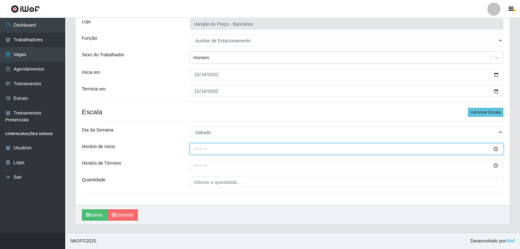
click at [198, 150] on input "Horário de Inicio" at bounding box center [347, 148] width 314 height 11
type input "09:00"
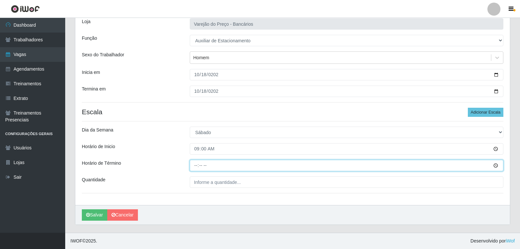
click at [195, 163] on input "Horário de Término" at bounding box center [347, 165] width 314 height 11
type input "14:00"
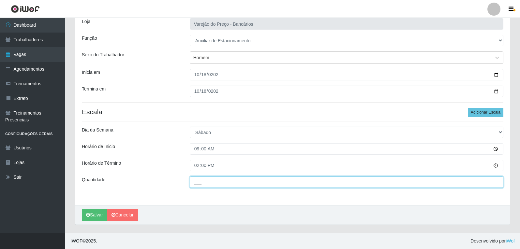
click at [239, 182] on input "___" at bounding box center [347, 182] width 314 height 11
type input "1__"
click at [82, 210] on button "Salvar" at bounding box center [94, 215] width 25 height 11
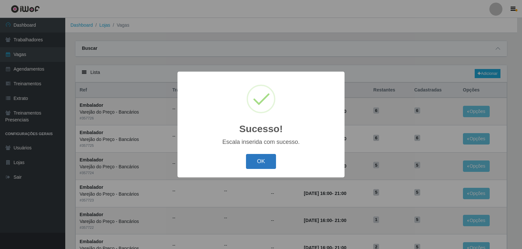
click at [270, 166] on button "OK" at bounding box center [261, 161] width 30 height 15
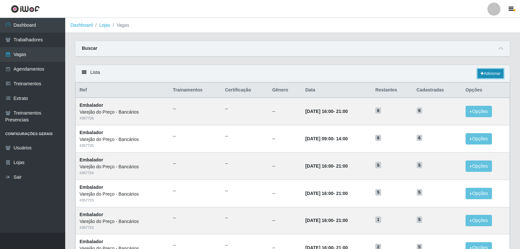
click at [494, 72] on link "Adicionar" at bounding box center [491, 73] width 26 height 9
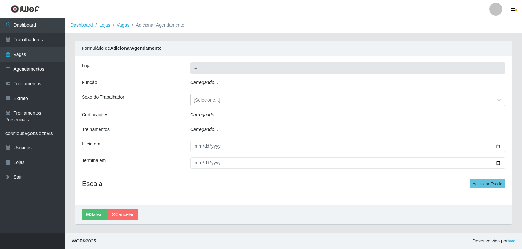
type input "Varejão do Preço - Bancários"
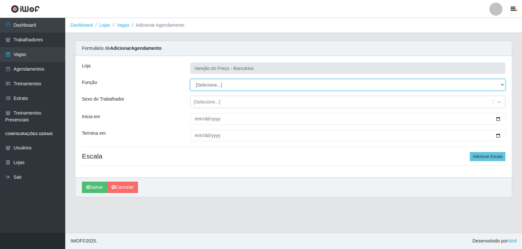
drag, startPoint x: 207, startPoint y: 82, endPoint x: 206, endPoint y: 87, distance: 5.3
click at [207, 82] on select "[Selecione...] Auxiliar de Estacionamento Auxiliar de Estacionamento + Auxiliar…" at bounding box center [347, 84] width 315 height 11
select select "4"
click at [190, 79] on select "[Selecione...] Auxiliar de Estacionamento Auxiliar de Estacionamento + Auxiliar…" at bounding box center [347, 84] width 315 height 11
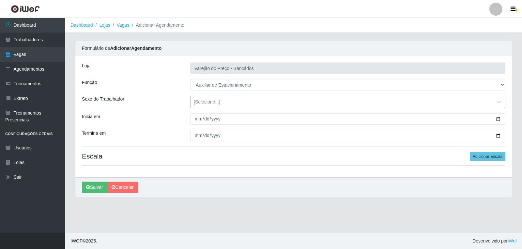
click at [199, 103] on div "[Selecione...]" at bounding box center [207, 102] width 26 height 7
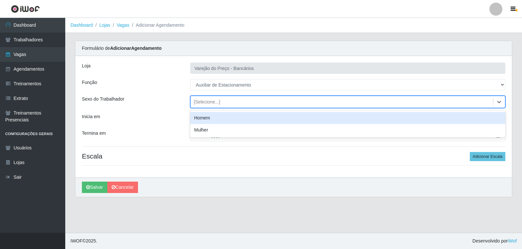
click at [200, 120] on div "Homem" at bounding box center [347, 118] width 315 height 12
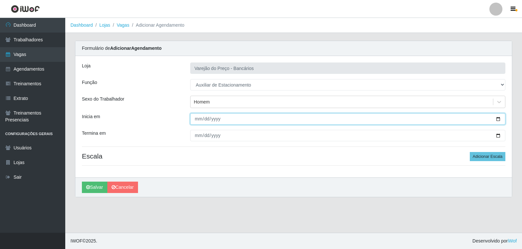
click at [199, 119] on input "Inicia em" at bounding box center [347, 118] width 315 height 11
type input "2025-10-21"
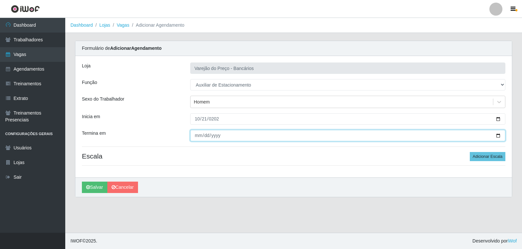
click at [196, 134] on input "Termina em" at bounding box center [347, 135] width 315 height 11
type input "2025-10-21"
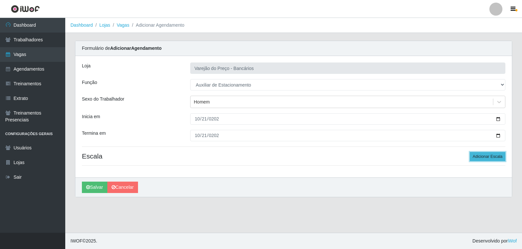
click at [491, 159] on button "Adicionar Escala" at bounding box center [487, 156] width 36 height 9
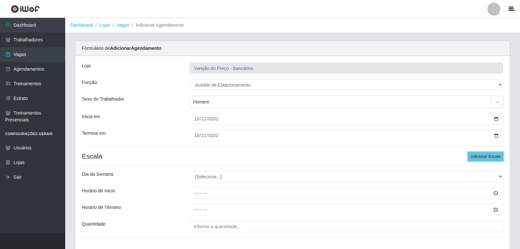
scroll to position [33, 0]
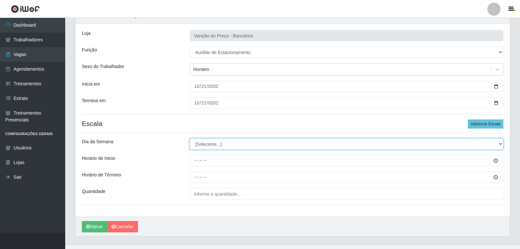
drag, startPoint x: 228, startPoint y: 144, endPoint x: 227, endPoint y: 148, distance: 4.5
click at [228, 144] on select "[Selecione...] Segunda Terça Quarta Quinta Sexta Sábado Domingo" at bounding box center [347, 144] width 314 height 11
select select "2"
click at [190, 139] on select "[Selecione...] Segunda Terça Quarta Quinta Sexta Sábado Domingo" at bounding box center [347, 144] width 314 height 11
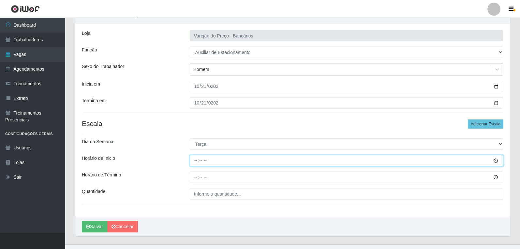
click at [199, 159] on input "Horário de Inicio" at bounding box center [347, 160] width 314 height 11
click at [194, 161] on input "Horário de Inicio" at bounding box center [347, 160] width 314 height 11
type input "16:00"
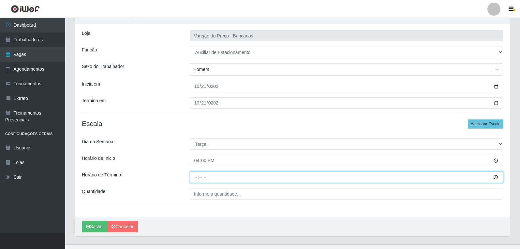
click at [194, 178] on input "Horário de Término" at bounding box center [347, 177] width 314 height 11
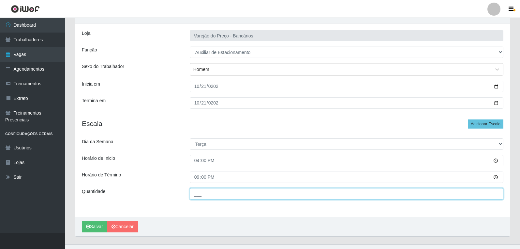
click at [207, 197] on input "___" at bounding box center [347, 193] width 314 height 11
click at [82, 221] on button "Salvar" at bounding box center [94, 226] width 25 height 11
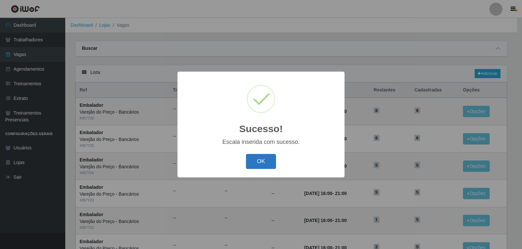
click at [253, 164] on button "OK" at bounding box center [261, 161] width 30 height 15
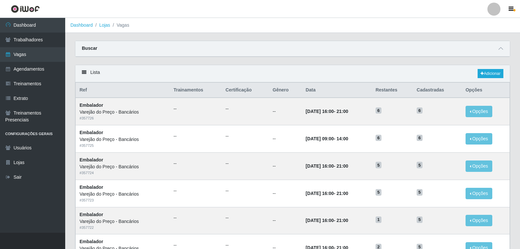
click at [372, 84] on th "Data" at bounding box center [337, 90] width 70 height 15
click at [490, 73] on link "Adicionar" at bounding box center [491, 73] width 26 height 9
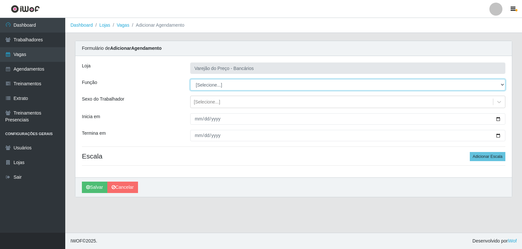
click at [253, 86] on select "[Selecione...] Auxiliar de Estacionamento Auxiliar de Estacionamento + Auxiliar…" at bounding box center [347, 84] width 315 height 11
click at [190, 79] on select "[Selecione...] Auxiliar de Estacionamento Auxiliar de Estacionamento + Auxiliar…" at bounding box center [347, 84] width 315 height 11
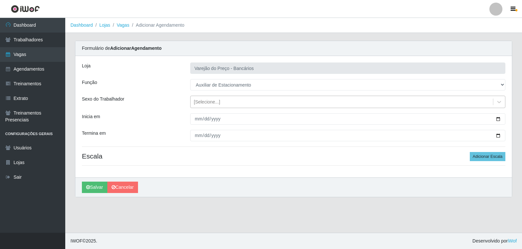
click at [215, 104] on div "[Selecione...]" at bounding box center [207, 102] width 26 height 7
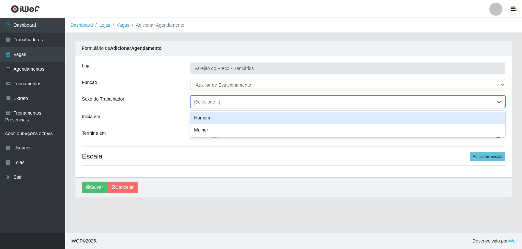
click at [212, 120] on div "Homem" at bounding box center [347, 118] width 315 height 12
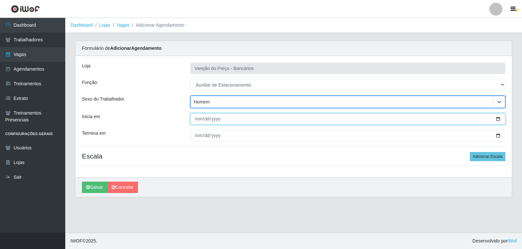
click at [198, 120] on input "Inicia em" at bounding box center [347, 118] width 315 height 11
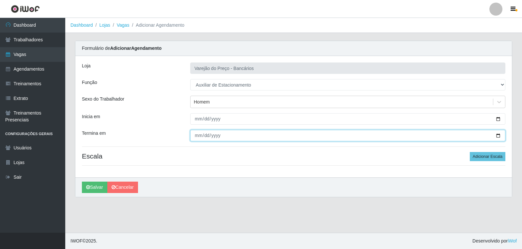
click at [199, 139] on input "Termina em" at bounding box center [347, 135] width 315 height 11
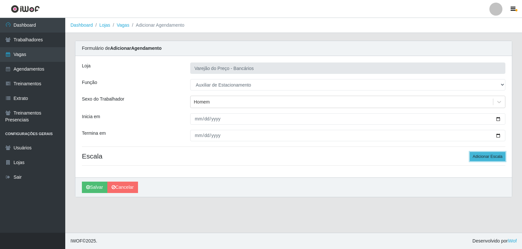
click at [488, 153] on button "Adicionar Escala" at bounding box center [487, 156] width 36 height 9
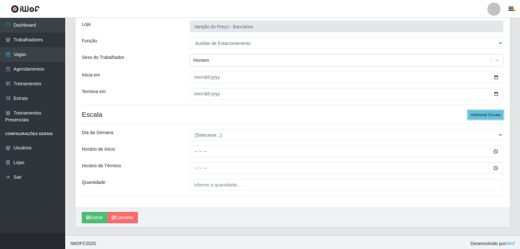
scroll to position [44, 0]
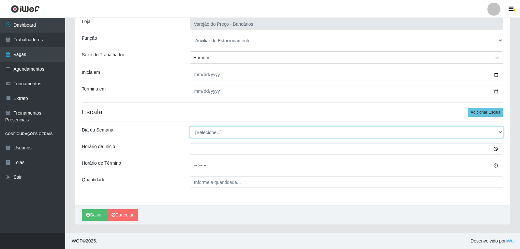
click at [268, 136] on select "[Selecione...] Segunda Terça Quarta Quinta Sexta Sábado Domingo" at bounding box center [347, 132] width 314 height 11
click at [190, 127] on select "[Selecione...] Segunda Terça Quarta Quinta Sexta Sábado Domingo" at bounding box center [347, 132] width 314 height 11
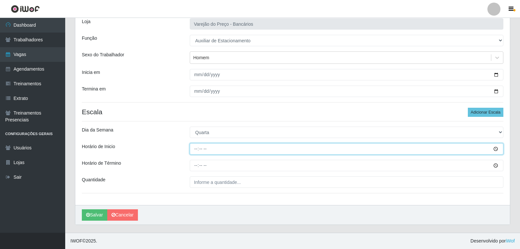
click at [192, 147] on input "Horário de Inicio" at bounding box center [347, 148] width 314 height 11
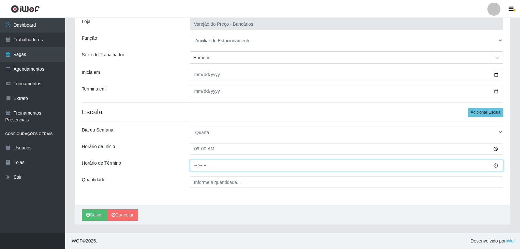
click at [192, 165] on input "Horário de Término" at bounding box center [347, 165] width 314 height 11
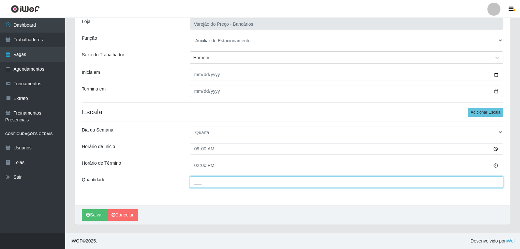
click at [244, 185] on input "___" at bounding box center [347, 182] width 314 height 11
click at [82, 210] on button "Salvar" at bounding box center [94, 215] width 25 height 11
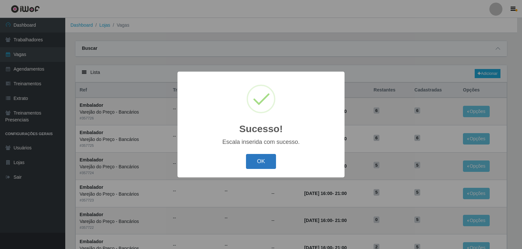
click at [268, 156] on button "OK" at bounding box center [261, 161] width 30 height 15
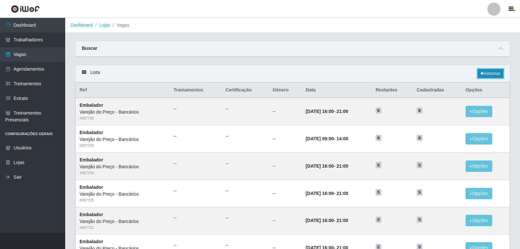
click at [489, 73] on link "Adicionar" at bounding box center [491, 73] width 26 height 9
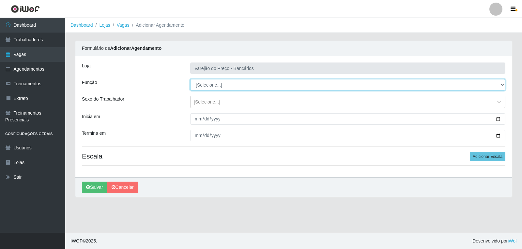
click at [213, 83] on select "[Selecione...] Auxiliar de Estacionamento Auxiliar de Estacionamento + Auxiliar…" at bounding box center [347, 84] width 315 height 11
click at [190, 79] on select "[Selecione...] Auxiliar de Estacionamento Auxiliar de Estacionamento + Auxiliar…" at bounding box center [347, 84] width 315 height 11
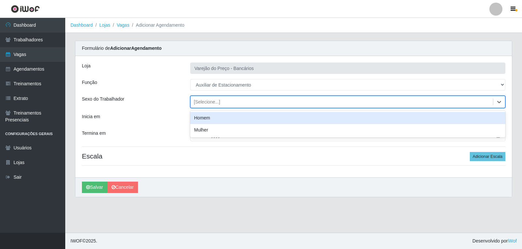
click at [201, 101] on div "[Selecione...]" at bounding box center [207, 102] width 26 height 7
click at [205, 119] on div "Homem" at bounding box center [347, 118] width 315 height 12
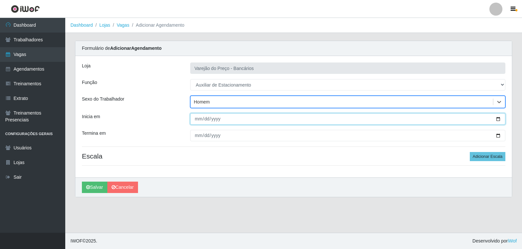
click at [194, 117] on input "Inicia em" at bounding box center [347, 118] width 315 height 11
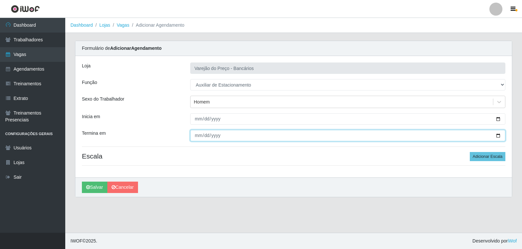
click at [196, 139] on input "Termina em" at bounding box center [347, 135] width 315 height 11
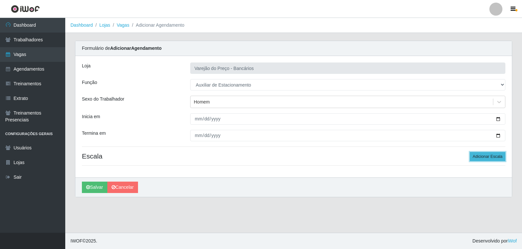
click at [499, 155] on button "Adicionar Escala" at bounding box center [487, 156] width 36 height 9
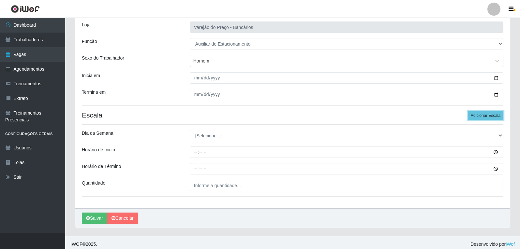
scroll to position [44, 0]
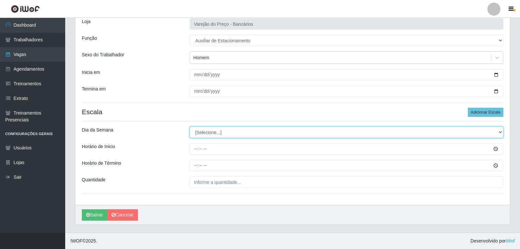
click at [227, 137] on select "[Selecione...] Segunda Terça Quarta Quinta Sexta Sábado Domingo" at bounding box center [347, 132] width 314 height 11
click at [190, 127] on select "[Selecione...] Segunda Terça Quarta Quinta Sexta Sábado Domingo" at bounding box center [347, 132] width 314 height 11
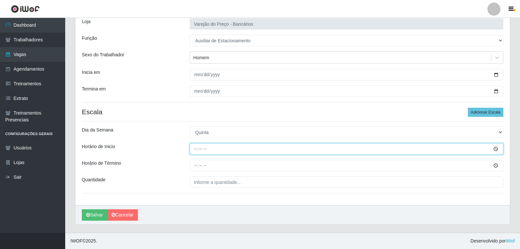
click at [198, 148] on input "Horário de Inicio" at bounding box center [347, 148] width 314 height 11
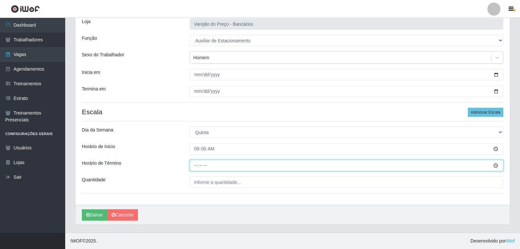
click at [199, 163] on input "Horário de Término" at bounding box center [347, 165] width 314 height 11
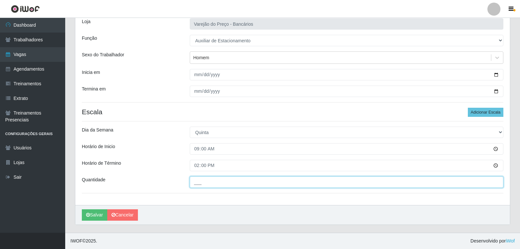
click at [213, 180] on input "___" at bounding box center [347, 182] width 314 height 11
click at [82, 210] on button "Salvar" at bounding box center [94, 215] width 25 height 11
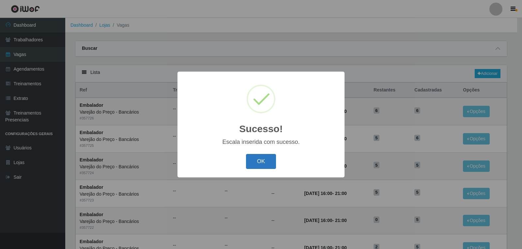
click at [260, 164] on button "OK" at bounding box center [261, 161] width 30 height 15
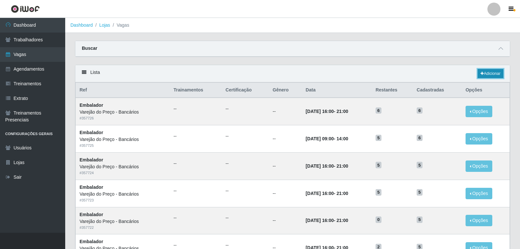
click at [497, 72] on link "Adicionar" at bounding box center [491, 73] width 26 height 9
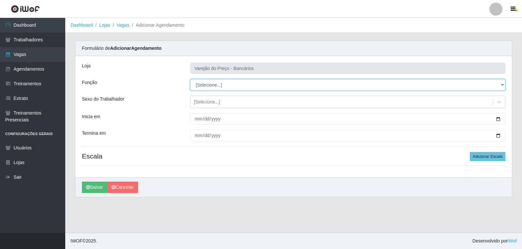
click at [213, 82] on select "[Selecione...] Auxiliar de Estacionamento Auxiliar de Estacionamento + Auxiliar…" at bounding box center [347, 84] width 315 height 11
click at [190, 79] on select "[Selecione...] Auxiliar de Estacionamento Auxiliar de Estacionamento + Auxiliar…" at bounding box center [347, 84] width 315 height 11
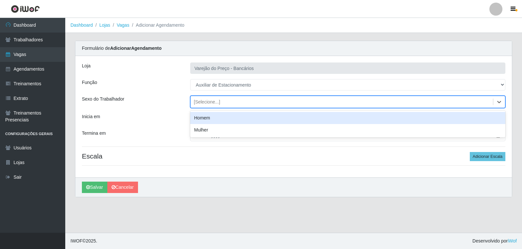
click at [200, 100] on div "[Selecione...]" at bounding box center [207, 102] width 26 height 7
click at [209, 119] on div "Homem" at bounding box center [347, 118] width 315 height 12
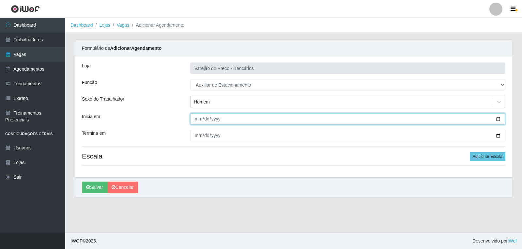
click at [200, 119] on input "Inicia em" at bounding box center [347, 118] width 315 height 11
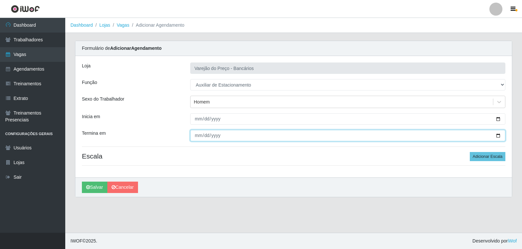
click at [196, 137] on input "Termina em" at bounding box center [347, 135] width 315 height 11
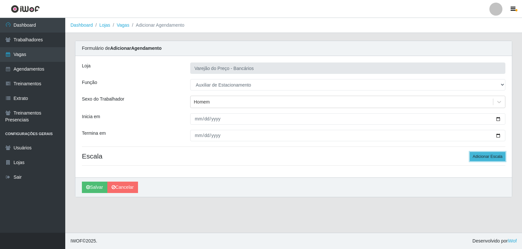
click at [487, 158] on button "Adicionar Escala" at bounding box center [487, 156] width 36 height 9
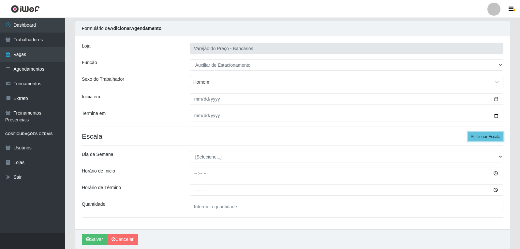
scroll to position [44, 0]
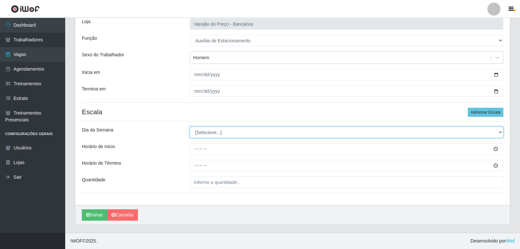
click at [222, 135] on select "[Selecione...] Segunda Terça Quarta Quinta Sexta Sábado Domingo" at bounding box center [347, 132] width 314 height 11
click at [190, 127] on select "[Selecione...] Segunda Terça Quarta Quinta Sexta Sábado Domingo" at bounding box center [347, 132] width 314 height 11
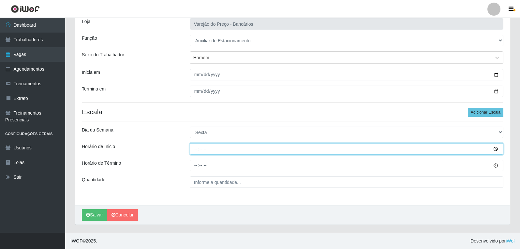
click at [193, 152] on input "Horário de Inicio" at bounding box center [347, 148] width 314 height 11
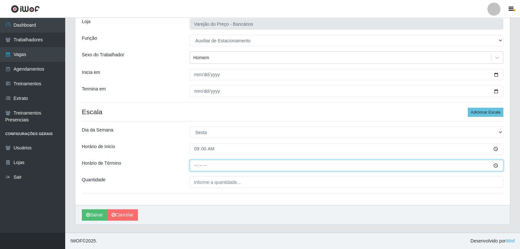
click at [194, 168] on input "Horário de Término" at bounding box center [347, 165] width 314 height 11
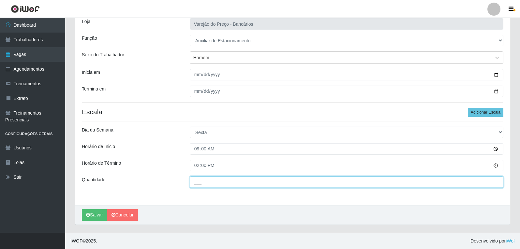
click at [207, 182] on input "___" at bounding box center [347, 182] width 314 height 11
click at [82, 210] on button "Salvar" at bounding box center [94, 215] width 25 height 11
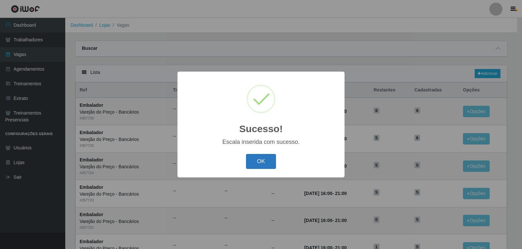
click at [260, 164] on button "OK" at bounding box center [261, 161] width 30 height 15
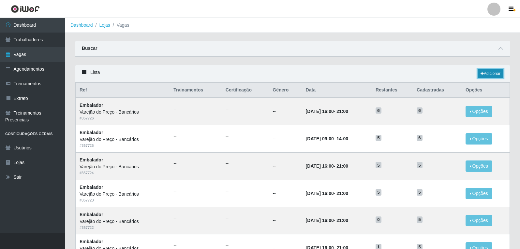
click at [497, 73] on link "Adicionar" at bounding box center [491, 73] width 26 height 9
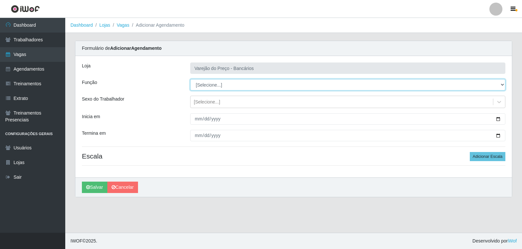
click at [206, 87] on select "[Selecione...] Auxiliar de Estacionamento Auxiliar de Estacionamento + Auxiliar…" at bounding box center [347, 84] width 315 height 11
click at [190, 79] on select "[Selecione...] Auxiliar de Estacionamento Auxiliar de Estacionamento + Auxiliar…" at bounding box center [347, 84] width 315 height 11
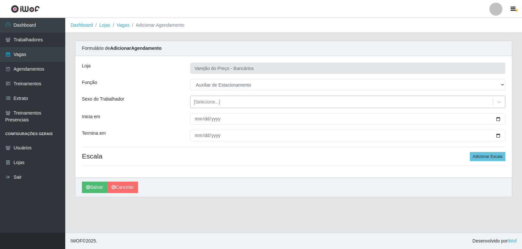
click at [202, 101] on div "[Selecione...]" at bounding box center [207, 102] width 26 height 7
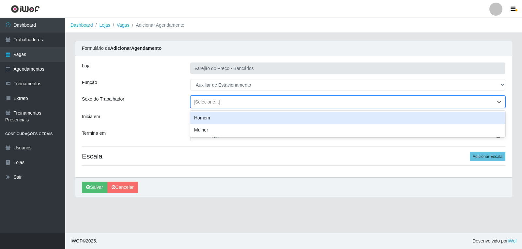
click at [200, 121] on div "Homem" at bounding box center [347, 118] width 315 height 12
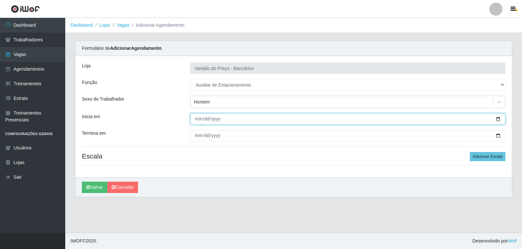
click at [197, 119] on input "Inicia em" at bounding box center [347, 118] width 315 height 11
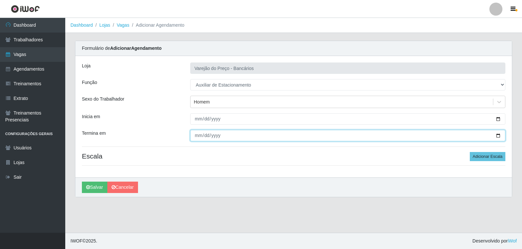
click at [193, 138] on input "Termina em" at bounding box center [347, 135] width 315 height 11
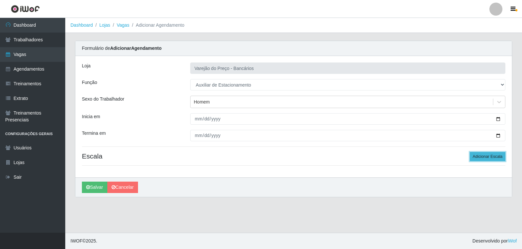
click at [494, 152] on button "Adicionar Escala" at bounding box center [487, 156] width 36 height 9
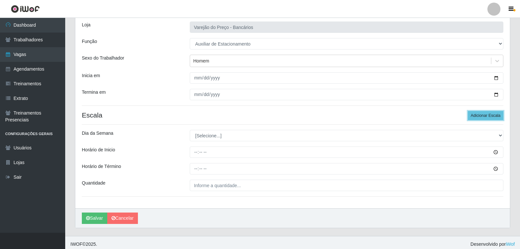
scroll to position [44, 0]
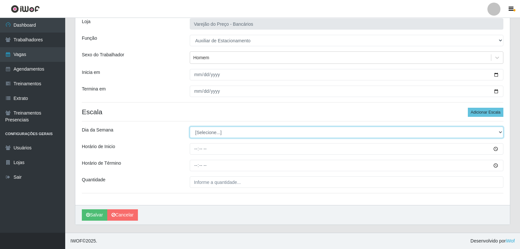
click at [228, 135] on select "[Selecione...] Segunda Terça Quarta Quinta Sexta Sábado Domingo" at bounding box center [347, 132] width 314 height 11
click at [190, 127] on select "[Selecione...] Segunda Terça Quarta Quinta Sexta Sábado Domingo" at bounding box center [347, 132] width 314 height 11
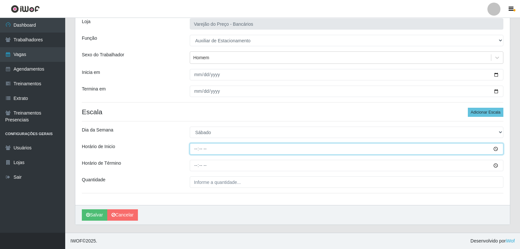
click at [192, 147] on input "Horário de Inicio" at bounding box center [347, 148] width 314 height 11
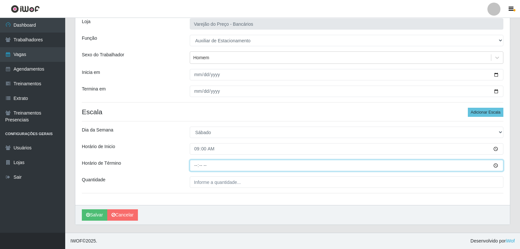
click at [195, 169] on input "Horário de Término" at bounding box center [347, 165] width 314 height 11
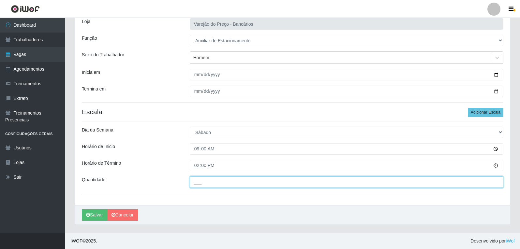
click at [227, 183] on input "___" at bounding box center [347, 182] width 314 height 11
click at [82, 210] on button "Salvar" at bounding box center [94, 215] width 25 height 11
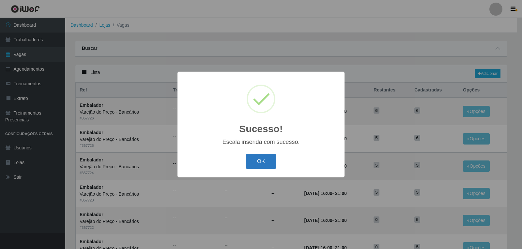
click at [269, 160] on button "OK" at bounding box center [261, 161] width 30 height 15
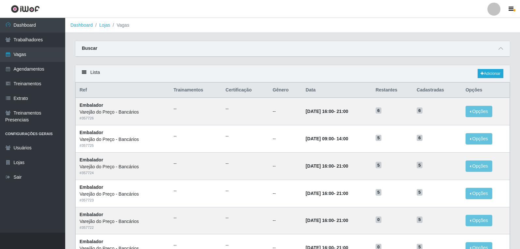
click at [385, 85] on th "Restantes" at bounding box center [392, 90] width 41 height 15
click at [493, 74] on link "Adicionar" at bounding box center [491, 73] width 26 height 9
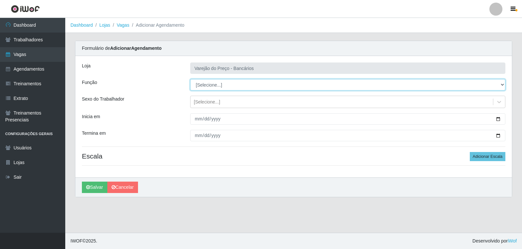
click at [223, 87] on select "[Selecione...] Auxiliar de Estacionamento Auxiliar de Estacionamento + Auxiliar…" at bounding box center [347, 84] width 315 height 11
click at [190, 79] on select "[Selecione...] Auxiliar de Estacionamento Auxiliar de Estacionamento + Auxiliar…" at bounding box center [347, 84] width 315 height 11
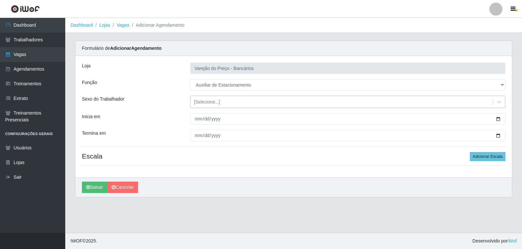
click at [210, 102] on div "[Selecione...]" at bounding box center [207, 102] width 26 height 7
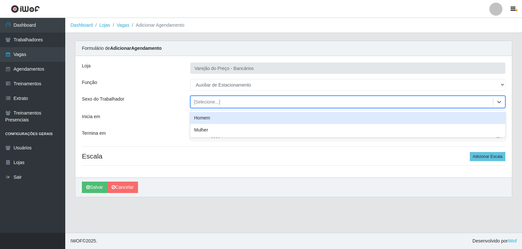
click at [202, 118] on div "Homem" at bounding box center [347, 118] width 315 height 12
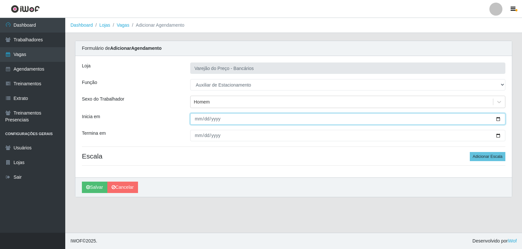
click at [193, 124] on input "Inicia em" at bounding box center [347, 118] width 315 height 11
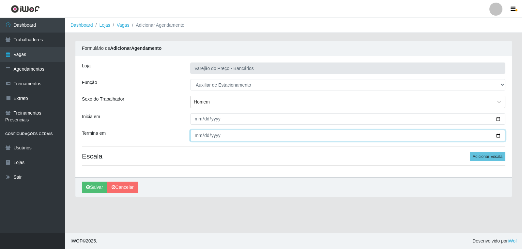
click at [199, 135] on input "Termina em" at bounding box center [347, 135] width 315 height 11
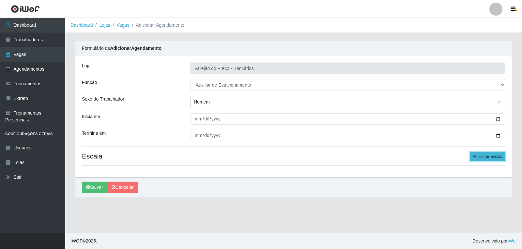
click at [485, 157] on button "Adicionar Escala" at bounding box center [487, 156] width 36 height 9
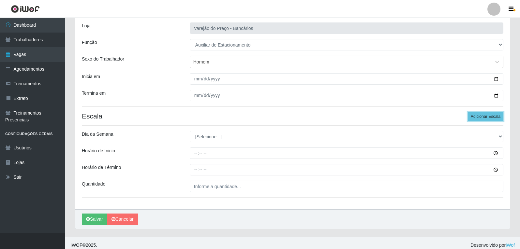
scroll to position [44, 0]
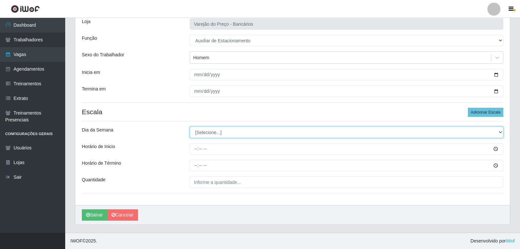
click at [224, 131] on select "[Selecione...] Segunda Terça Quarta Quinta Sexta Sábado Domingo" at bounding box center [347, 132] width 314 height 11
click at [190, 127] on select "[Selecione...] Segunda Terça Quarta Quinta Sexta Sábado Domingo" at bounding box center [347, 132] width 314 height 11
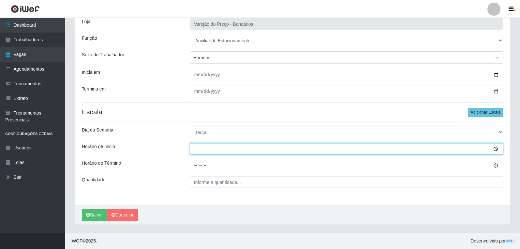
click at [192, 146] on input "Horário de Inicio" at bounding box center [347, 148] width 314 height 11
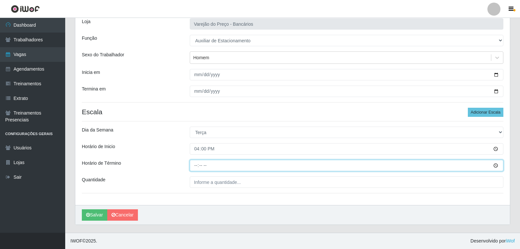
click at [195, 168] on input "Horário de Término" at bounding box center [347, 165] width 314 height 11
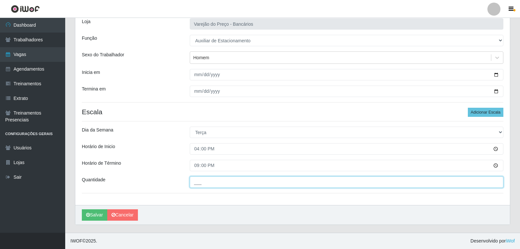
click at [201, 182] on input "___" at bounding box center [347, 182] width 314 height 11
click at [82, 210] on button "Salvar" at bounding box center [94, 215] width 25 height 11
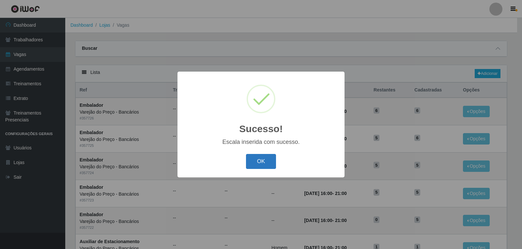
click at [264, 160] on button "OK" at bounding box center [261, 161] width 30 height 15
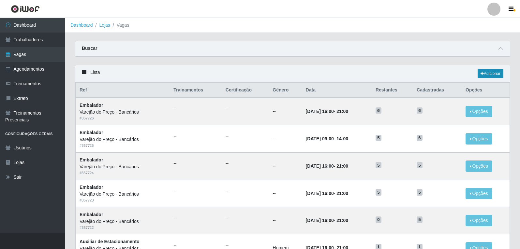
click at [491, 79] on div "Lista Adicionar" at bounding box center [292, 73] width 435 height 17
click at [490, 76] on link "Adicionar" at bounding box center [491, 73] width 26 height 9
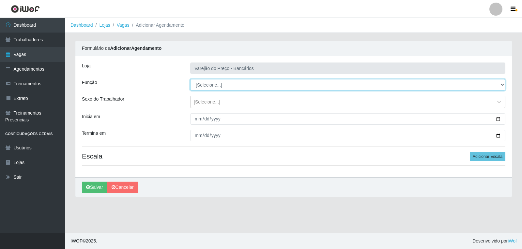
click at [210, 83] on select "[Selecione...] Auxiliar de Estacionamento Auxiliar de Estacionamento + Auxiliar…" at bounding box center [347, 84] width 315 height 11
click at [190, 79] on select "[Selecione...] Auxiliar de Estacionamento Auxiliar de Estacionamento + Auxiliar…" at bounding box center [347, 84] width 315 height 11
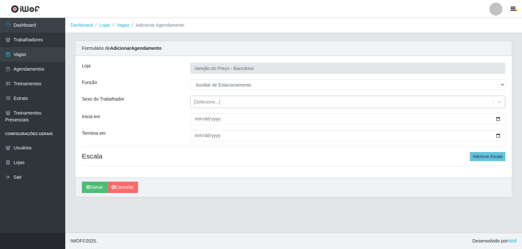
click at [209, 103] on div "[Selecione...]" at bounding box center [207, 102] width 26 height 7
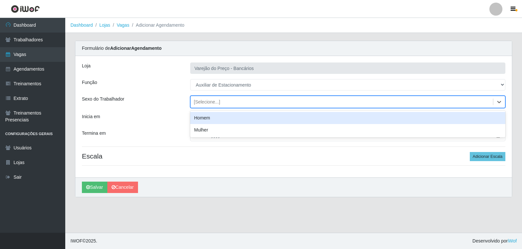
click at [204, 116] on div "Homem" at bounding box center [347, 118] width 315 height 12
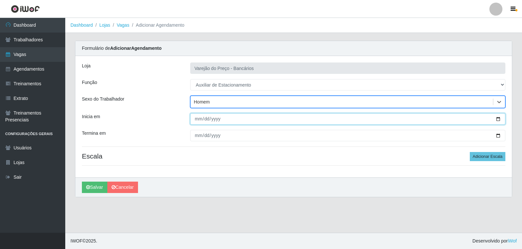
click at [195, 118] on input "Inicia em" at bounding box center [347, 118] width 315 height 11
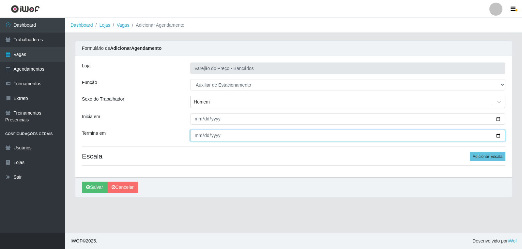
click at [197, 135] on input "Termina em" at bounding box center [347, 135] width 315 height 11
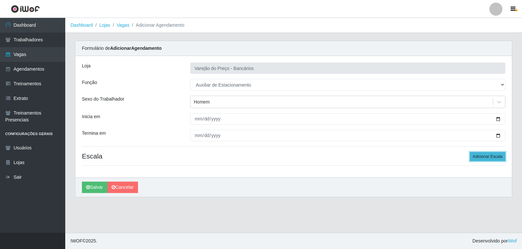
click at [491, 152] on button "Adicionar Escala" at bounding box center [487, 156] width 36 height 9
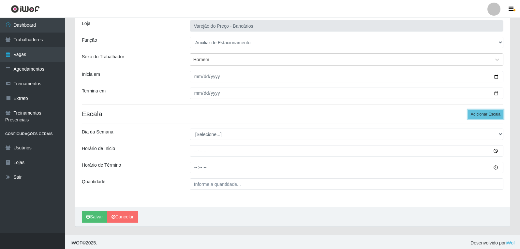
scroll to position [44, 0]
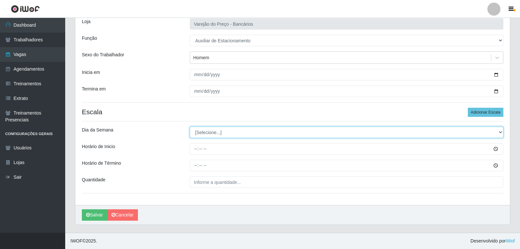
click at [201, 133] on select "[Selecione...] Segunda Terça Quarta Quinta Sexta Sábado Domingo" at bounding box center [347, 132] width 314 height 11
click at [190, 127] on select "[Selecione...] Segunda Terça Quarta Quinta Sexta Sábado Domingo" at bounding box center [347, 132] width 314 height 11
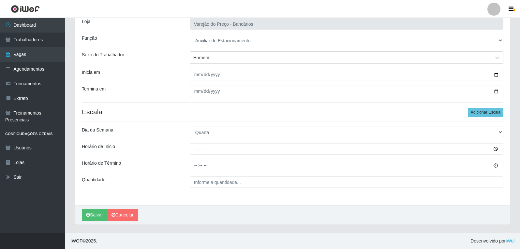
click at [188, 150] on div at bounding box center [346, 148] width 323 height 11
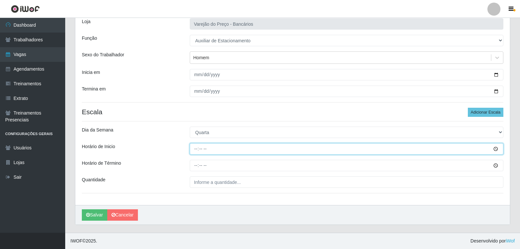
click at [194, 149] on input "Horário de Inicio" at bounding box center [347, 148] width 314 height 11
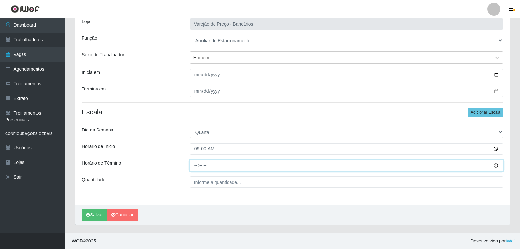
click at [194, 161] on input "Horário de Término" at bounding box center [347, 165] width 314 height 11
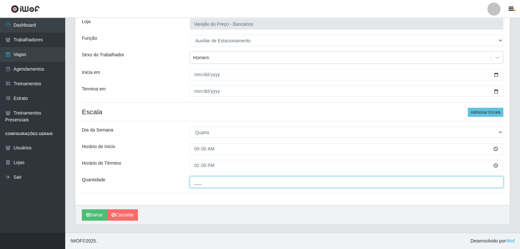
click at [201, 186] on input "___" at bounding box center [347, 182] width 314 height 11
click at [82, 210] on button "Salvar" at bounding box center [94, 215] width 25 height 11
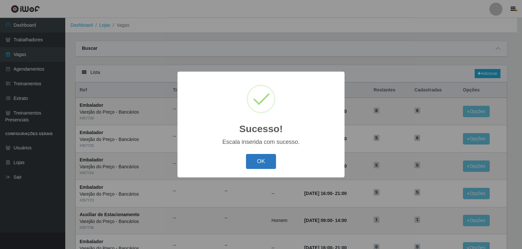
click at [265, 160] on button "OK" at bounding box center [261, 161] width 30 height 15
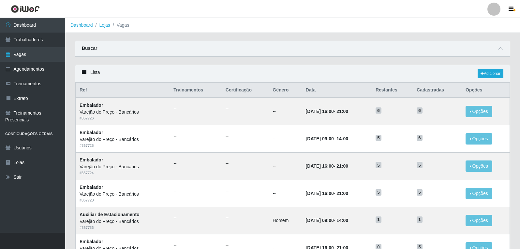
drag, startPoint x: 474, startPoint y: 74, endPoint x: 478, endPoint y: 74, distance: 3.6
click at [474, 74] on div "Lista Adicionar" at bounding box center [292, 73] width 435 height 17
click at [481, 74] on icon at bounding box center [481, 74] width 3 height 4
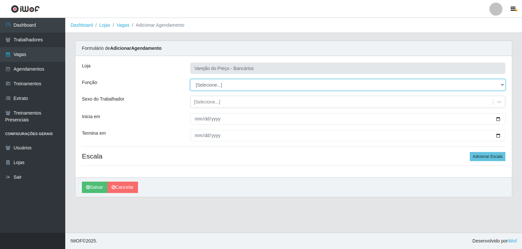
click at [207, 87] on select "[Selecione...] Auxiliar de Estacionamento Auxiliar de Estacionamento + Auxiliar…" at bounding box center [347, 84] width 315 height 11
click at [190, 79] on select "[Selecione...] Auxiliar de Estacionamento Auxiliar de Estacionamento + Auxiliar…" at bounding box center [347, 84] width 315 height 11
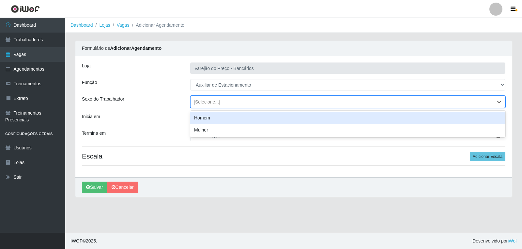
click at [215, 105] on div "[Selecione...]" at bounding box center [207, 102] width 26 height 7
click at [199, 118] on div "Homem" at bounding box center [347, 118] width 315 height 12
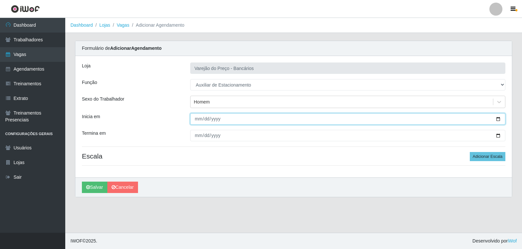
click at [199, 118] on input "Inicia em" at bounding box center [347, 118] width 315 height 11
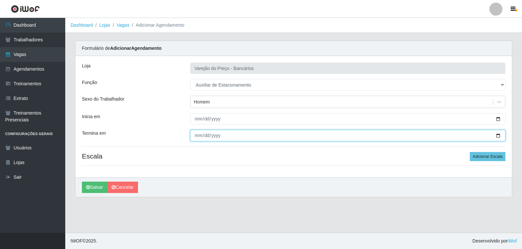
click at [200, 134] on input "Termina em" at bounding box center [347, 135] width 315 height 11
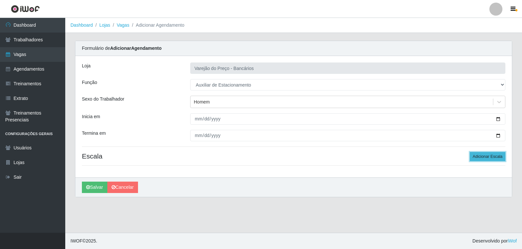
click at [485, 159] on button "Adicionar Escala" at bounding box center [487, 156] width 36 height 9
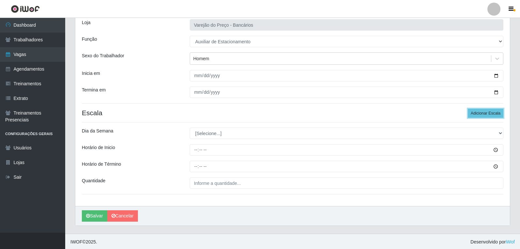
scroll to position [44, 0]
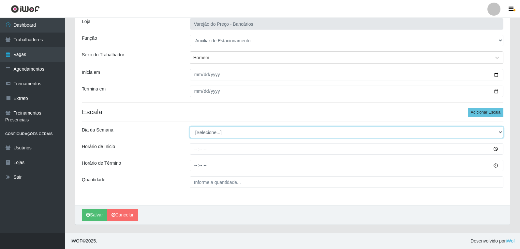
click at [261, 129] on select "[Selecione...] Segunda Terça Quarta Quinta Sexta Sábado Domingo" at bounding box center [347, 132] width 314 height 11
click at [190, 127] on select "[Selecione...] Segunda Terça Quarta Quinta Sexta Sábado Domingo" at bounding box center [347, 132] width 314 height 11
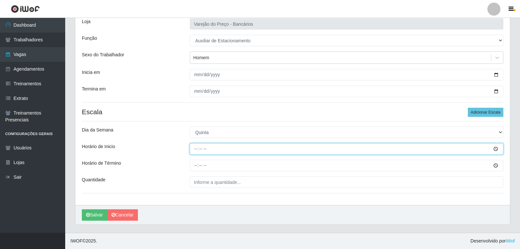
click at [194, 148] on input "Horário de Inicio" at bounding box center [347, 148] width 314 height 11
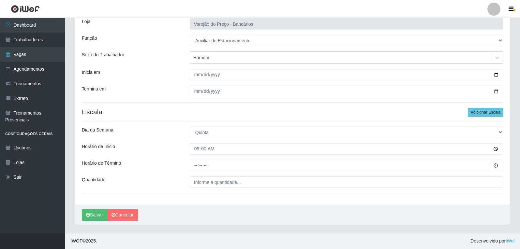
click at [196, 160] on div "Loja Varejão do Preço - Bancários Função [Selecione...] Auxiliar de Estacioname…" at bounding box center [292, 109] width 435 height 194
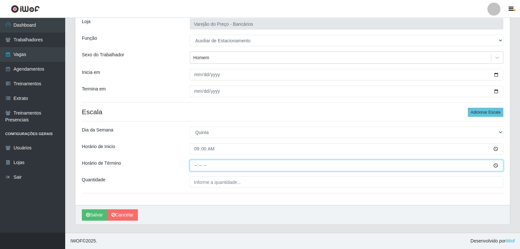
click at [196, 169] on input "Horário de Término" at bounding box center [347, 165] width 314 height 11
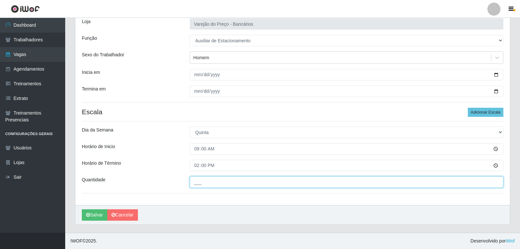
click at [205, 181] on input "___" at bounding box center [347, 182] width 314 height 11
click at [82, 210] on button "Salvar" at bounding box center [94, 215] width 25 height 11
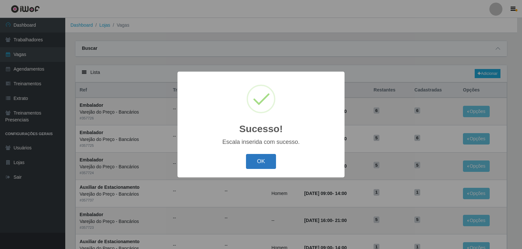
click at [267, 159] on button "OK" at bounding box center [261, 161] width 30 height 15
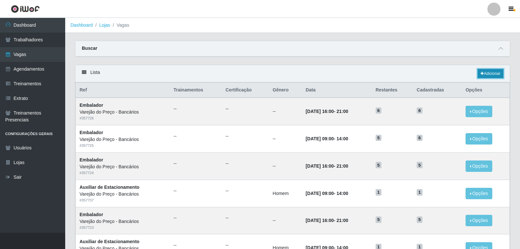
click at [489, 76] on link "Adicionar" at bounding box center [491, 73] width 26 height 9
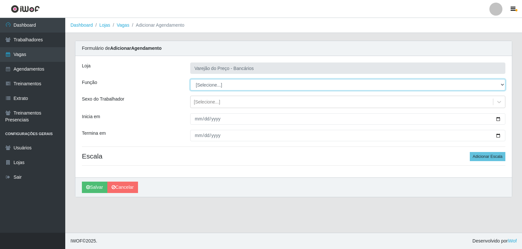
click at [211, 84] on select "[Selecione...] Auxiliar de Estacionamento Auxiliar de Estacionamento + Auxiliar…" at bounding box center [347, 84] width 315 height 11
click at [190, 79] on select "[Selecione...] Auxiliar de Estacionamento Auxiliar de Estacionamento + Auxiliar…" at bounding box center [347, 84] width 315 height 11
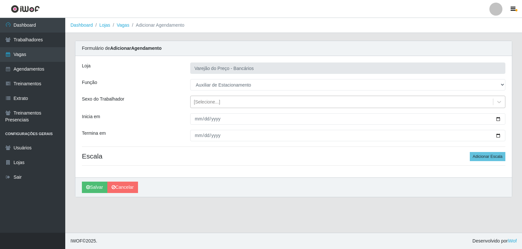
click at [204, 103] on div "[Selecione...]" at bounding box center [207, 102] width 26 height 7
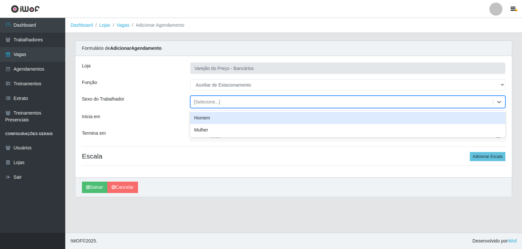
click at [204, 115] on div "Homem" at bounding box center [347, 118] width 315 height 12
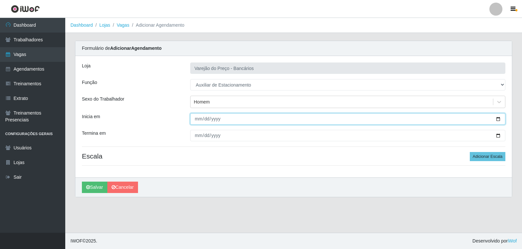
click at [195, 121] on input "Inicia em" at bounding box center [347, 118] width 315 height 11
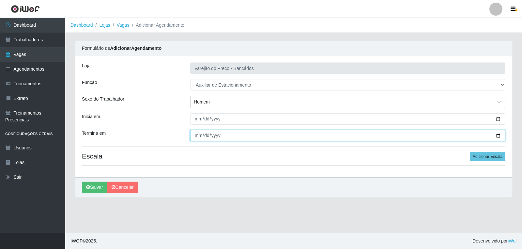
click at [194, 133] on input "Termina em" at bounding box center [347, 135] width 315 height 11
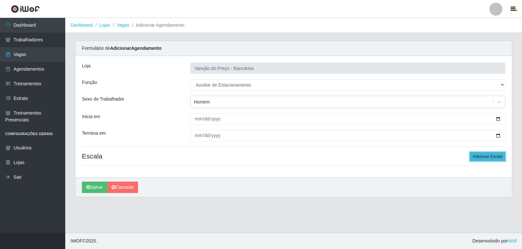
click at [488, 154] on button "Adicionar Escala" at bounding box center [487, 156] width 36 height 9
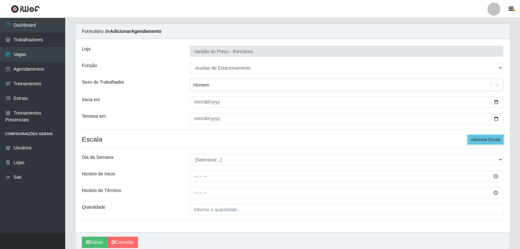
scroll to position [33, 0]
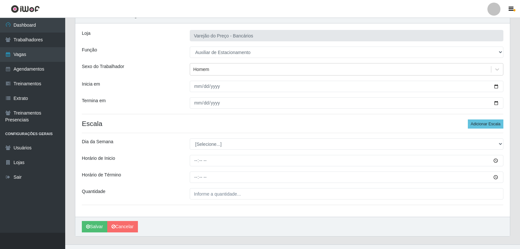
click at [212, 133] on hr at bounding box center [292, 133] width 421 height 0
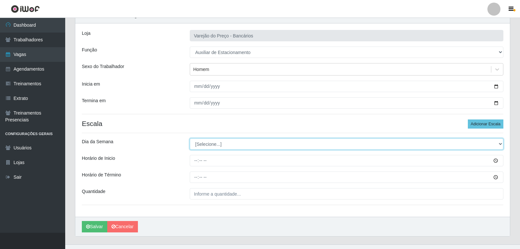
click at [211, 146] on select "[Selecione...] Segunda Terça Quarta Quinta Sexta Sábado Domingo" at bounding box center [347, 144] width 314 height 11
click at [190, 139] on select "[Selecione...] Segunda Terça Quarta Quinta Sexta Sábado Domingo" at bounding box center [347, 144] width 314 height 11
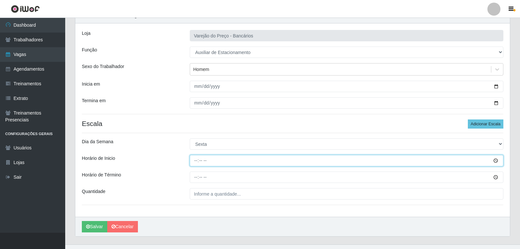
click at [197, 165] on input "Horário de Inicio" at bounding box center [347, 160] width 314 height 11
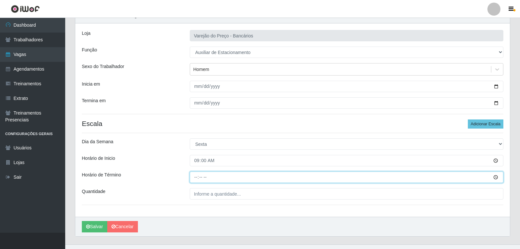
click at [196, 179] on input "Horário de Término" at bounding box center [347, 177] width 314 height 11
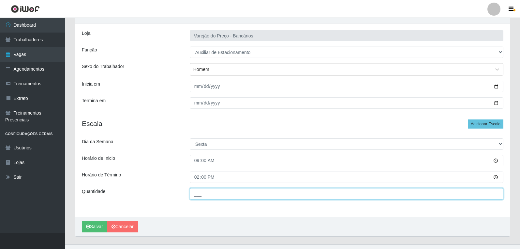
click at [199, 194] on input "___" at bounding box center [347, 193] width 314 height 11
click at [82, 221] on button "Salvar" at bounding box center [94, 226] width 25 height 11
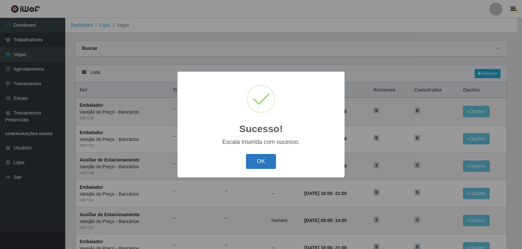
click at [261, 166] on button "OK" at bounding box center [261, 161] width 30 height 15
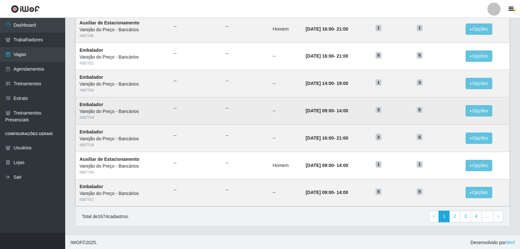
scroll to position [303, 0]
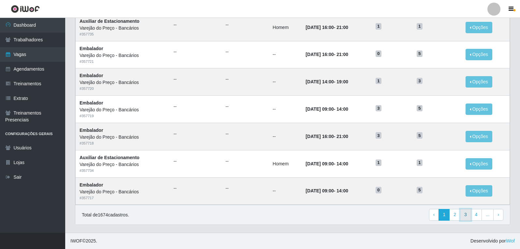
click at [469, 216] on link "3" at bounding box center [465, 215] width 11 height 12
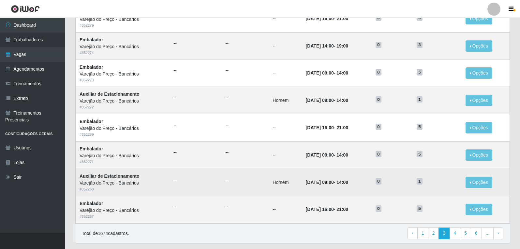
scroll to position [303, 0]
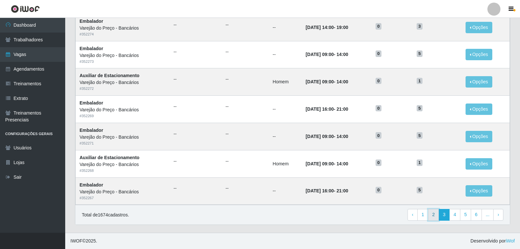
click at [437, 214] on link "2" at bounding box center [433, 215] width 11 height 12
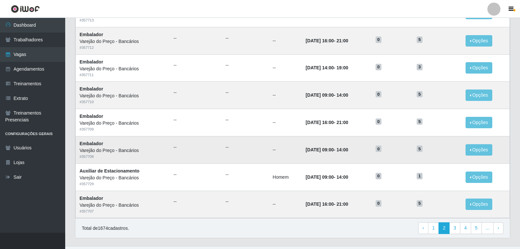
scroll to position [303, 0]
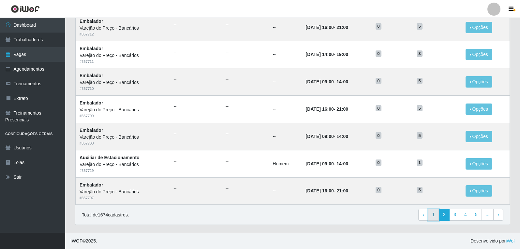
click at [432, 213] on link "1" at bounding box center [433, 215] width 11 height 12
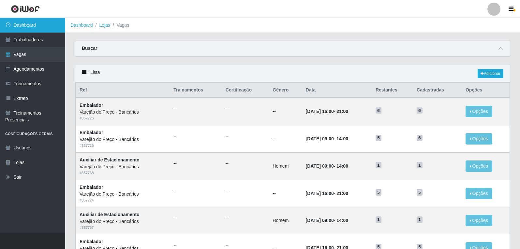
click at [26, 26] on link "Dashboard" at bounding box center [32, 25] width 65 height 15
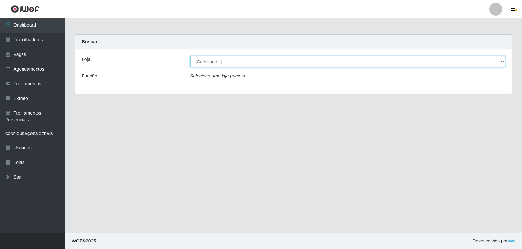
click at [229, 64] on select "[Selecione...] Varejão do Preço - Bancários" at bounding box center [347, 61] width 315 height 11
select select "157"
click at [190, 56] on select "[Selecione...] Varejão do Preço - Bancários" at bounding box center [347, 61] width 315 height 11
